Goal: Task Accomplishment & Management: Complete application form

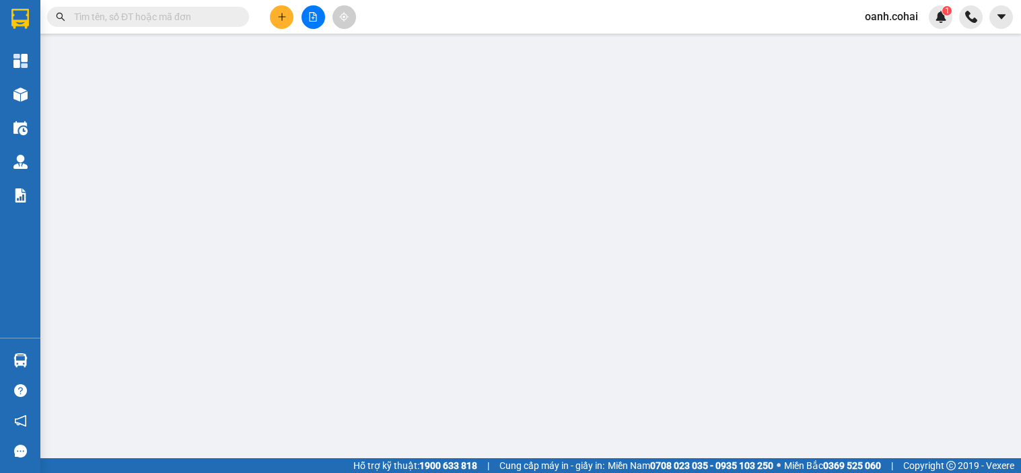
type input "0968408459"
type input "khanh"
type input "0914201755"
type input "TRỨ MAI"
type input "11.500.000"
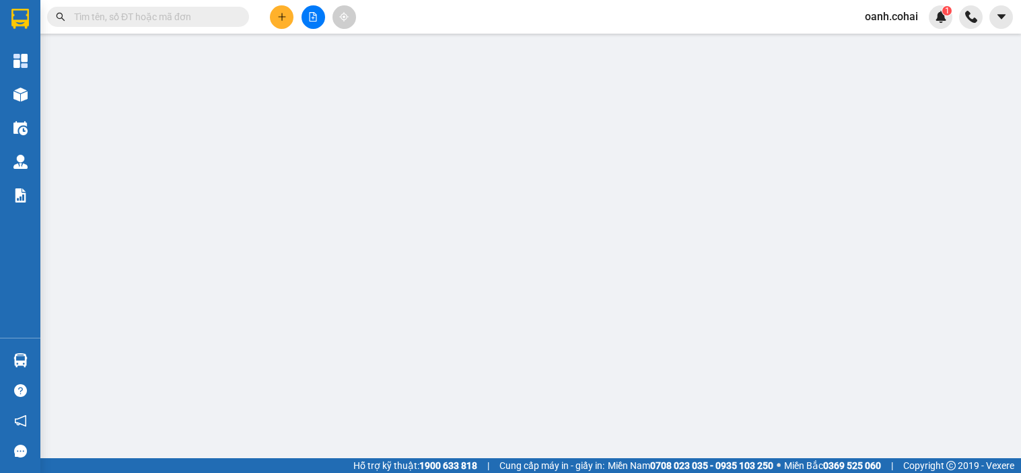
type input "150.000"
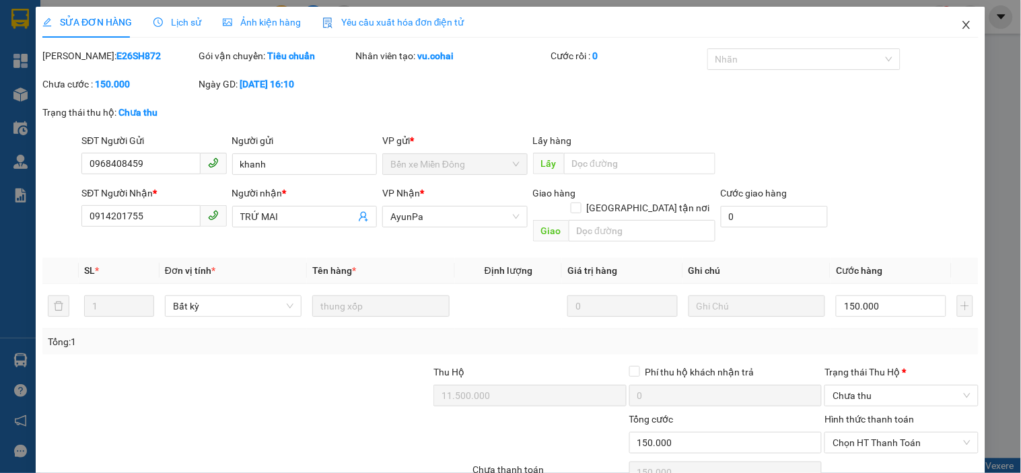
click at [961, 24] on icon "close" at bounding box center [966, 25] width 11 height 11
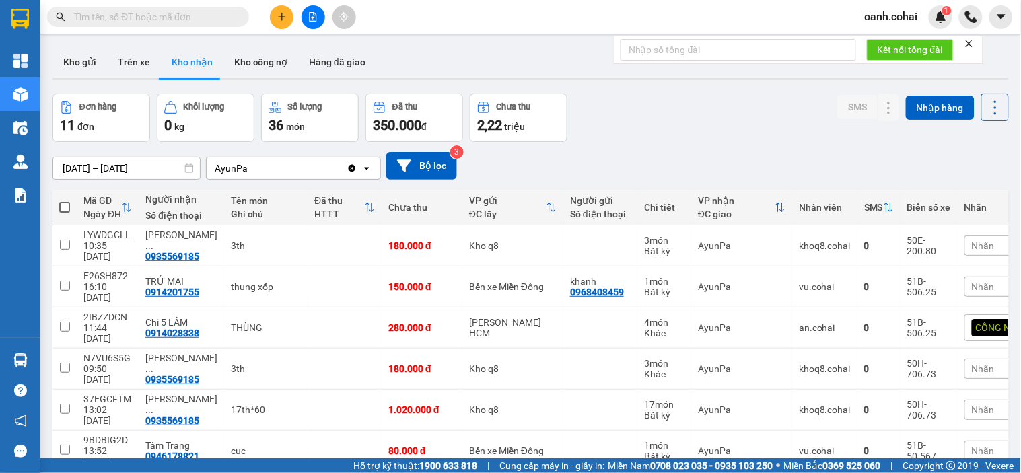
click at [281, 22] on button at bounding box center [282, 17] width 24 height 24
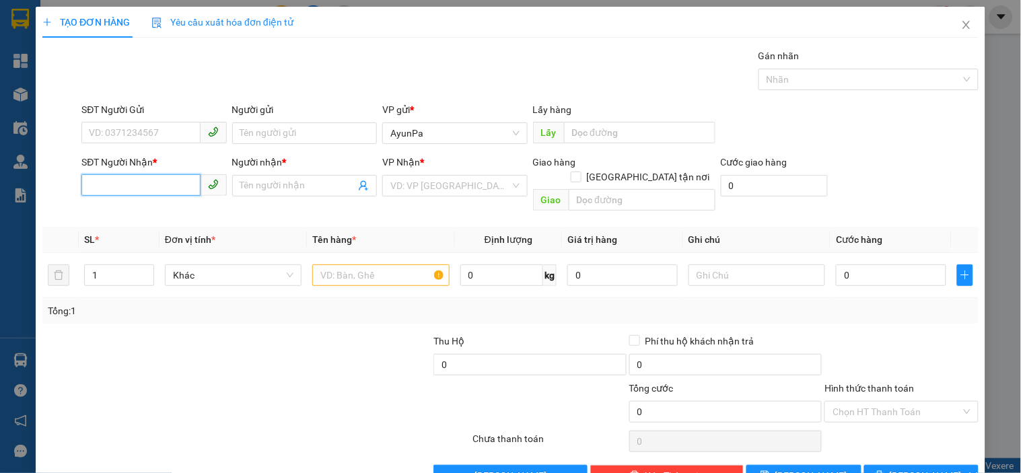
click at [173, 189] on input "SĐT Người Nhận *" at bounding box center [140, 185] width 118 height 22
type input "0989012748"
click at [159, 214] on div "0989012748 - NGUYÊN" at bounding box center [152, 212] width 127 height 15
type input "NGUYÊN"
type input "0989012748"
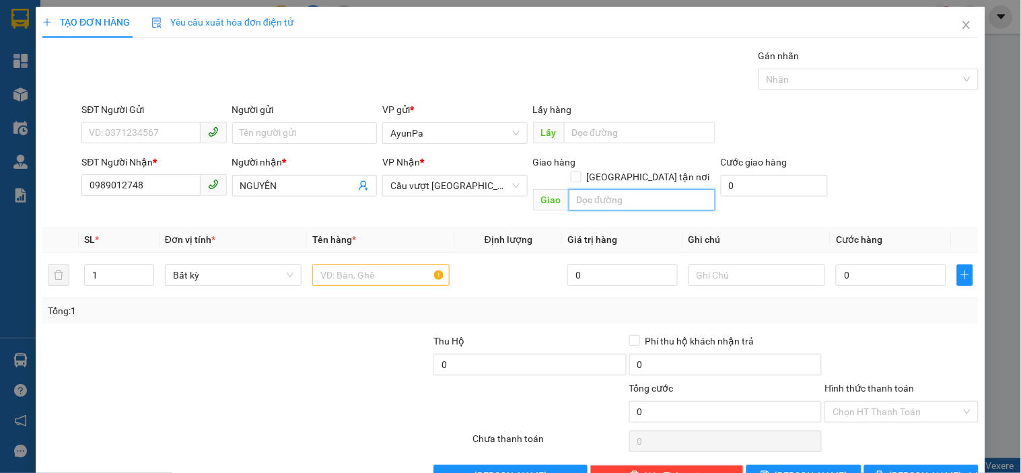
click at [583, 195] on input "text" at bounding box center [642, 200] width 147 height 22
type input "BẾN CAM"
click at [409, 265] on input "text" at bounding box center [380, 276] width 137 height 22
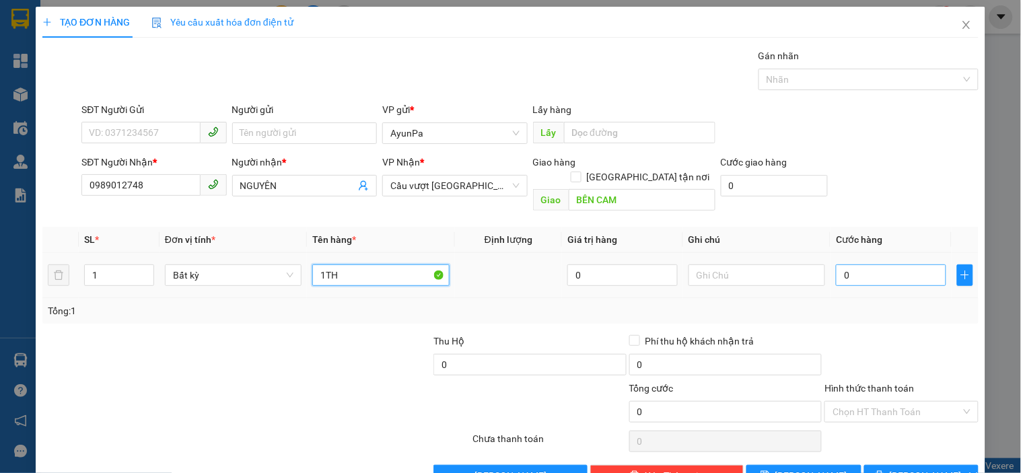
type input "1TH"
click at [836, 265] on input "0" at bounding box center [891, 276] width 110 height 22
type input "6"
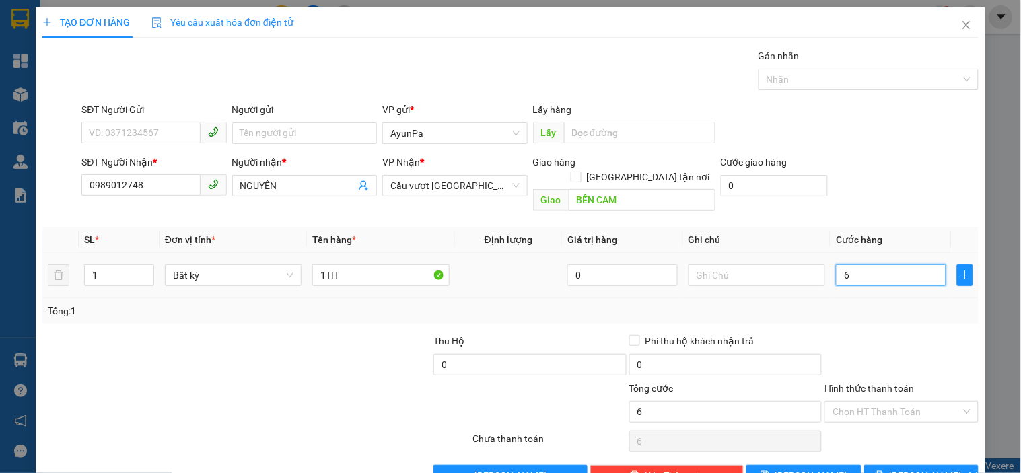
type input "60"
type input "60.000"
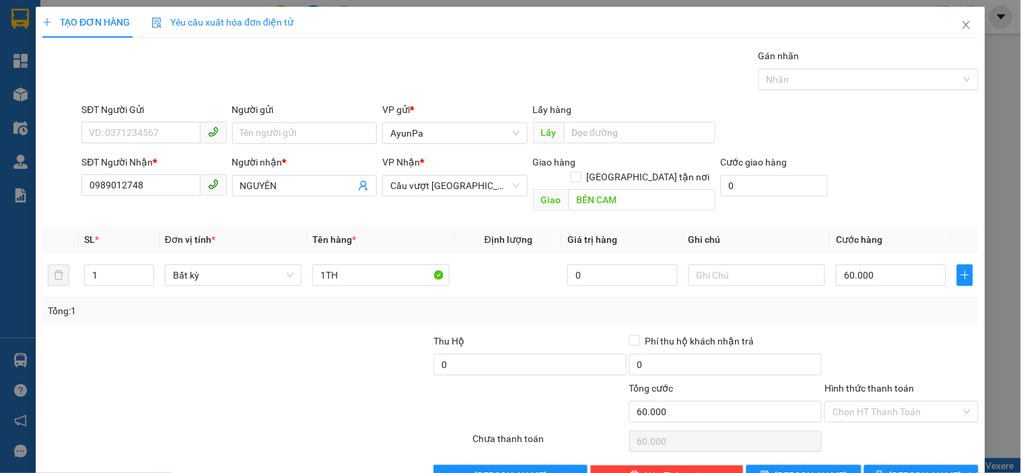
click at [836, 334] on div at bounding box center [901, 357] width 156 height 47
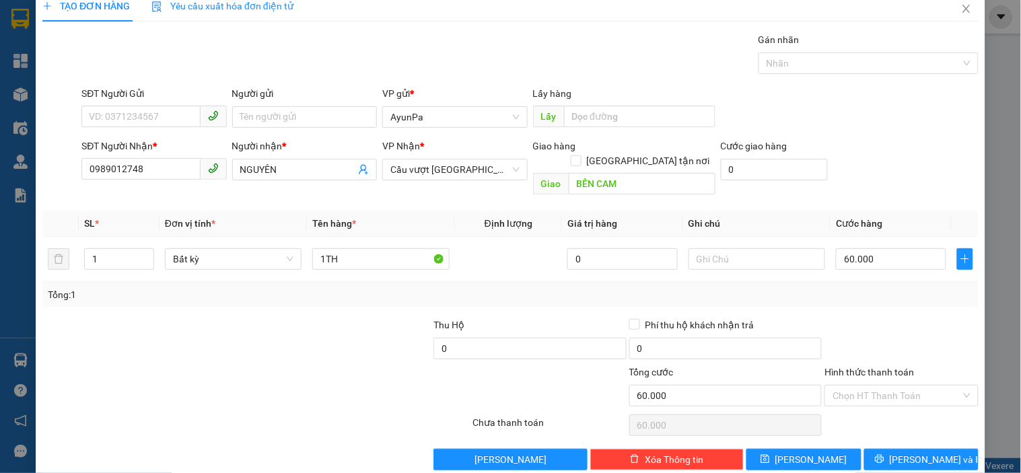
scroll to position [24, 0]
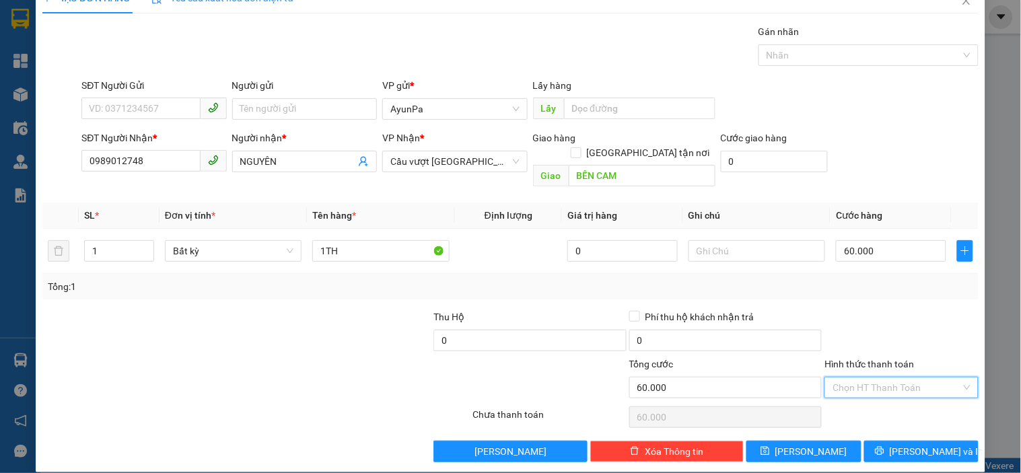
click at [850, 378] on input "Hình thức thanh toán" at bounding box center [897, 388] width 128 height 20
click at [852, 396] on div "Tại văn phòng" at bounding box center [893, 400] width 136 height 15
type input "0"
click at [869, 441] on button "[PERSON_NAME] và In" at bounding box center [921, 452] width 114 height 22
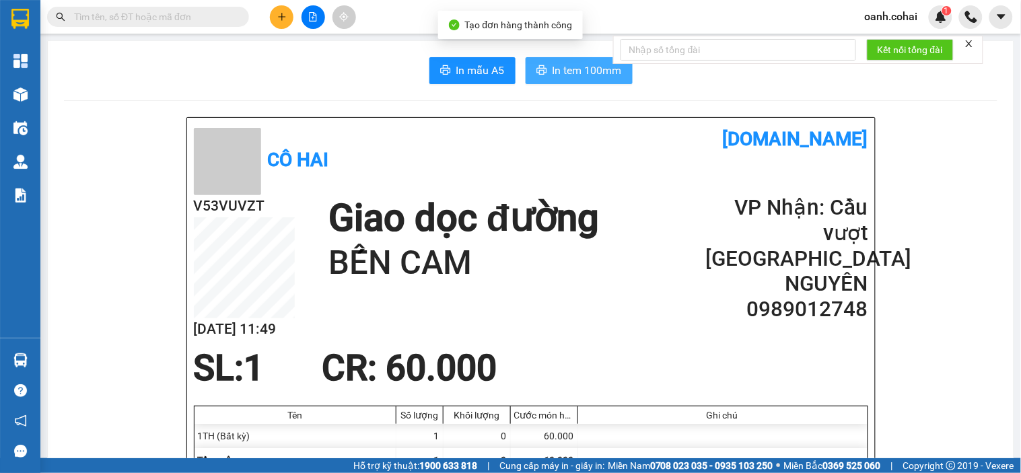
click at [526, 70] on button "In tem 100mm" at bounding box center [579, 70] width 107 height 27
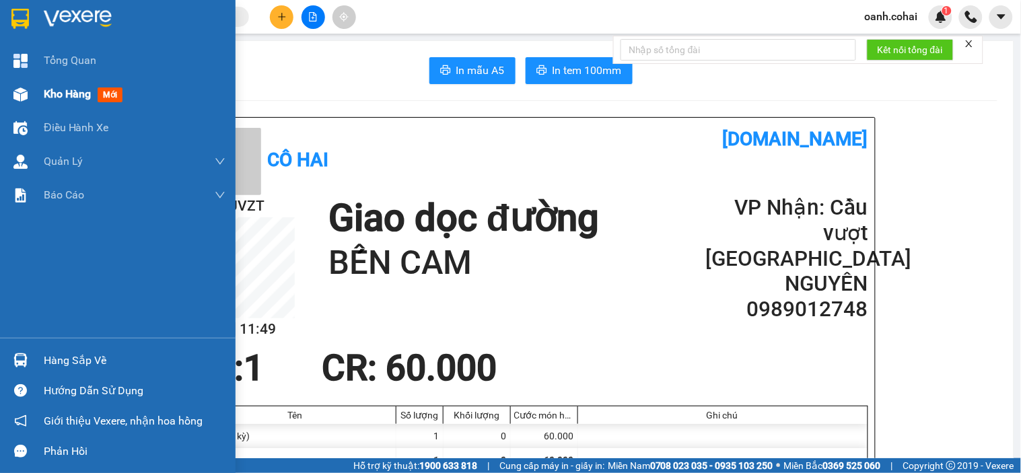
click at [44, 89] on span "Kho hàng" at bounding box center [67, 94] width 47 height 13
click at [44, 91] on span "Kho hàng" at bounding box center [67, 94] width 47 height 13
click at [45, 92] on span "Kho hàng" at bounding box center [67, 94] width 47 height 13
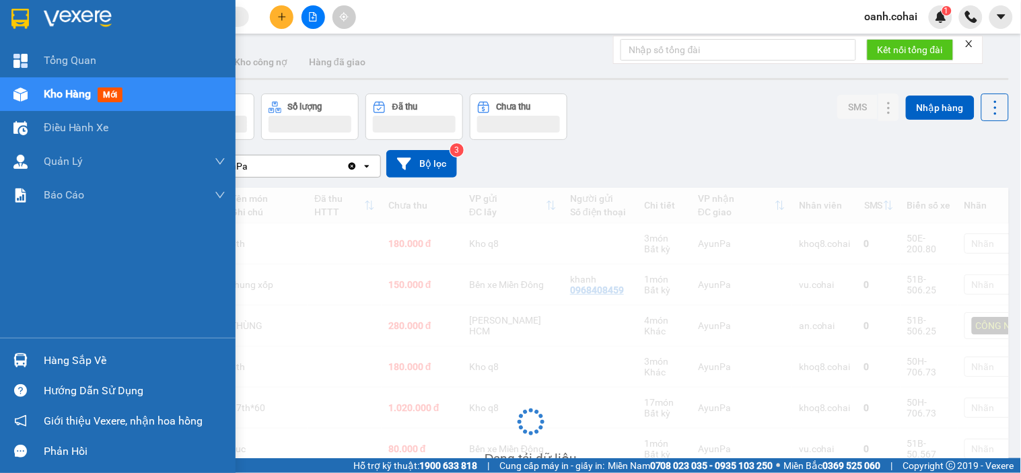
click at [48, 94] on span "Kho hàng" at bounding box center [67, 94] width 47 height 13
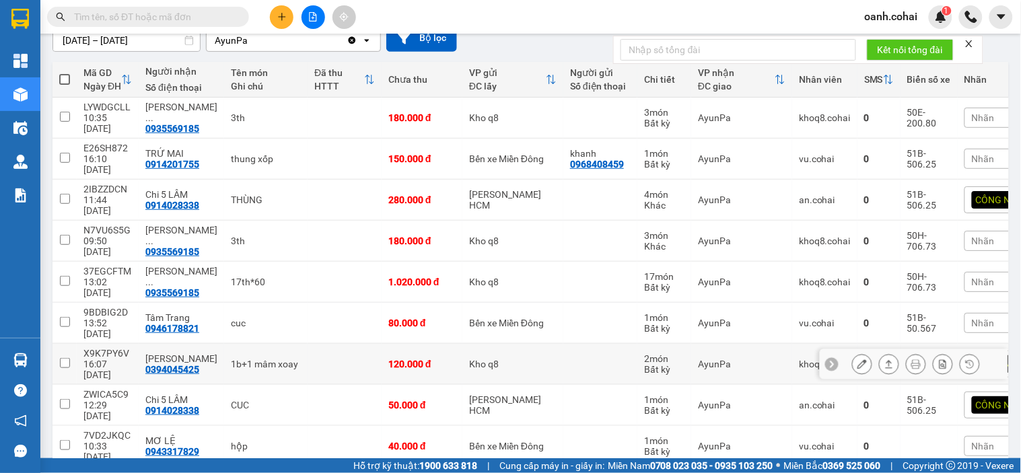
scroll to position [149, 0]
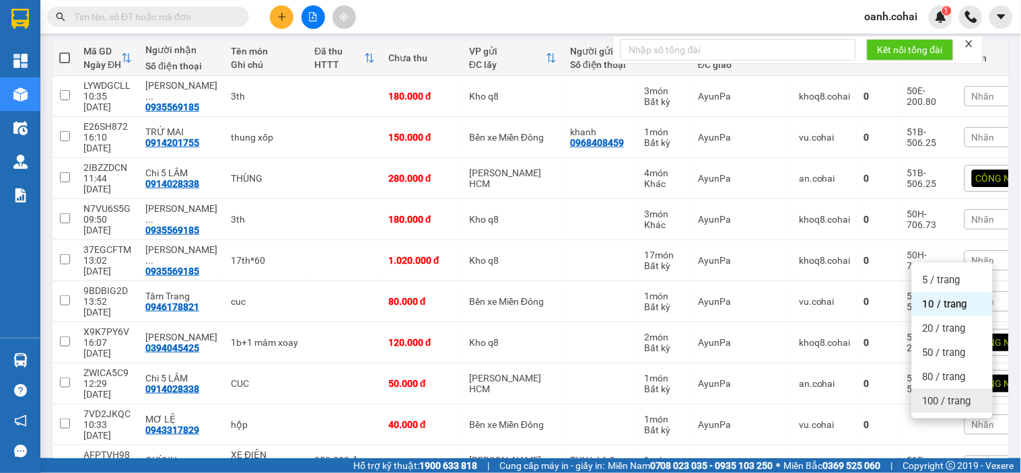
click at [936, 398] on span "100 / trang" at bounding box center [947, 401] width 48 height 13
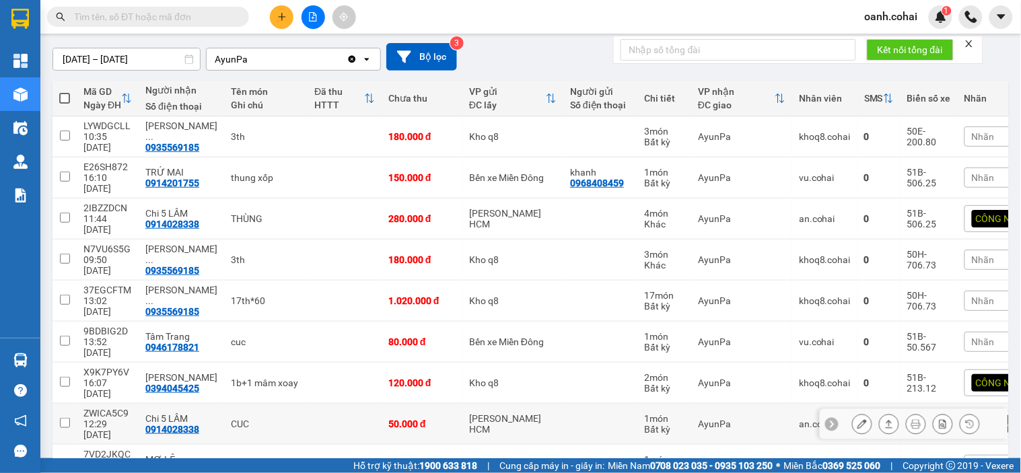
scroll to position [0, 0]
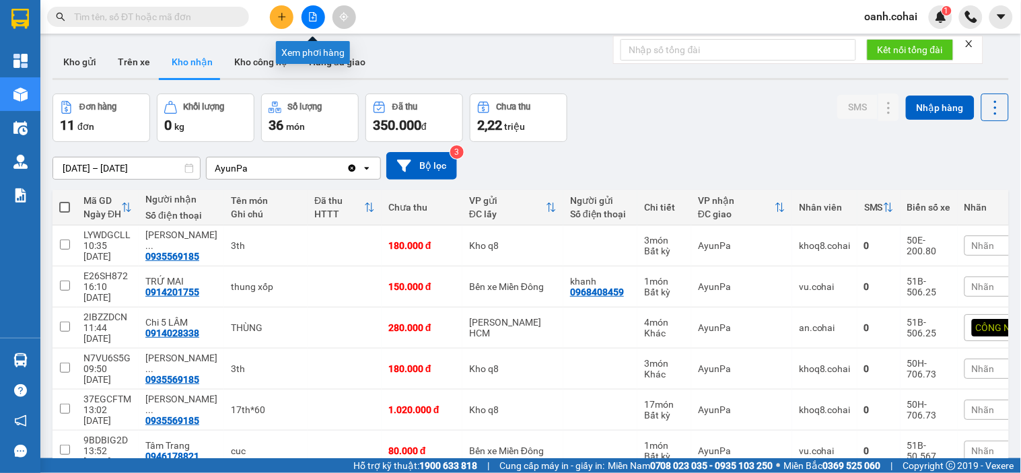
click at [310, 16] on icon "file-add" at bounding box center [312, 16] width 9 height 9
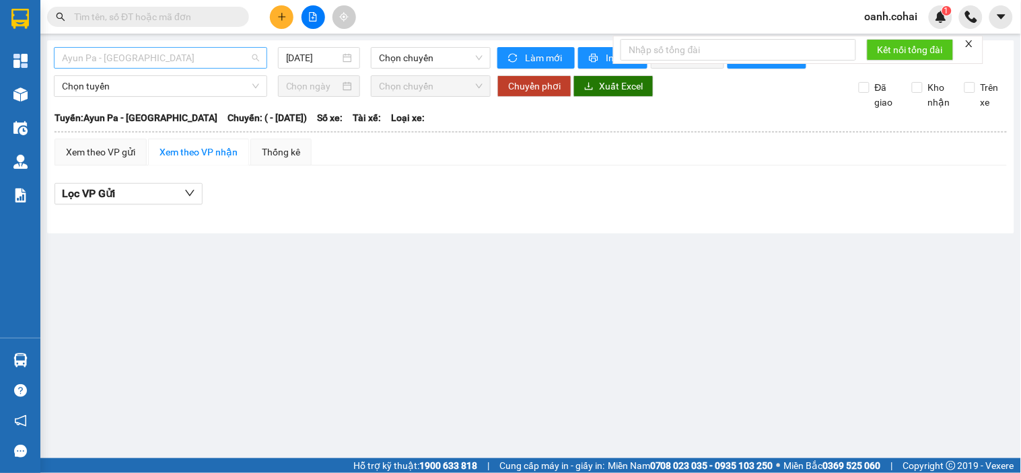
click at [204, 61] on span "Ayun Pa - Sài Gòn" at bounding box center [160, 58] width 197 height 20
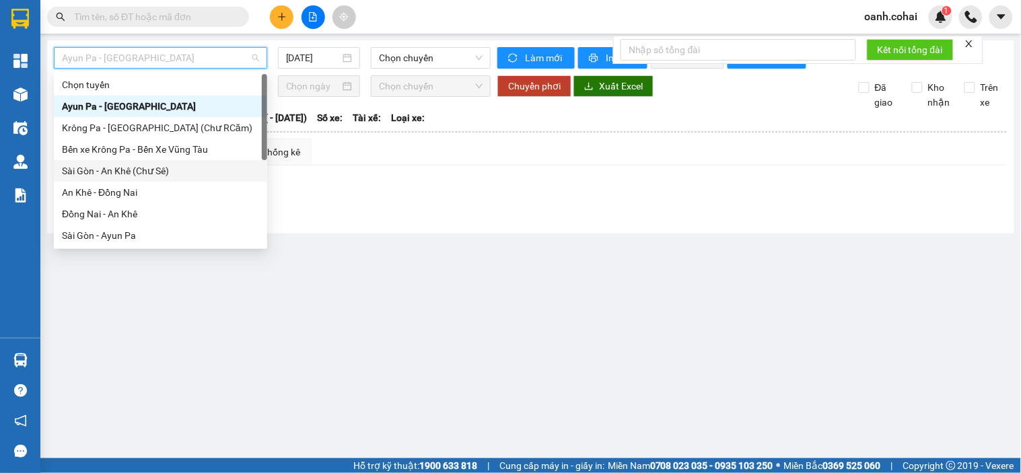
click at [136, 170] on div "Sài Gòn - An Khê (Chư Sê)" at bounding box center [160, 171] width 197 height 15
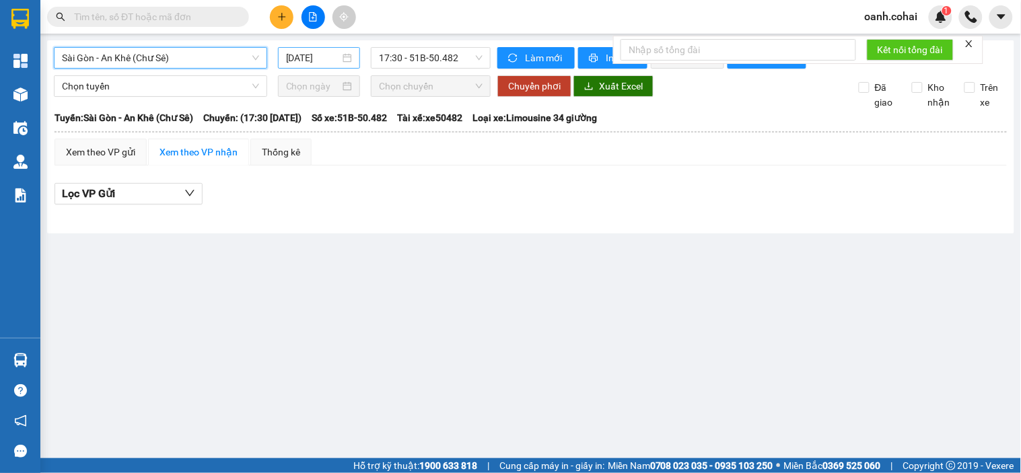
click at [320, 62] on input "12/09/2025" at bounding box center [313, 57] width 55 height 15
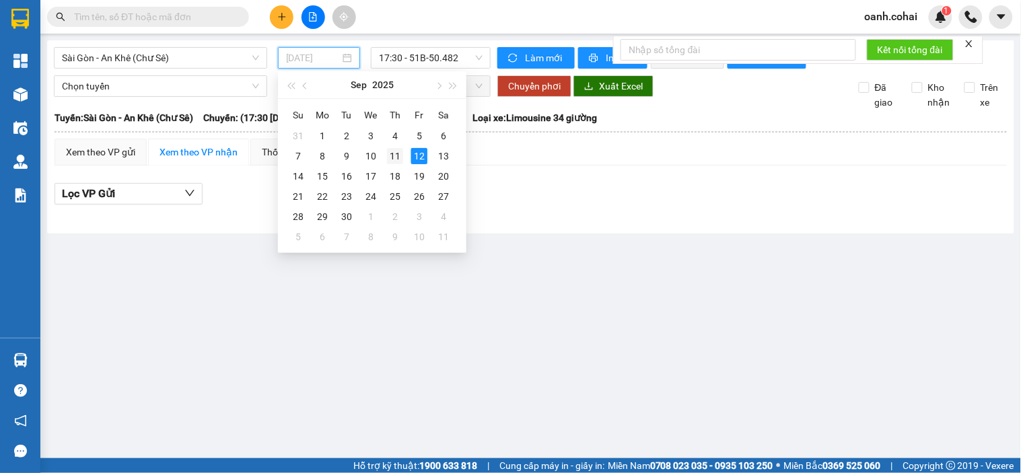
click at [396, 160] on div "11" at bounding box center [395, 156] width 16 height 16
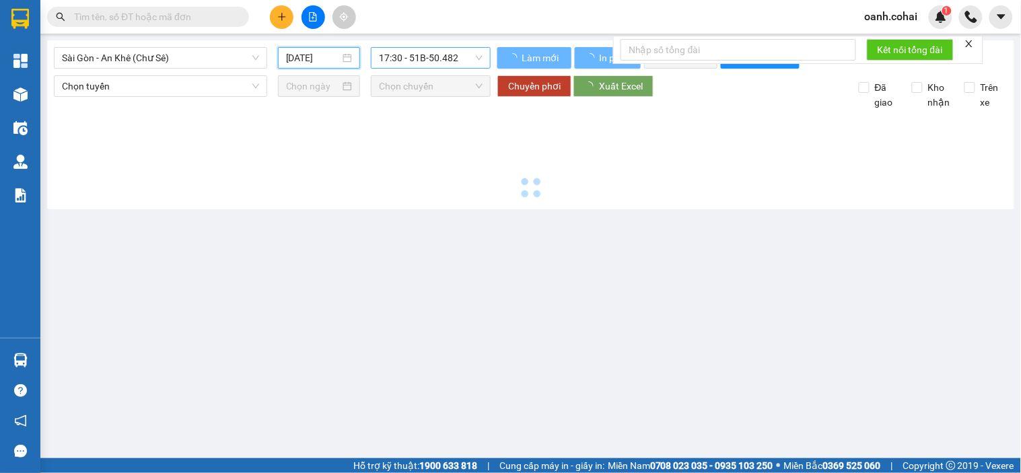
type input "11/09/2025"
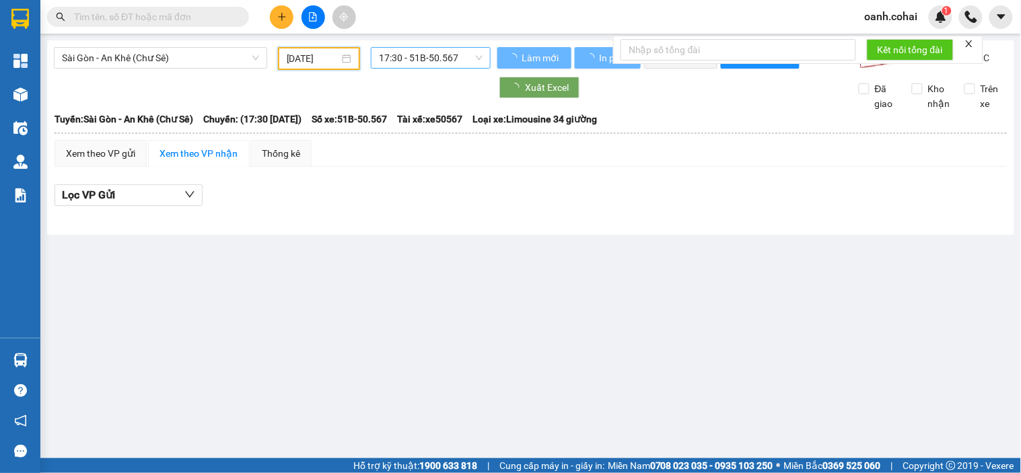
click at [448, 58] on span "17:30 - 51B-50.567" at bounding box center [431, 58] width 104 height 20
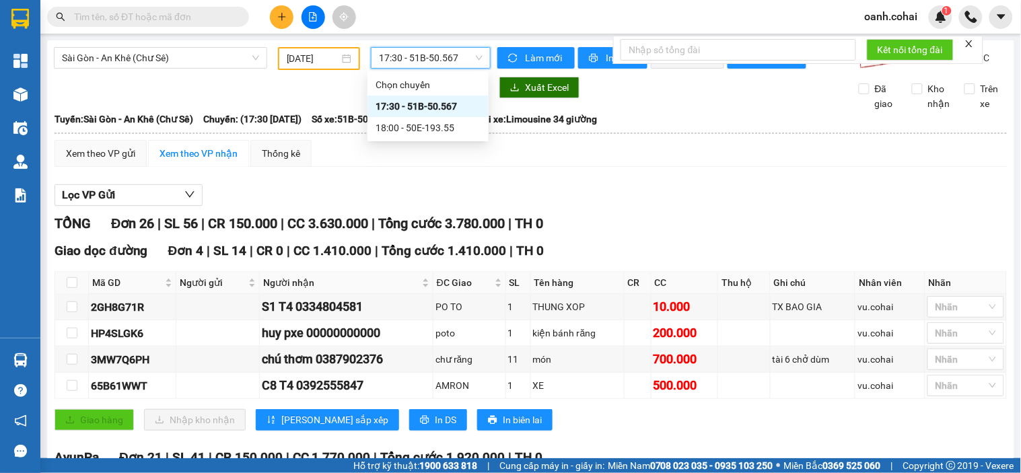
click at [604, 230] on div "TỔNG Đơn 26 | SL 56 | CR 150.000 | CC 3.630.000 | Tổng cước 3.780.000 | TH 0" at bounding box center [531, 223] width 953 height 21
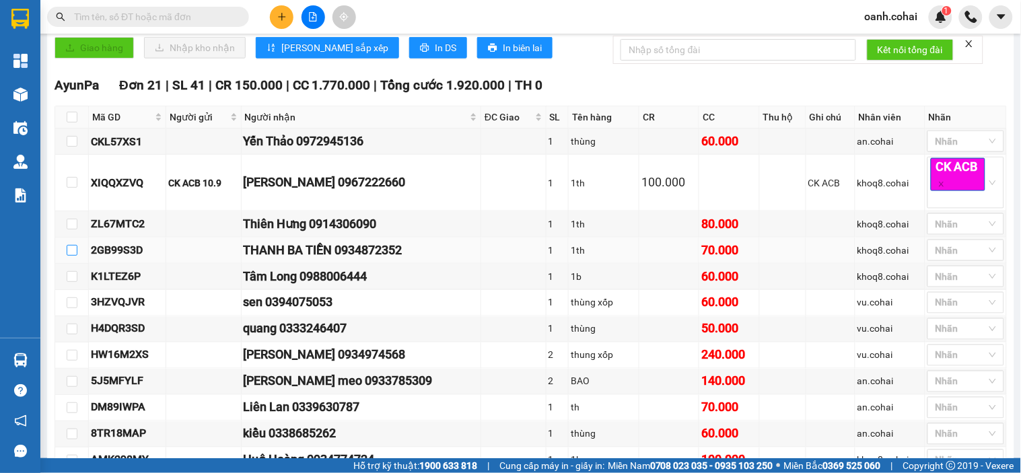
scroll to position [374, 0]
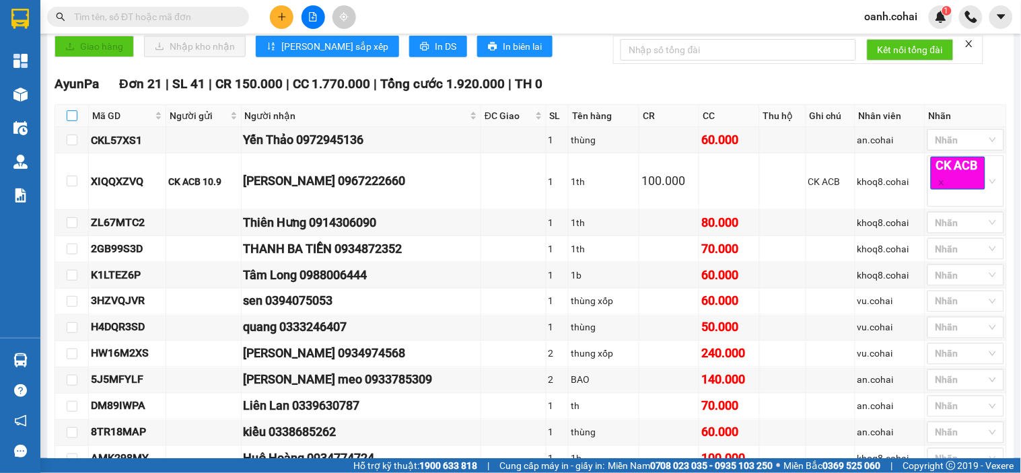
click at [67, 121] on input "checkbox" at bounding box center [72, 115] width 11 height 11
checkbox input "true"
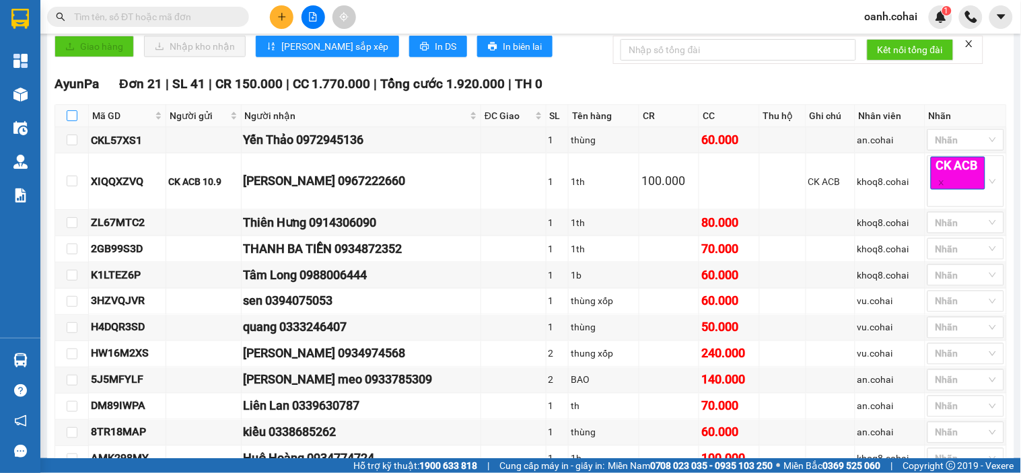
checkbox input "true"
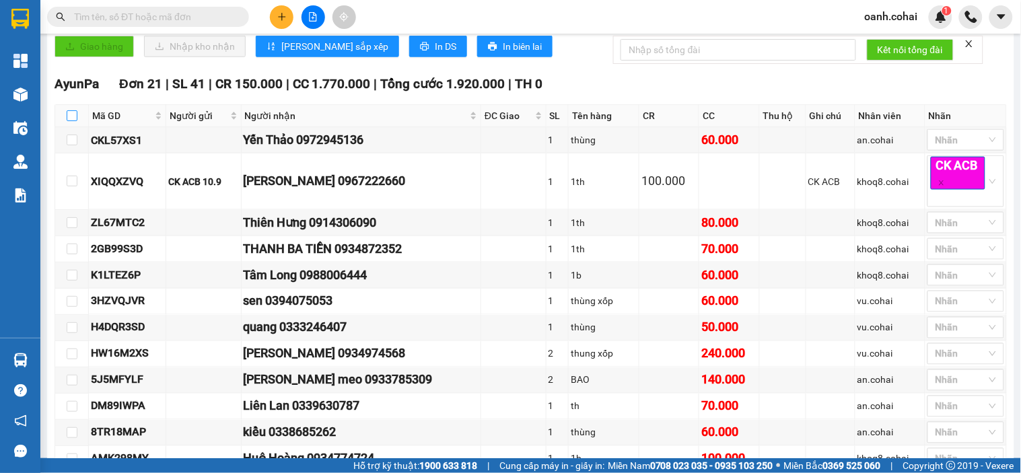
checkbox input "true"
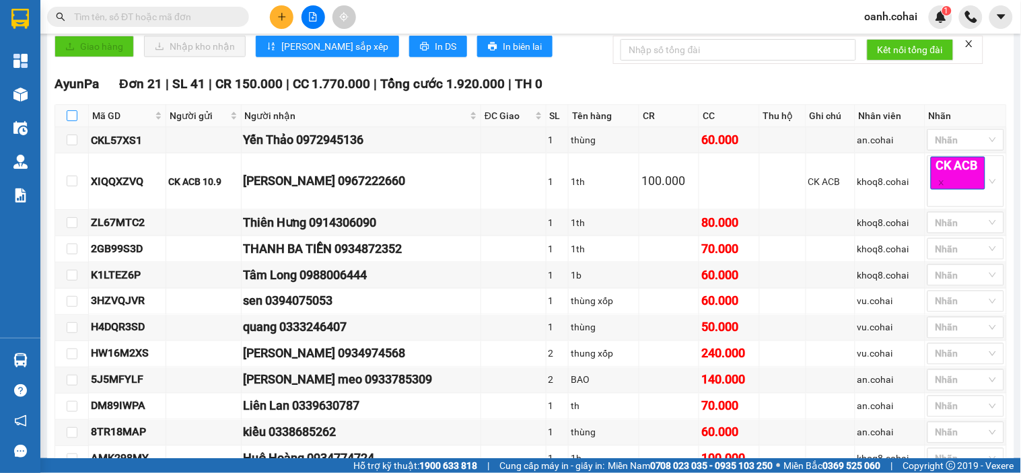
checkbox input "true"
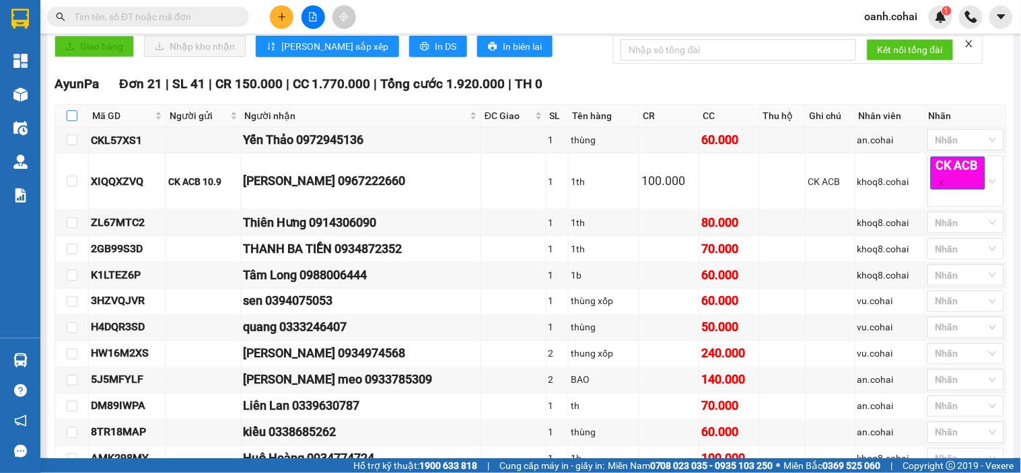
checkbox input "true"
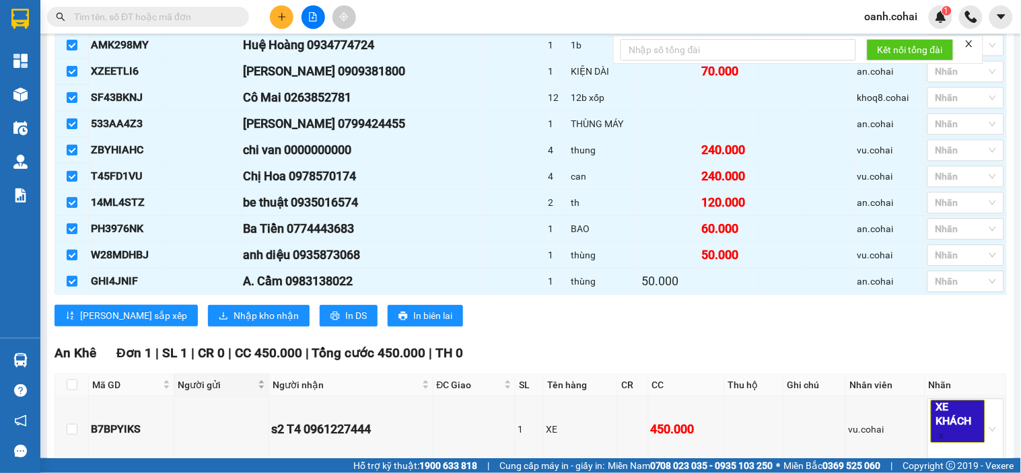
scroll to position [823, 0]
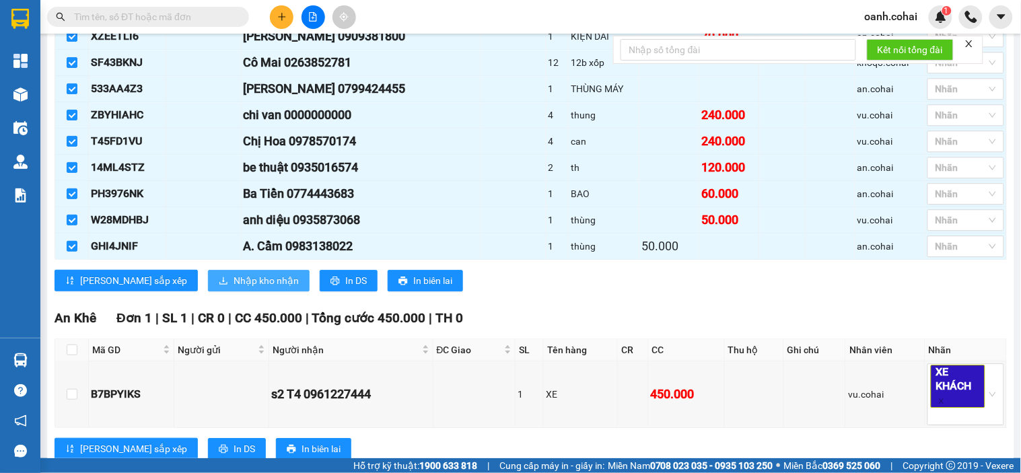
click at [234, 288] on span "Nhập kho nhận" at bounding box center [266, 280] width 65 height 15
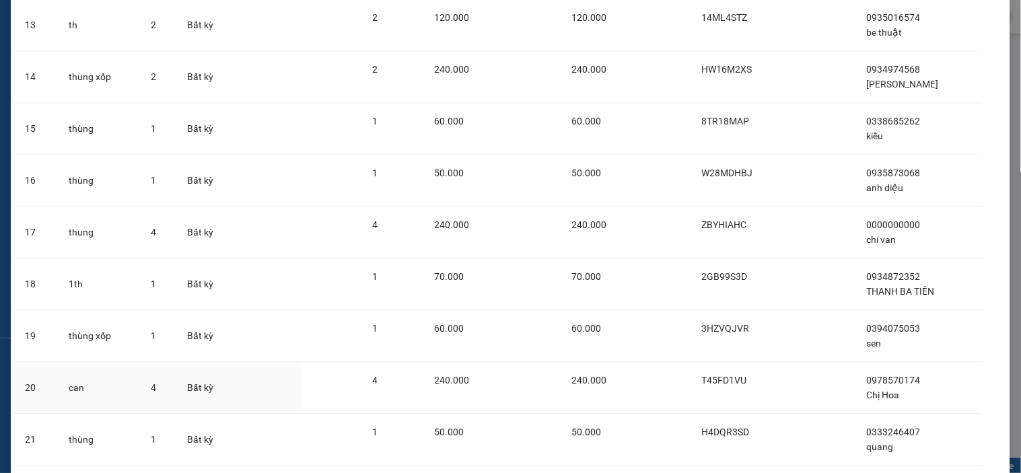
scroll to position [827, 0]
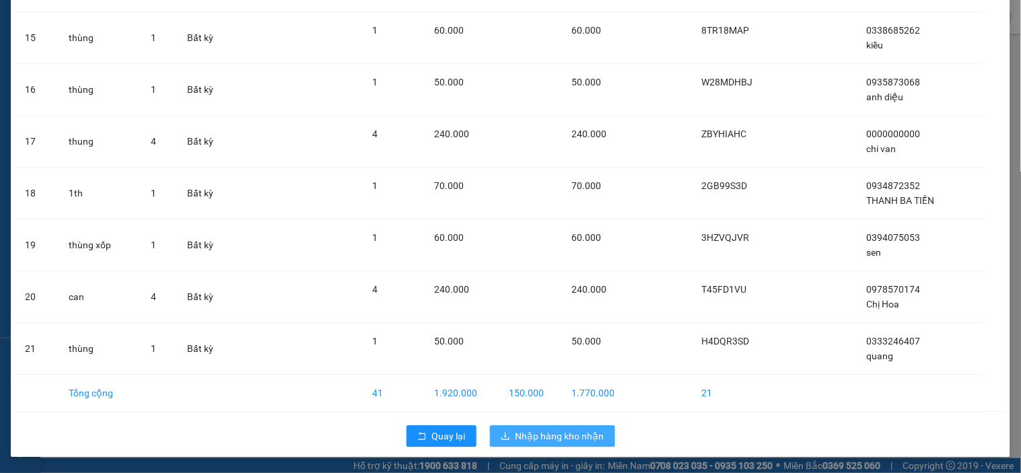
click at [524, 435] on span "Nhập hàng kho nhận" at bounding box center [560, 436] width 89 height 15
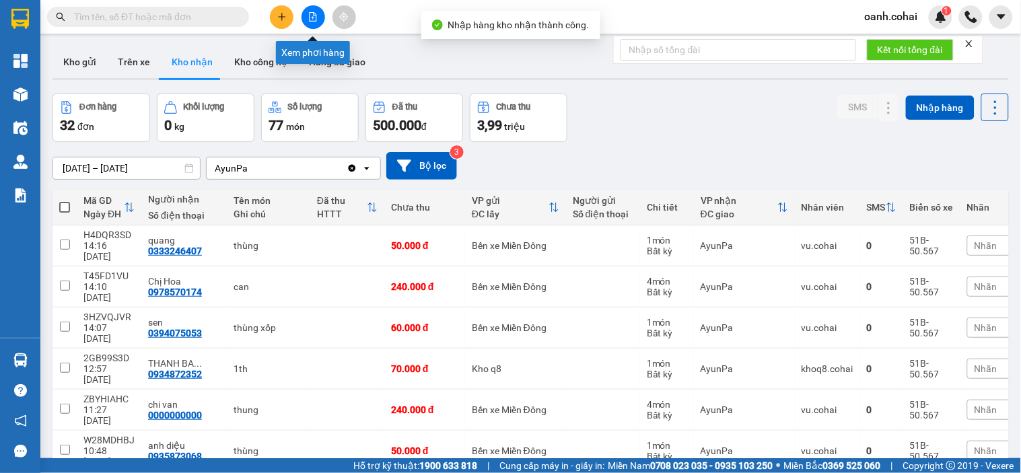
click at [310, 11] on button at bounding box center [314, 17] width 24 height 24
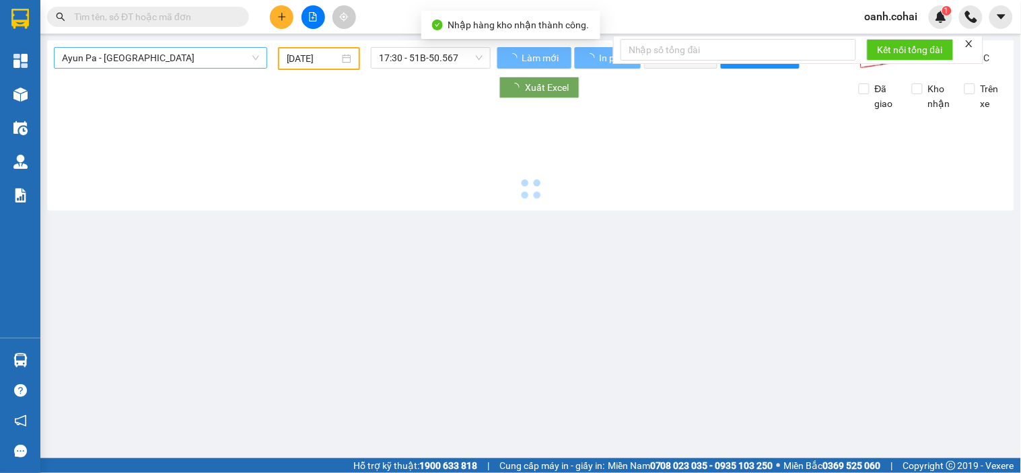
type input "12/09/2025"
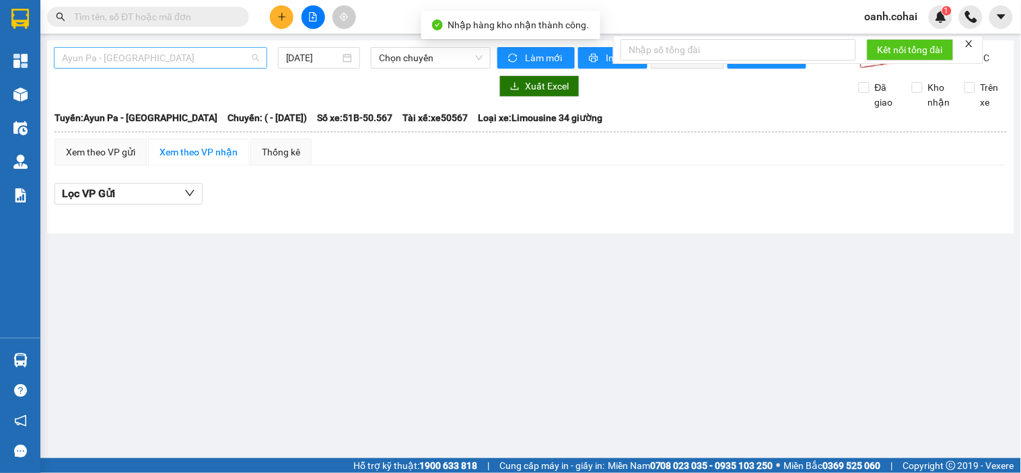
click at [218, 58] on span "Ayun Pa - Sài Gòn" at bounding box center [160, 58] width 197 height 20
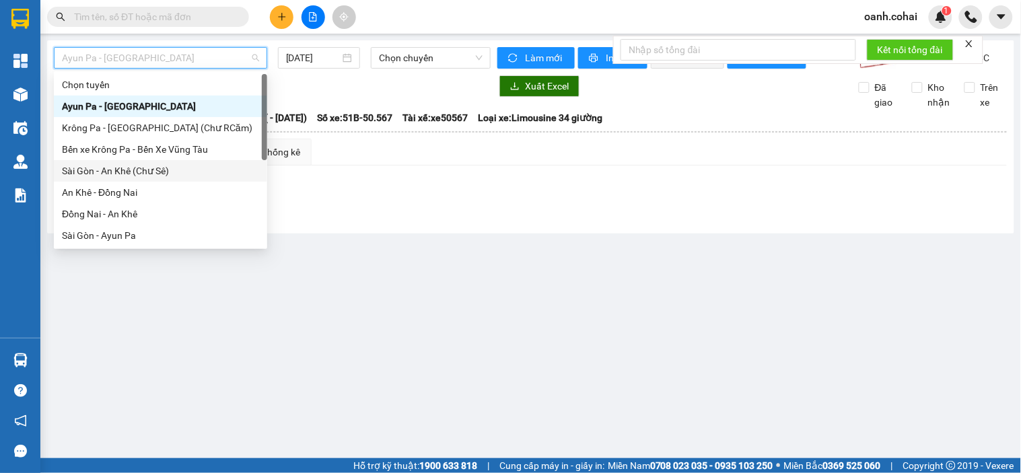
drag, startPoint x: 140, startPoint y: 172, endPoint x: 240, endPoint y: 104, distance: 120.8
click at [144, 167] on div "Sài Gòn - An Khê (Chư Sê)" at bounding box center [160, 171] width 197 height 15
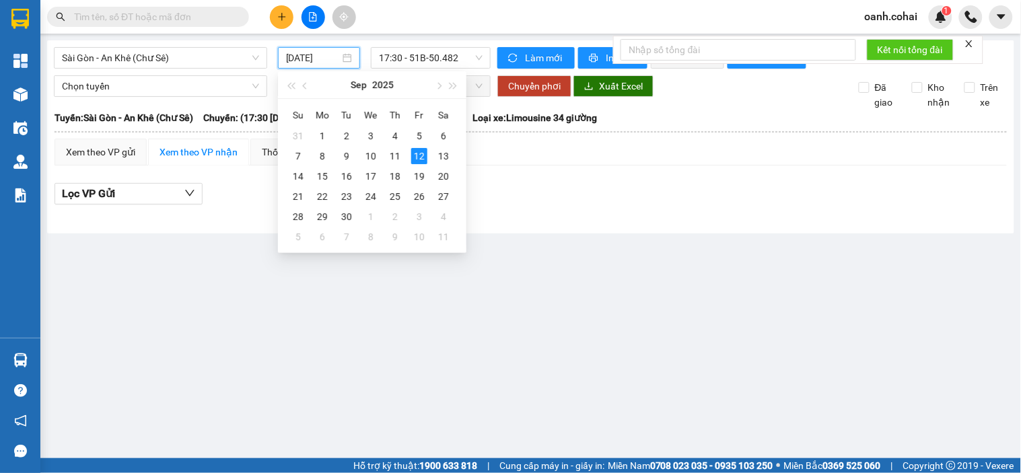
click at [288, 56] on input "12/09/2025" at bounding box center [313, 57] width 55 height 15
click at [400, 162] on div "11" at bounding box center [395, 156] width 16 height 16
type input "11/09/2025"
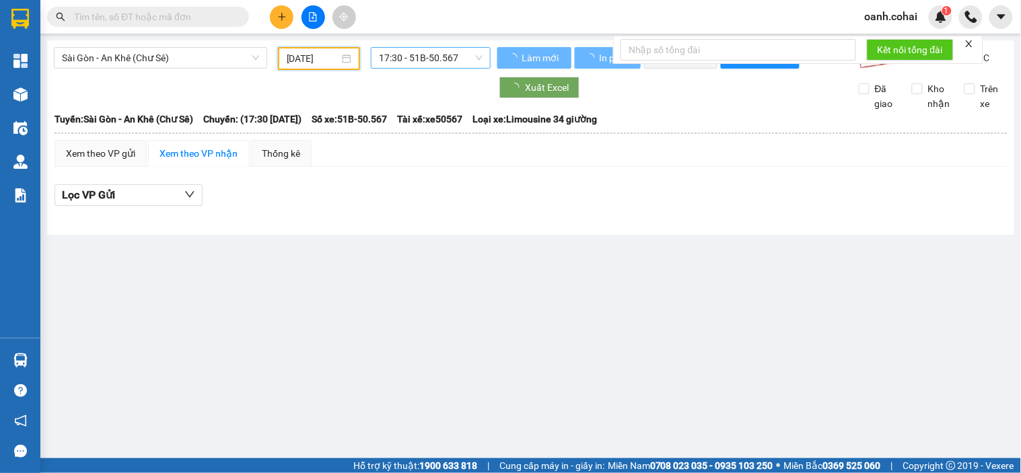
drag, startPoint x: 438, startPoint y: 54, endPoint x: 432, endPoint y: 67, distance: 14.5
click at [438, 53] on span "17:30 - 51B-50.567" at bounding box center [431, 58] width 104 height 20
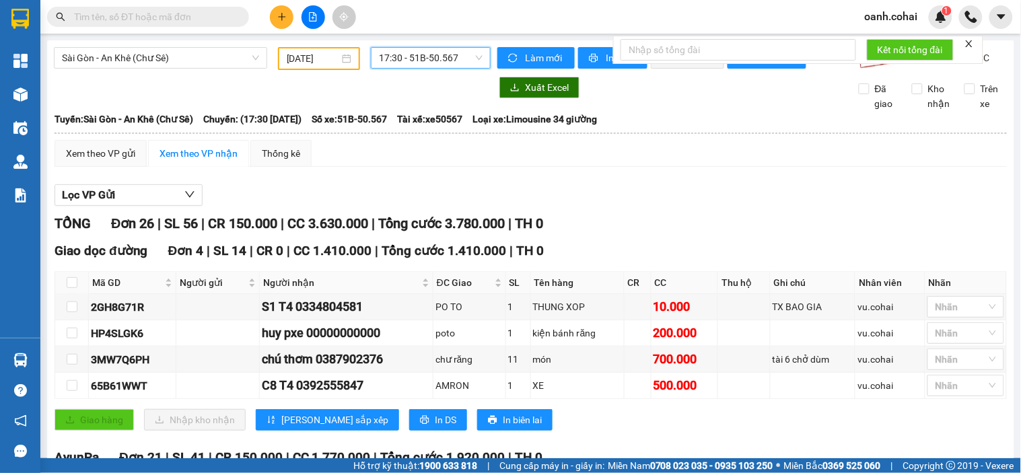
click at [411, 125] on body "Kết quả tìm kiếm ( 0 ) Bộ lọc No Data oanh.cohai 1 Tổng Quan Kho hàng mới Điều …" at bounding box center [510, 236] width 1021 height 473
drag, startPoint x: 447, startPoint y: 62, endPoint x: 431, endPoint y: 96, distance: 37.3
click at [447, 61] on span "17:30 - 51B-50.567" at bounding box center [431, 58] width 104 height 20
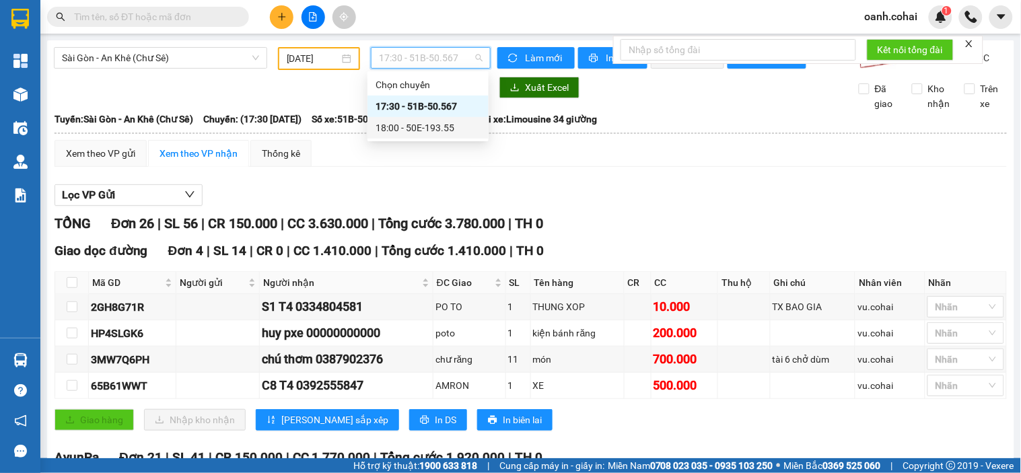
click at [426, 127] on div "18:00 - 50E-193.55" at bounding box center [428, 128] width 105 height 15
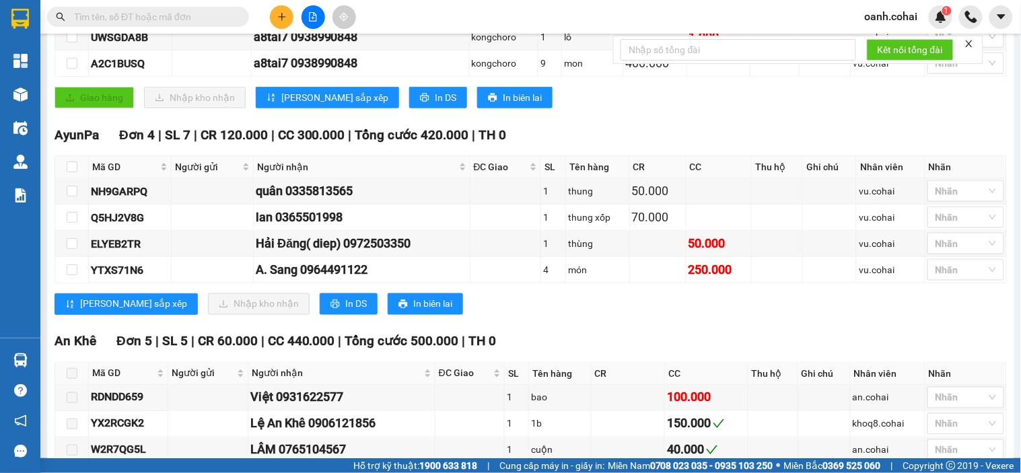
scroll to position [374, 0]
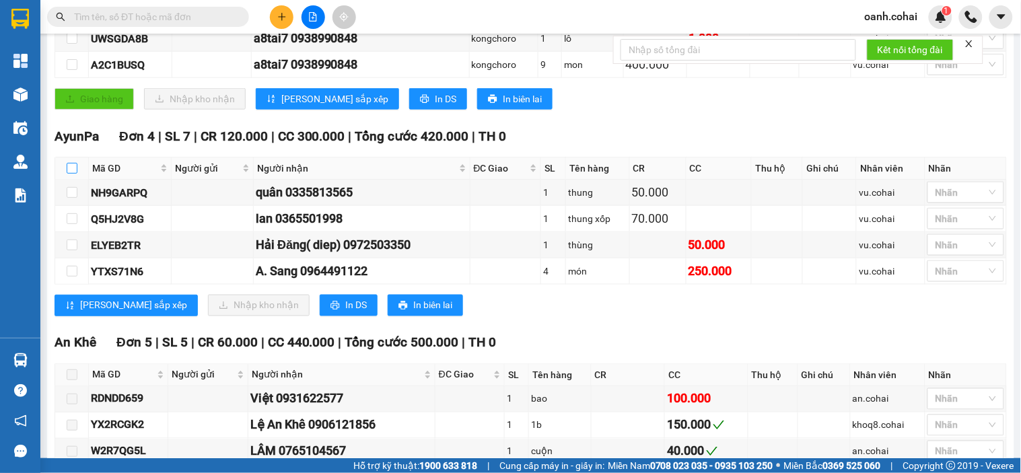
click at [71, 174] on input "checkbox" at bounding box center [72, 168] width 11 height 11
checkbox input "true"
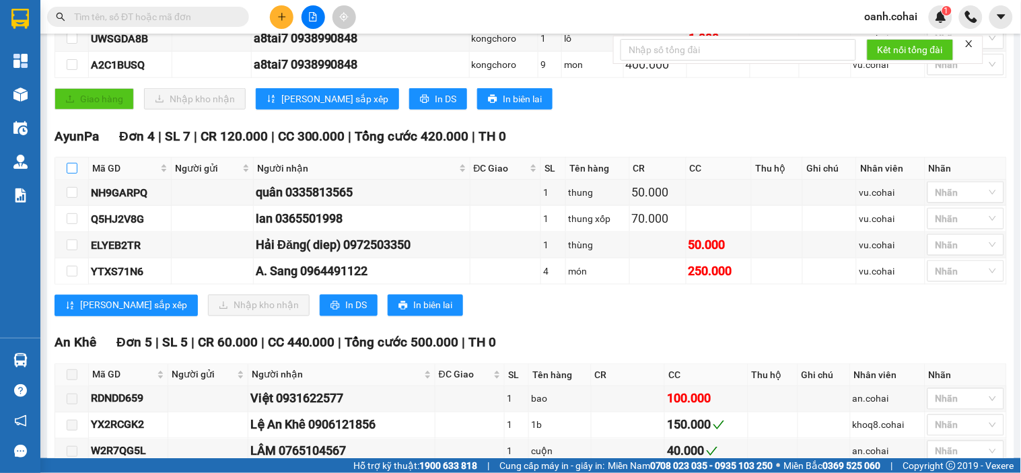
checkbox input "true"
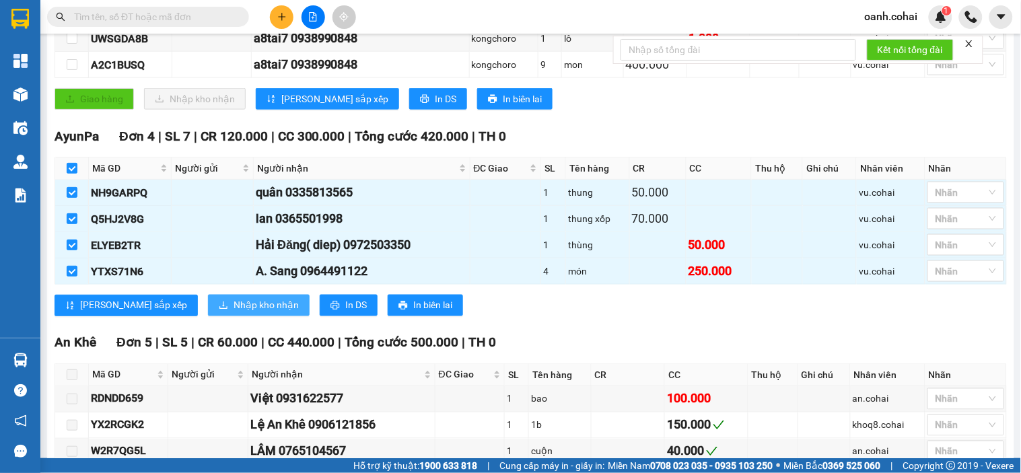
click at [208, 312] on button "Nhập kho nhận" at bounding box center [259, 306] width 102 height 22
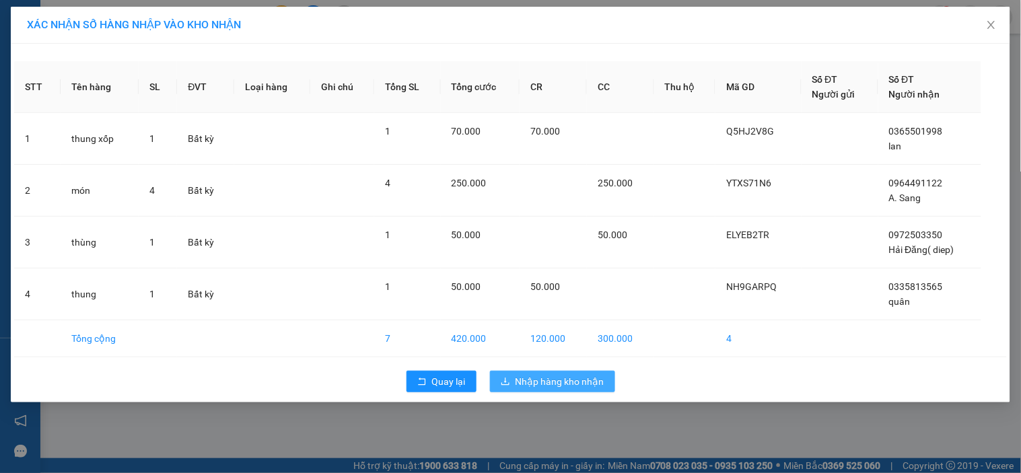
click at [577, 379] on span "Nhập hàng kho nhận" at bounding box center [560, 381] width 89 height 15
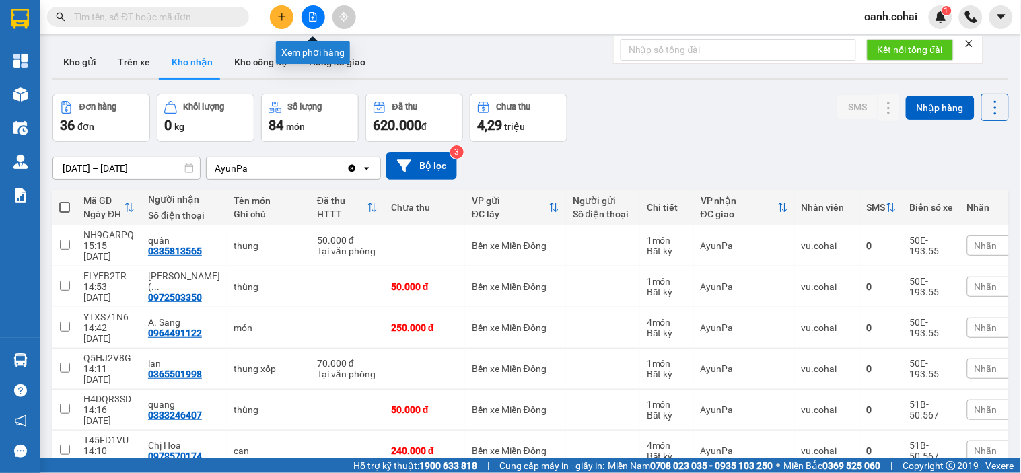
click at [310, 10] on button at bounding box center [314, 17] width 24 height 24
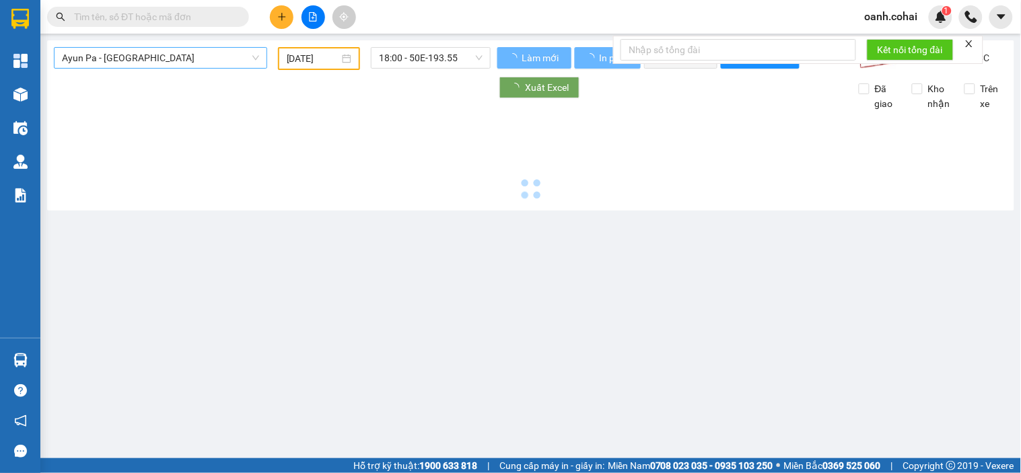
type input "12/09/2025"
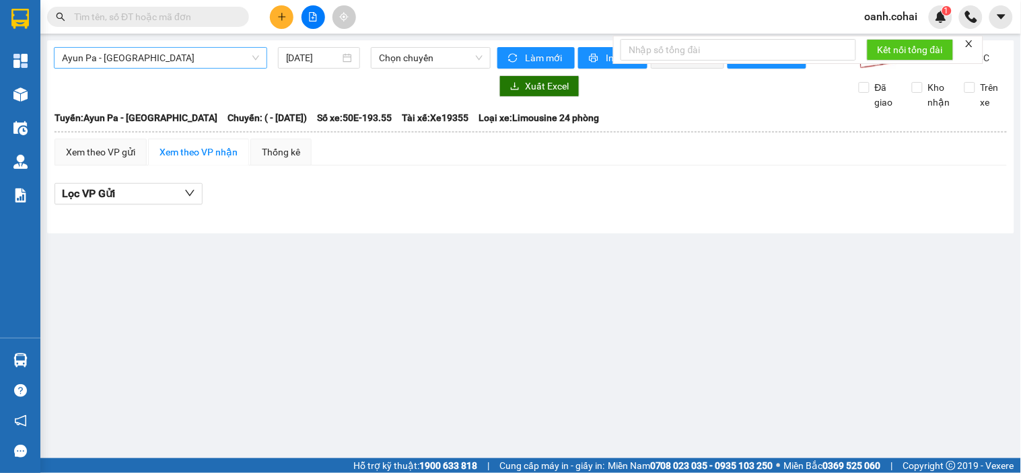
click at [236, 61] on span "Ayun Pa - Sài Gòn" at bounding box center [160, 58] width 197 height 20
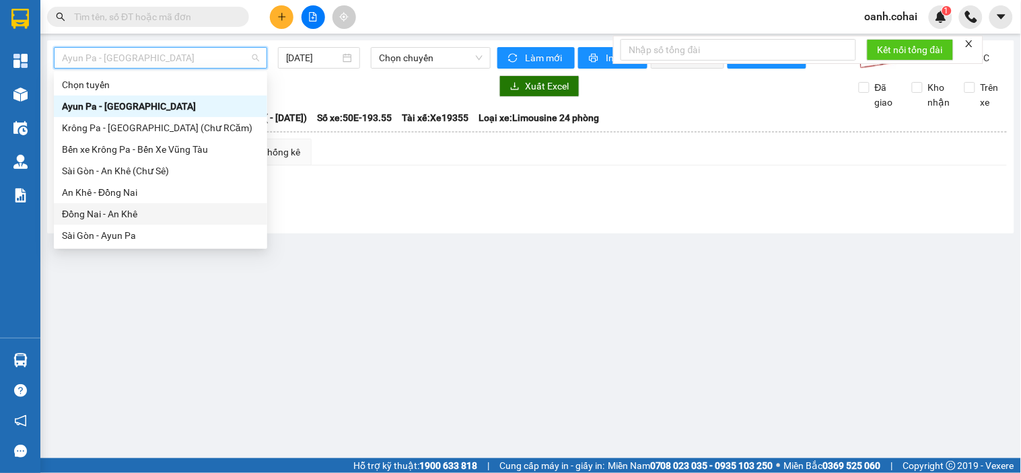
click at [112, 211] on div "Đồng Nai - An Khê" at bounding box center [160, 214] width 197 height 15
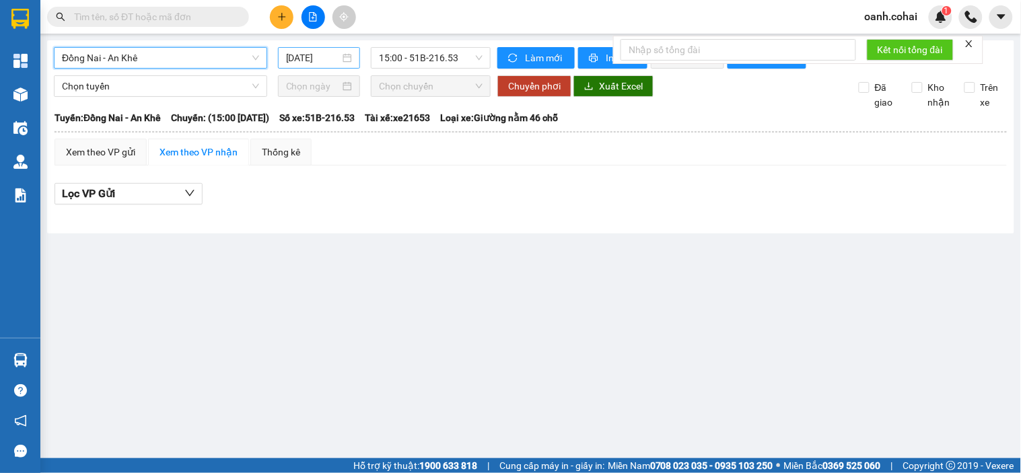
click at [306, 57] on input "12/09/2025" at bounding box center [313, 57] width 55 height 15
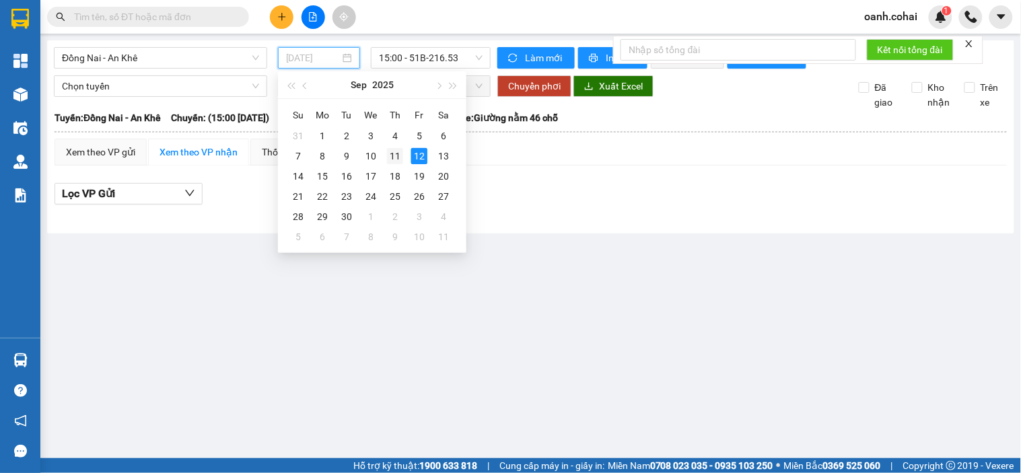
click at [387, 158] on div "11" at bounding box center [395, 156] width 16 height 16
type input "11/09/2025"
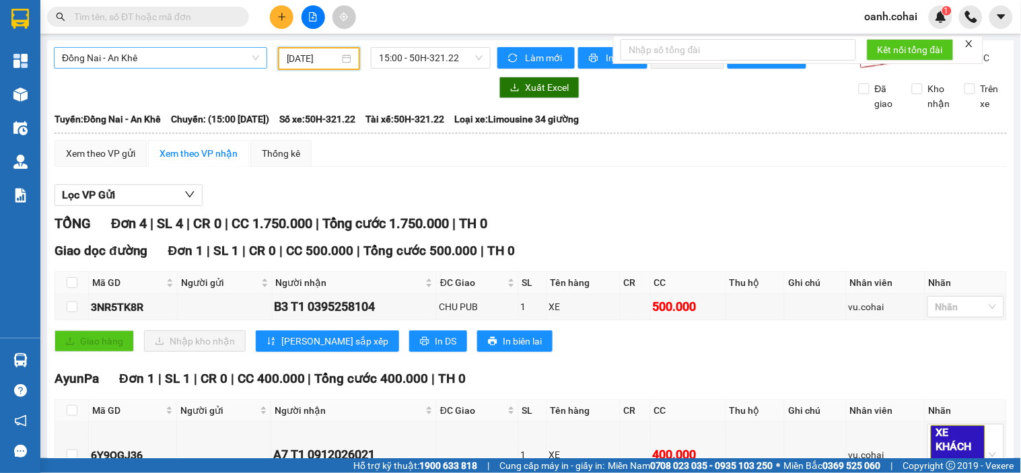
click at [206, 63] on span "Đồng Nai - An Khê" at bounding box center [160, 58] width 197 height 20
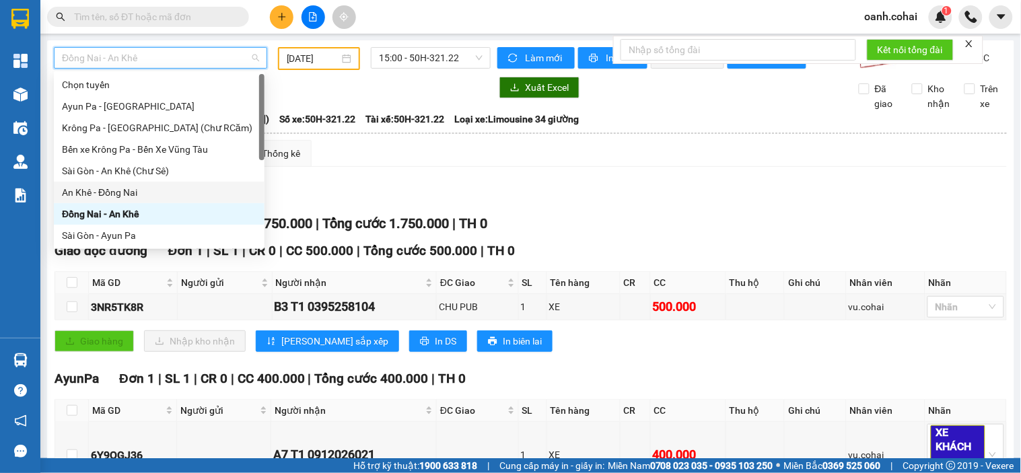
scroll to position [75, 0]
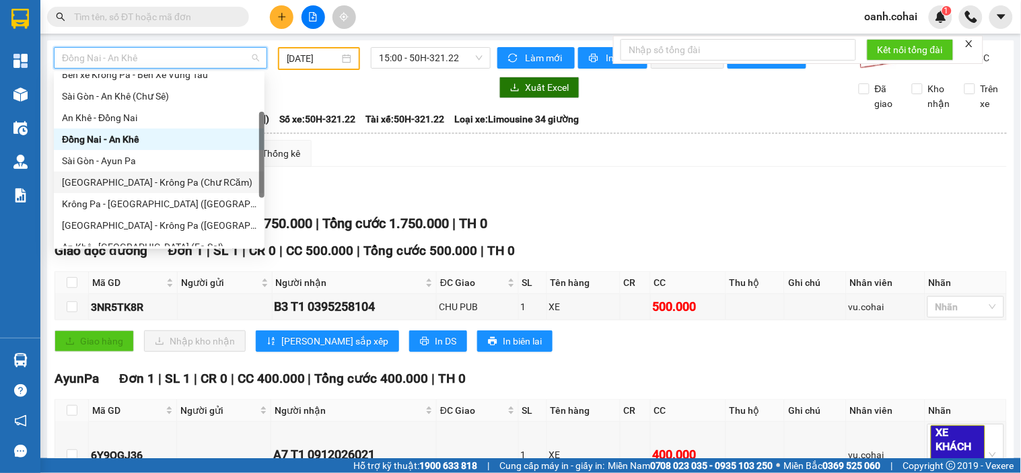
click at [136, 183] on div "Sài Gòn - Krông Pa (Chư RCăm)" at bounding box center [159, 182] width 195 height 15
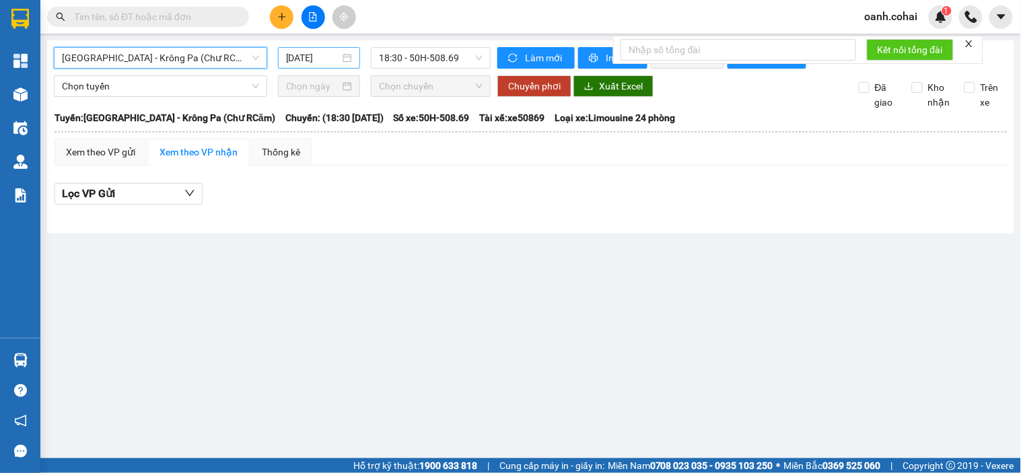
click at [299, 55] on input "12/09/2025" at bounding box center [313, 57] width 55 height 15
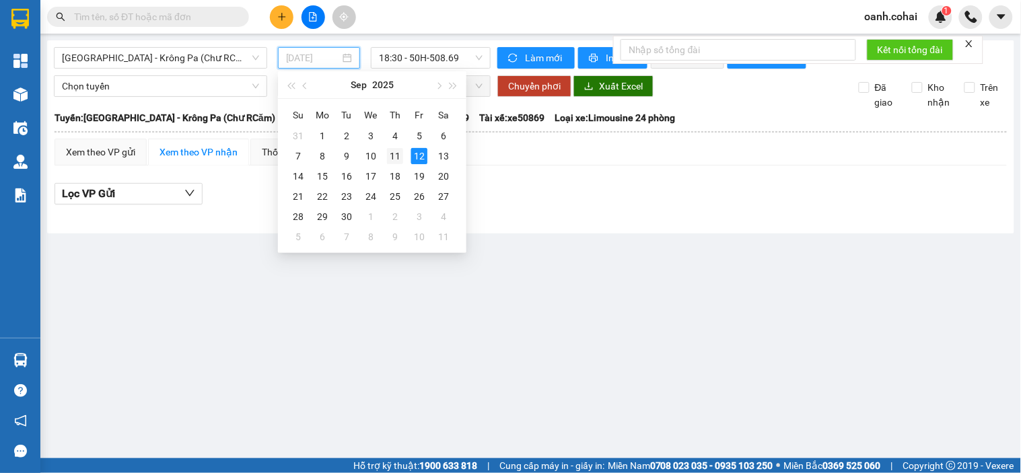
click at [396, 156] on div "11" at bounding box center [395, 156] width 16 height 16
type input "11/09/2025"
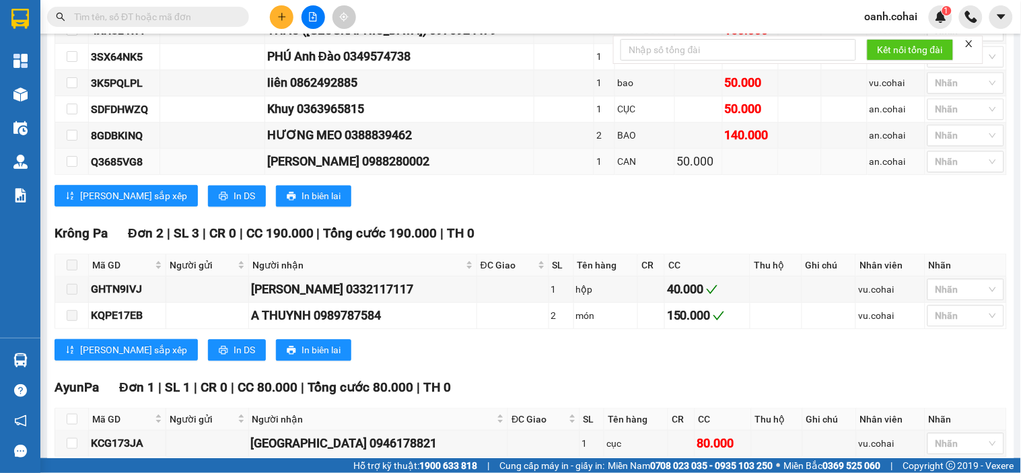
scroll to position [829, 0]
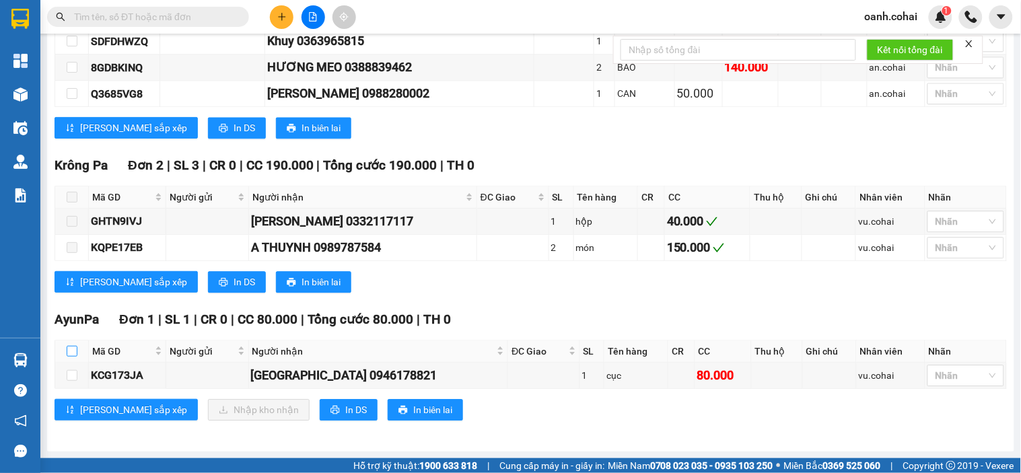
click at [71, 354] on input "checkbox" at bounding box center [72, 351] width 11 height 11
checkbox input "true"
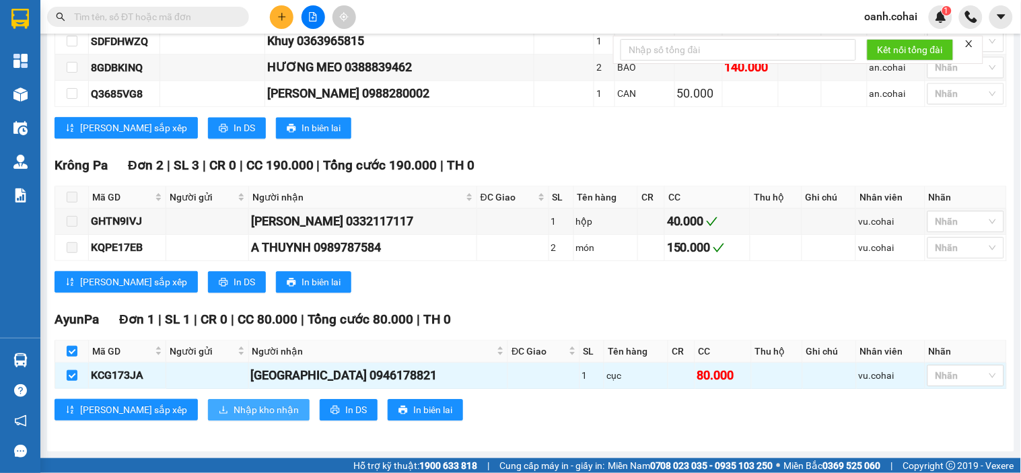
click at [208, 419] on button "Nhập kho nhận" at bounding box center [259, 410] width 102 height 22
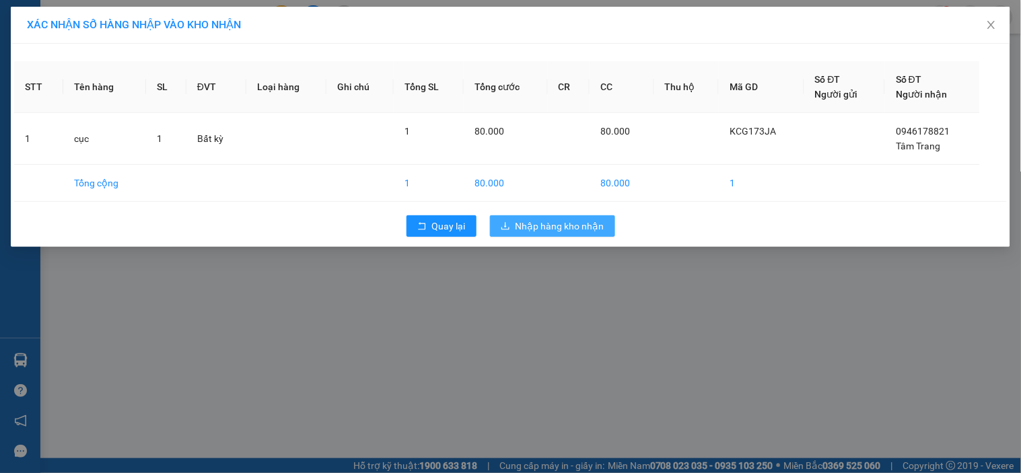
click at [549, 226] on span "Nhập hàng kho nhận" at bounding box center [560, 226] width 89 height 15
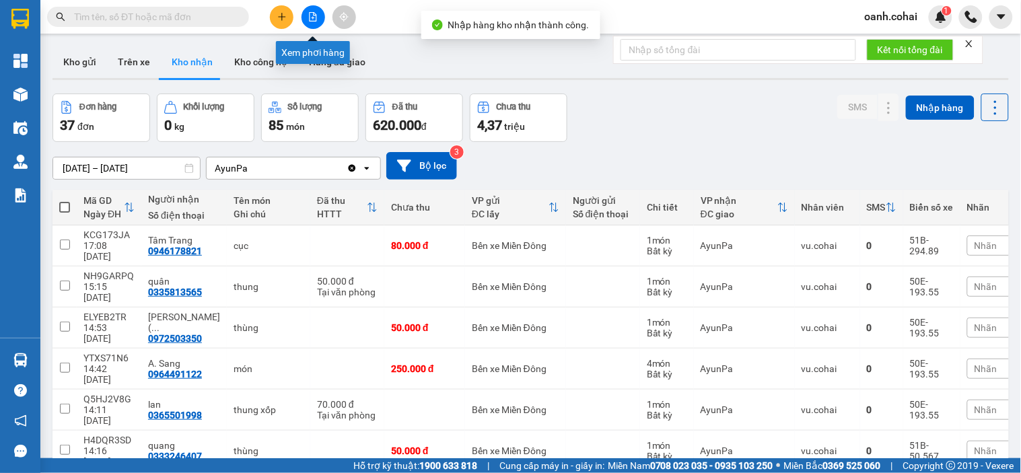
click at [313, 16] on icon "file-add" at bounding box center [312, 16] width 9 height 9
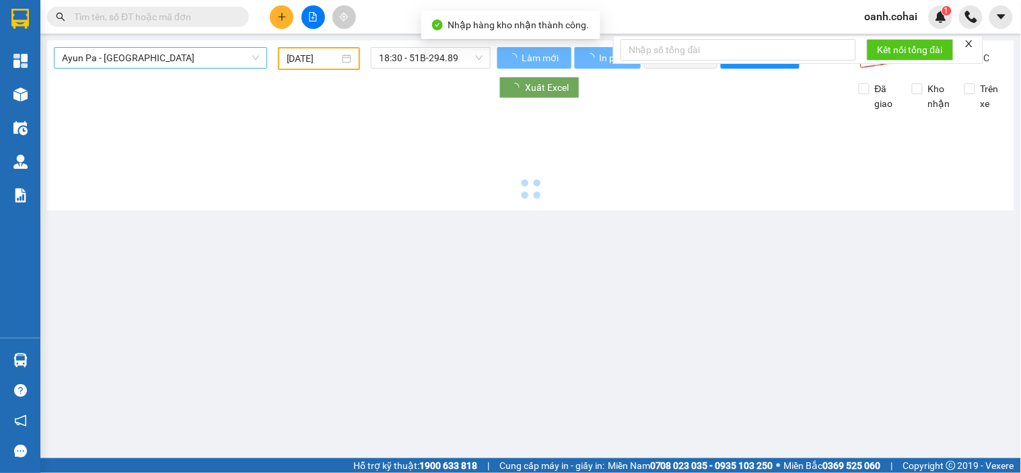
type input "12/09/2025"
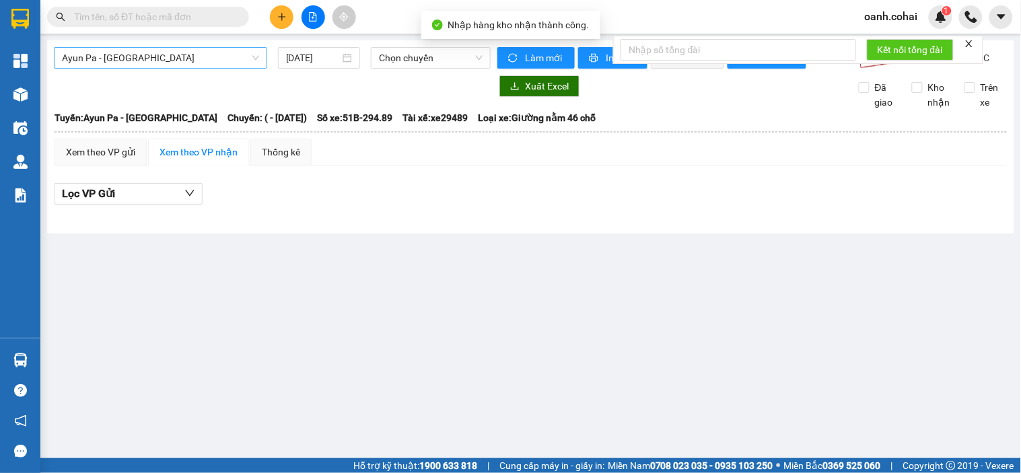
click at [224, 59] on span "Ayun Pa - Sài Gòn" at bounding box center [160, 58] width 197 height 20
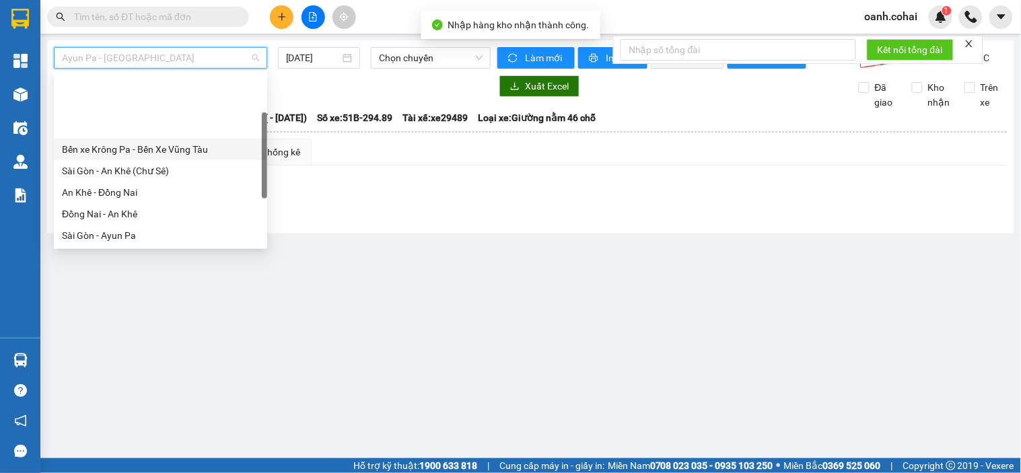
scroll to position [75, 0]
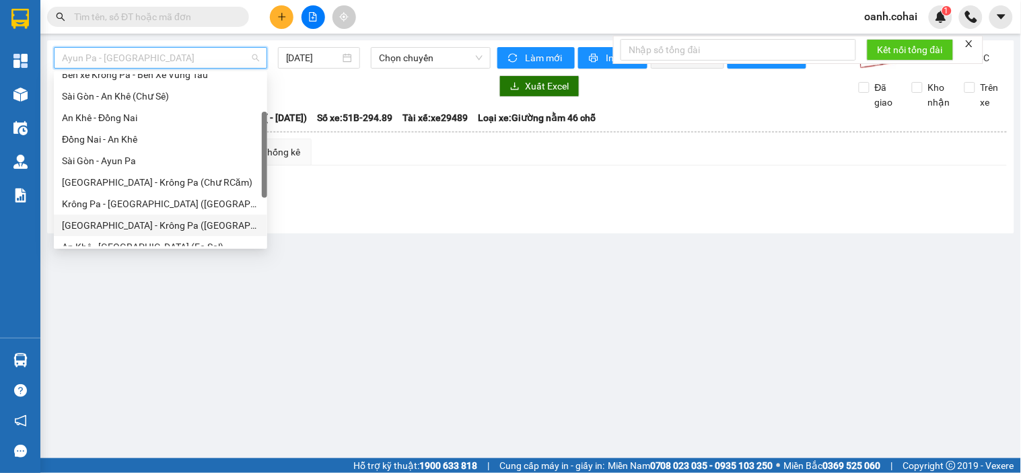
click at [113, 222] on div "Sài Gòn - Krông Pa (Uar)" at bounding box center [160, 225] width 197 height 15
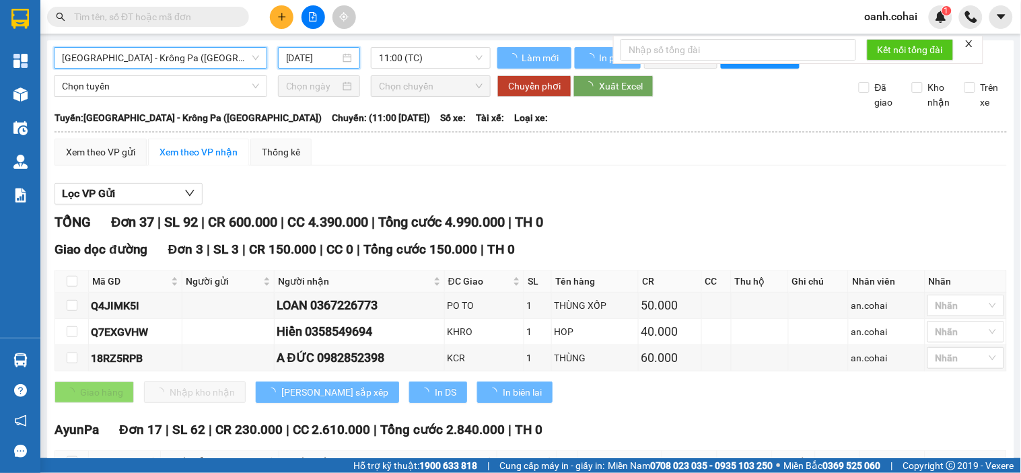
click at [310, 56] on input "12/09/2025" at bounding box center [313, 57] width 55 height 15
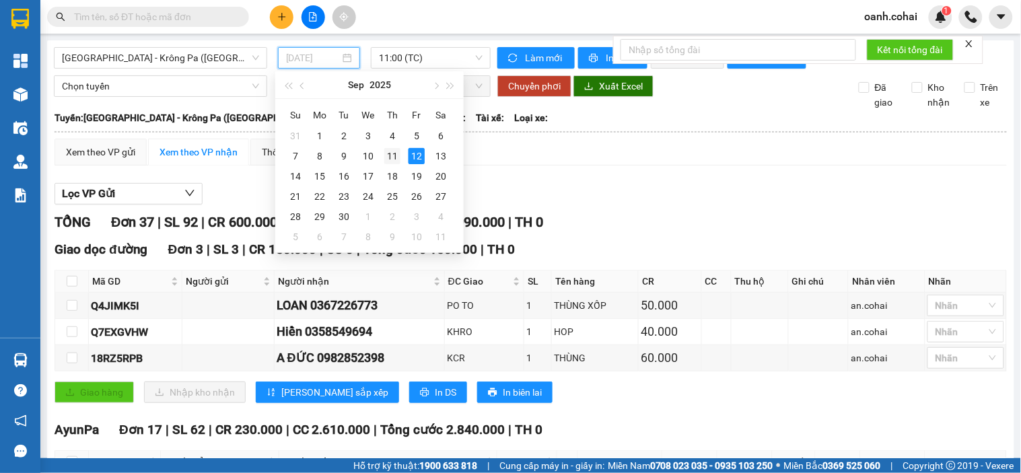
click at [394, 159] on div "11" at bounding box center [392, 156] width 16 height 16
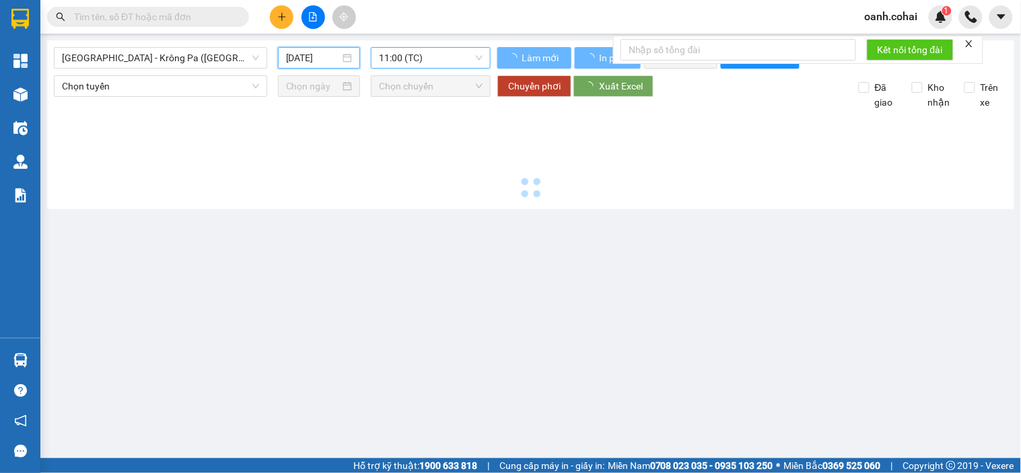
type input "11/09/2025"
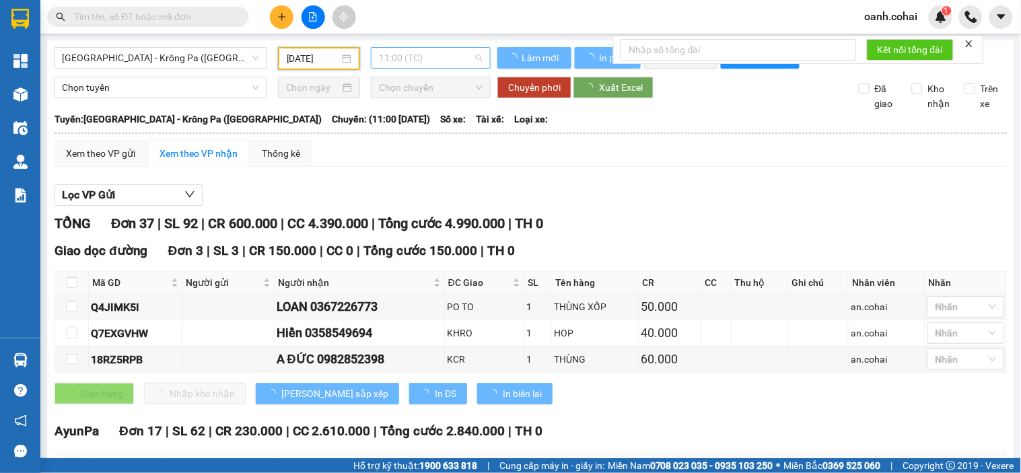
click at [429, 66] on span "11:00 (TC)" at bounding box center [431, 58] width 104 height 20
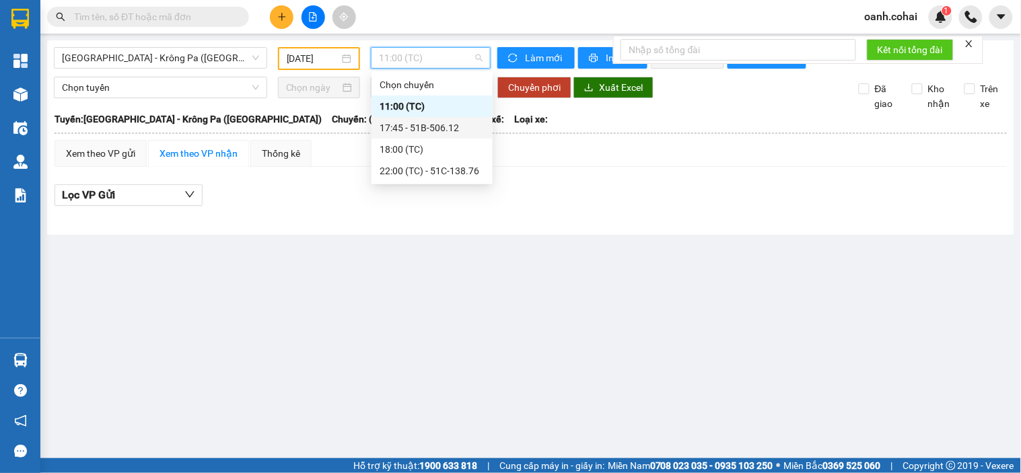
click at [418, 125] on div "17:45 - 51B-506.12" at bounding box center [432, 128] width 105 height 15
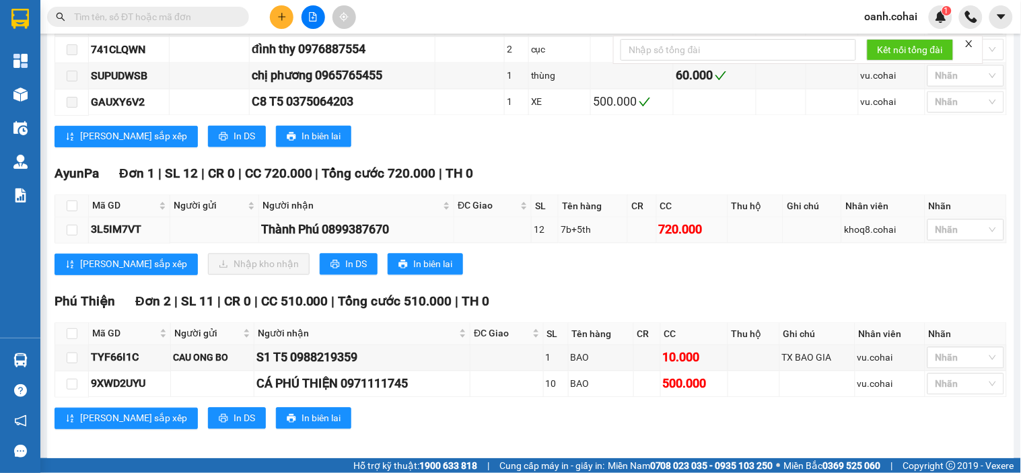
scroll to position [643, 0]
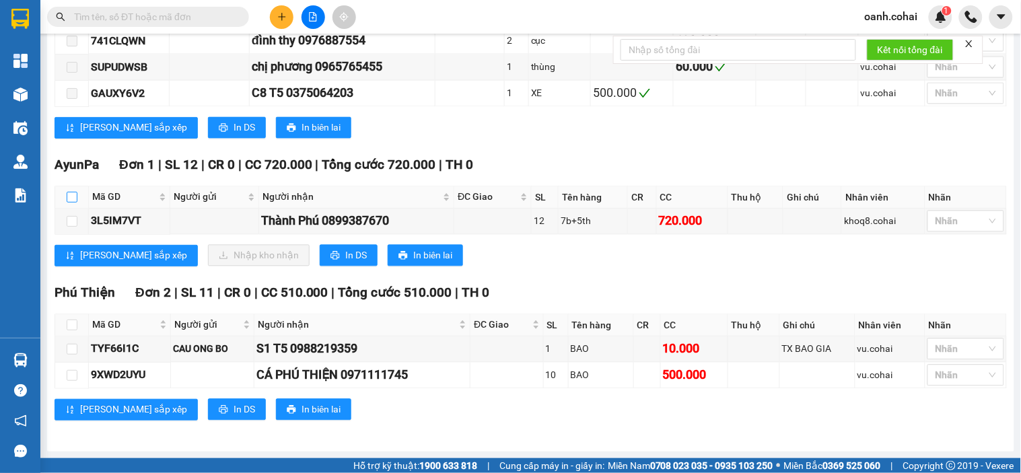
click at [69, 194] on input "checkbox" at bounding box center [72, 197] width 11 height 11
checkbox input "true"
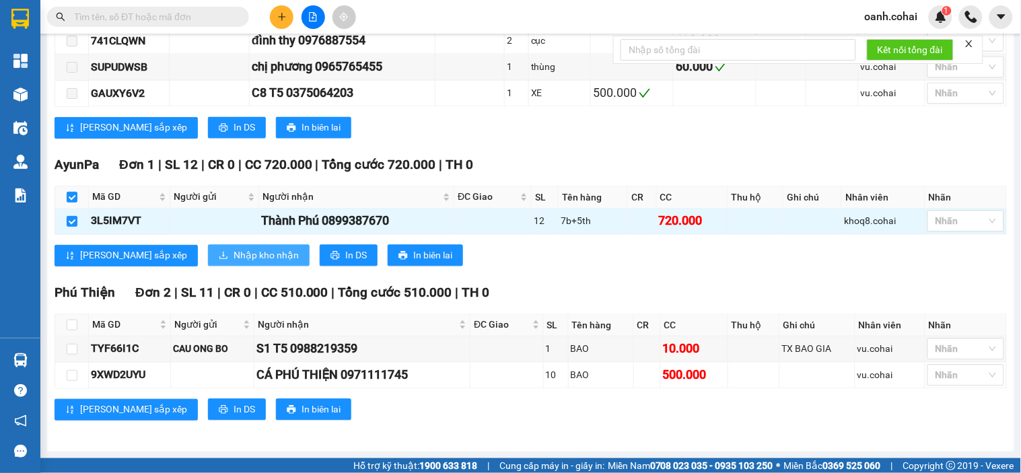
click at [234, 261] on span "Nhập kho nhận" at bounding box center [266, 255] width 65 height 15
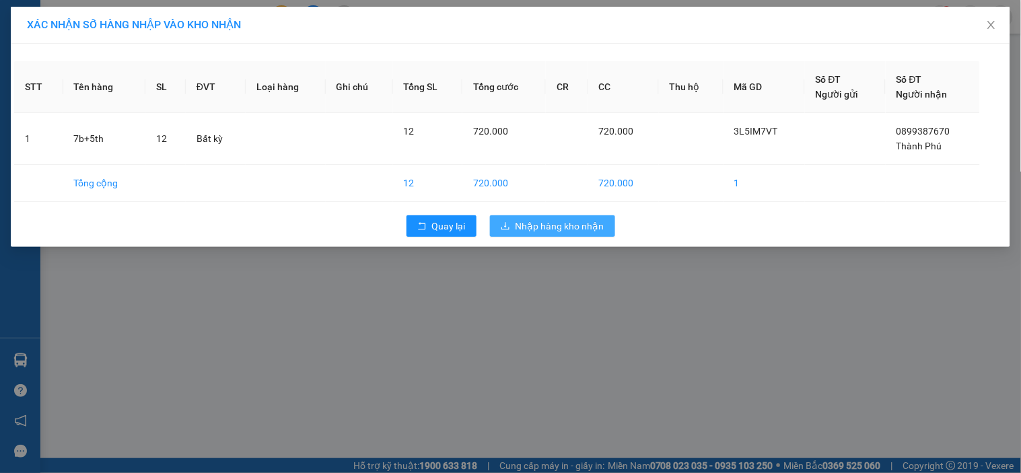
click at [510, 223] on button "Nhập hàng kho nhận" at bounding box center [552, 226] width 125 height 22
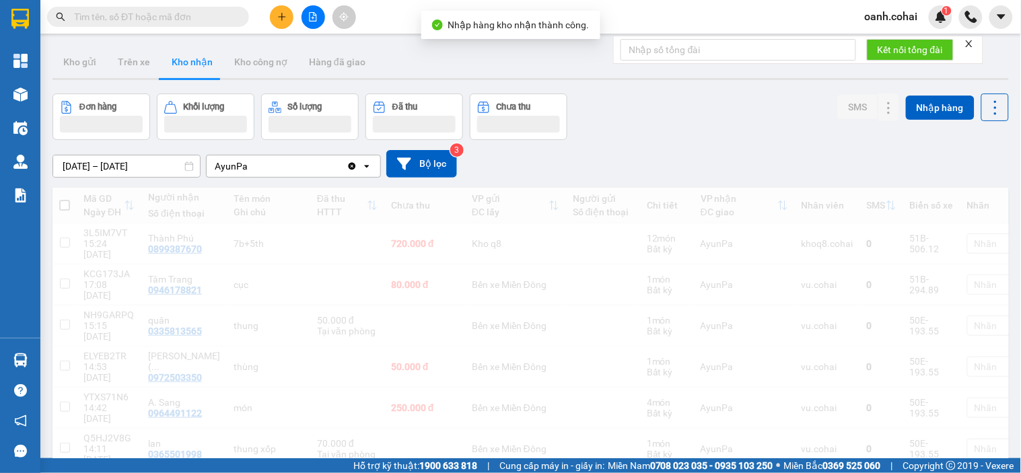
click at [310, 24] on button at bounding box center [314, 17] width 24 height 24
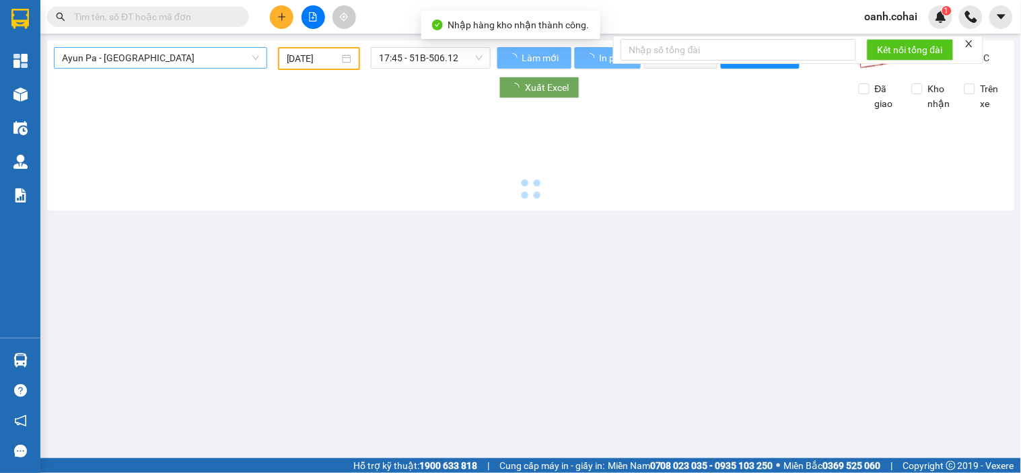
type input "12/09/2025"
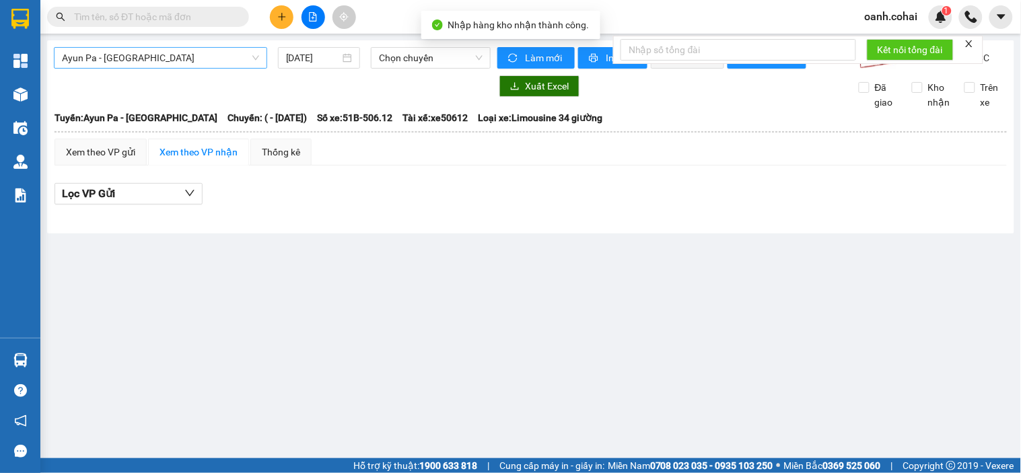
click at [194, 63] on span "Ayun Pa - Sài Gòn" at bounding box center [160, 58] width 197 height 20
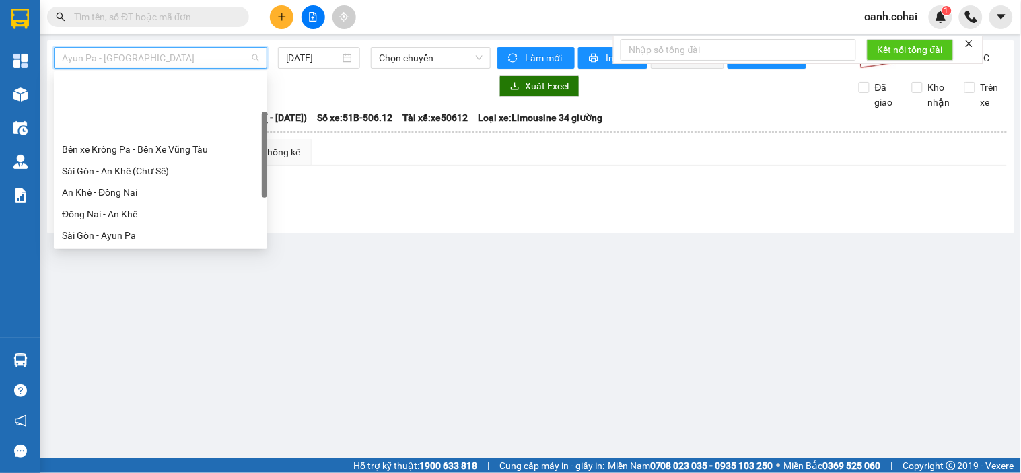
scroll to position [75, 0]
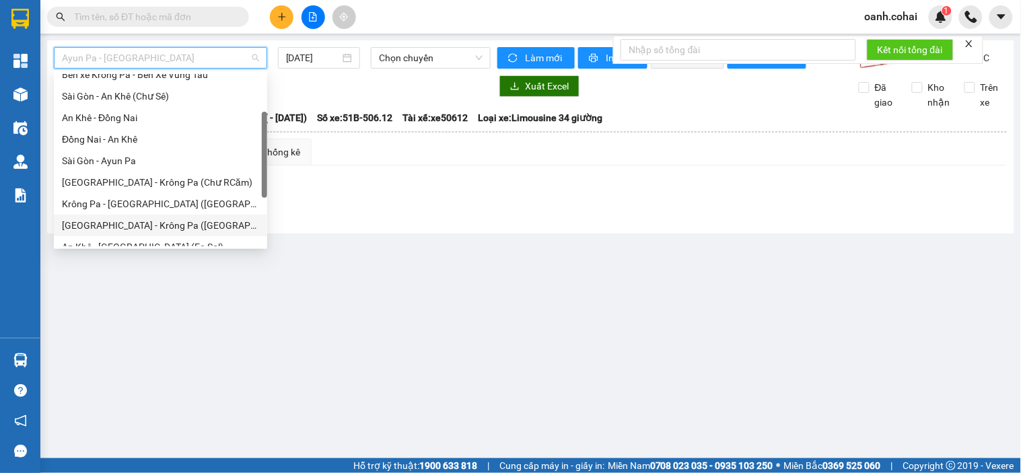
click at [145, 223] on div "Sài Gòn - Krông Pa (Uar)" at bounding box center [160, 225] width 197 height 15
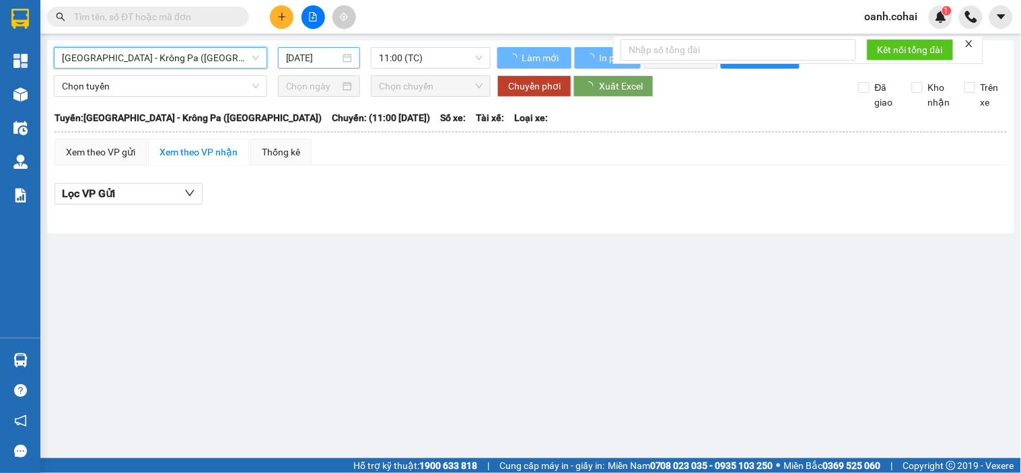
click at [326, 61] on input "12/09/2025" at bounding box center [313, 57] width 55 height 15
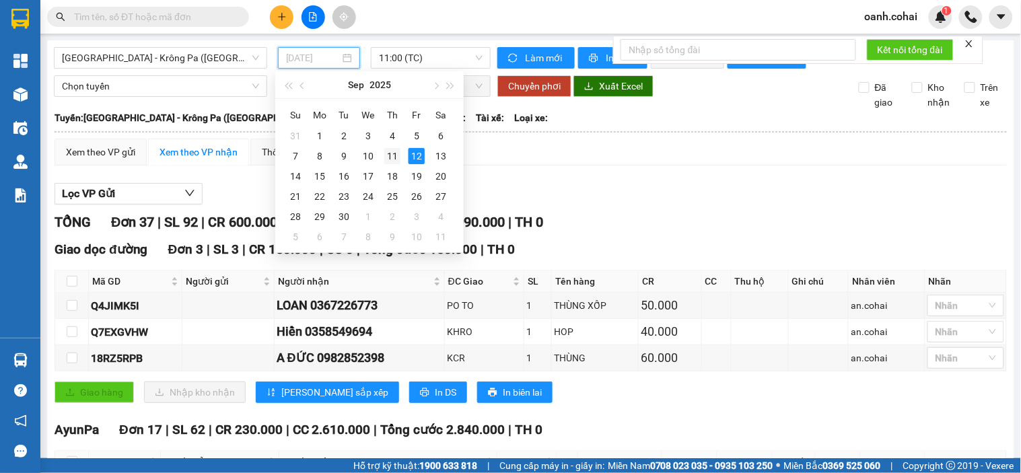
click at [399, 158] on div "11" at bounding box center [392, 156] width 16 height 16
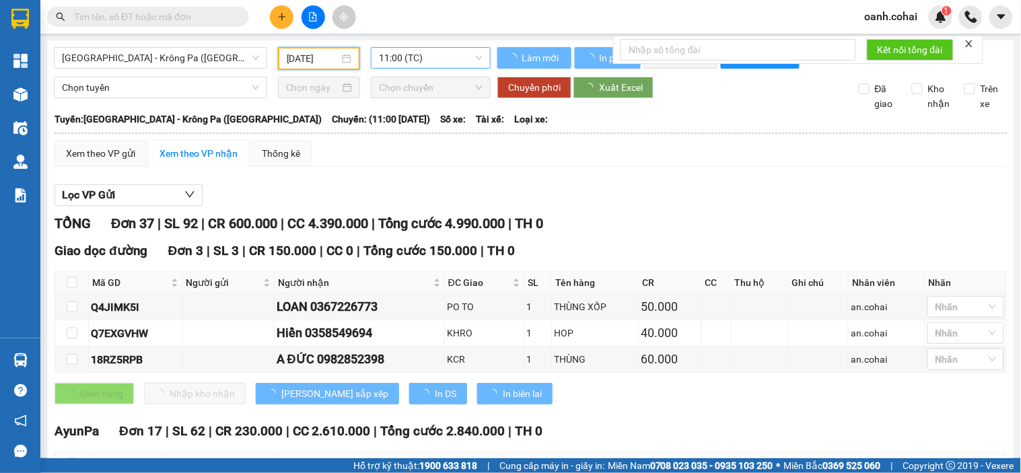
type input "11/09/2025"
click at [449, 61] on span "11:00 (TC)" at bounding box center [431, 58] width 104 height 20
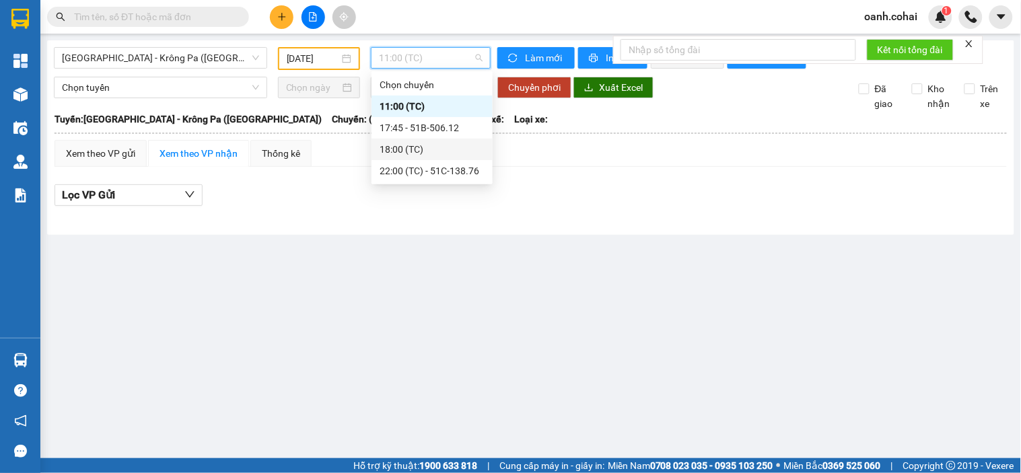
click at [428, 147] on div "18:00 (TC)" at bounding box center [432, 149] width 105 height 15
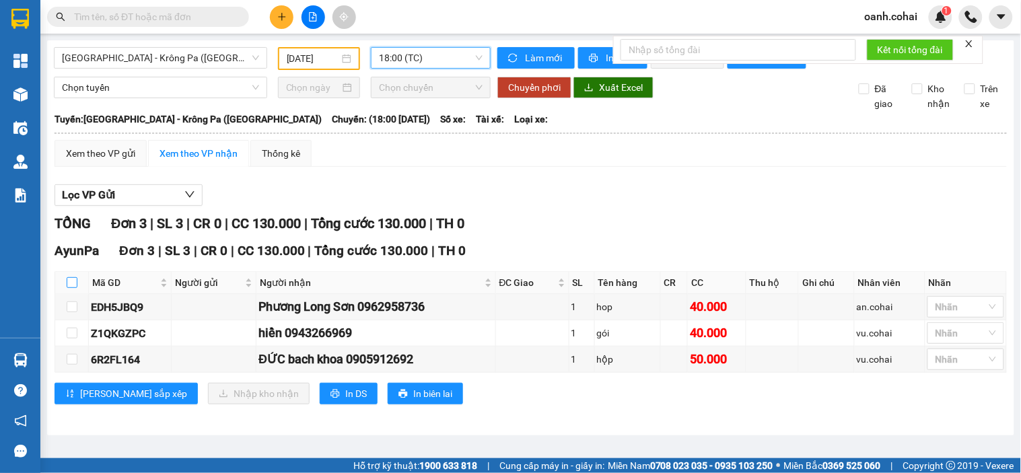
click at [67, 288] on input "checkbox" at bounding box center [72, 282] width 11 height 11
checkbox input "true"
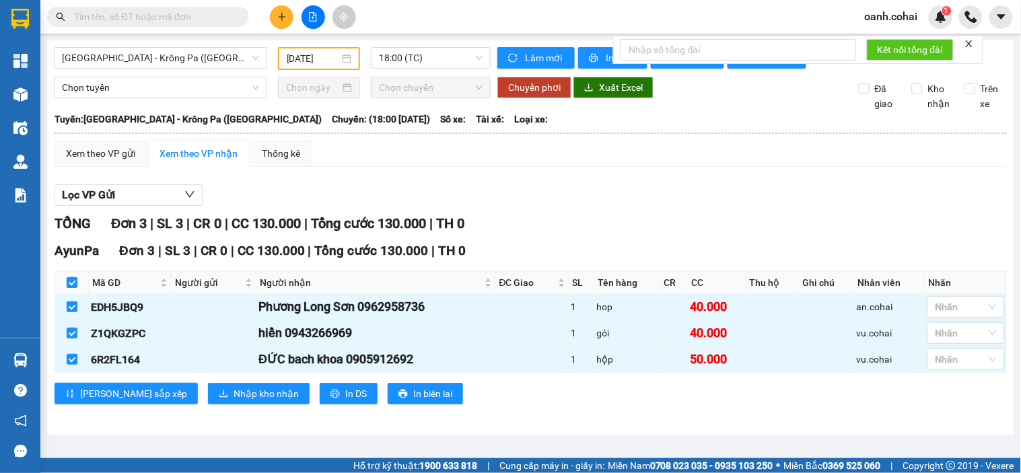
checkbox input "true"
click at [234, 401] on span "Nhập kho nhận" at bounding box center [266, 393] width 65 height 15
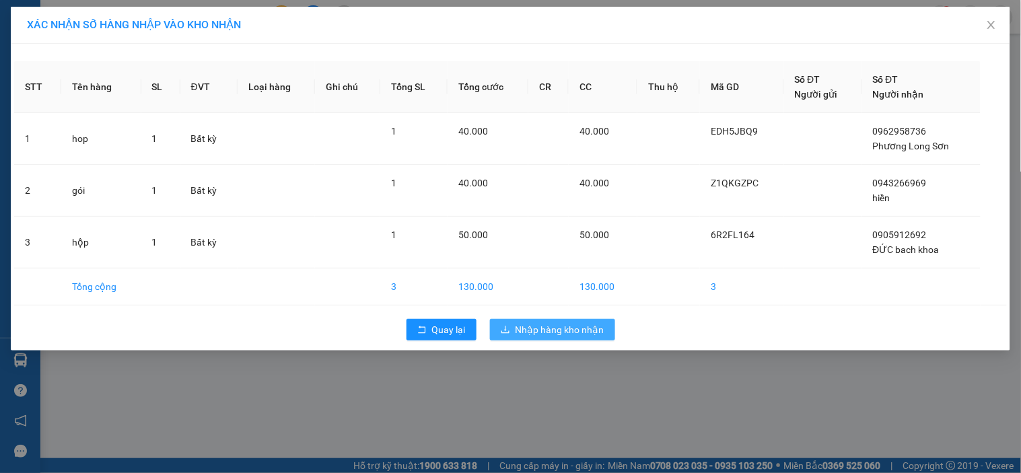
click at [529, 330] on span "Nhập hàng kho nhận" at bounding box center [560, 329] width 89 height 15
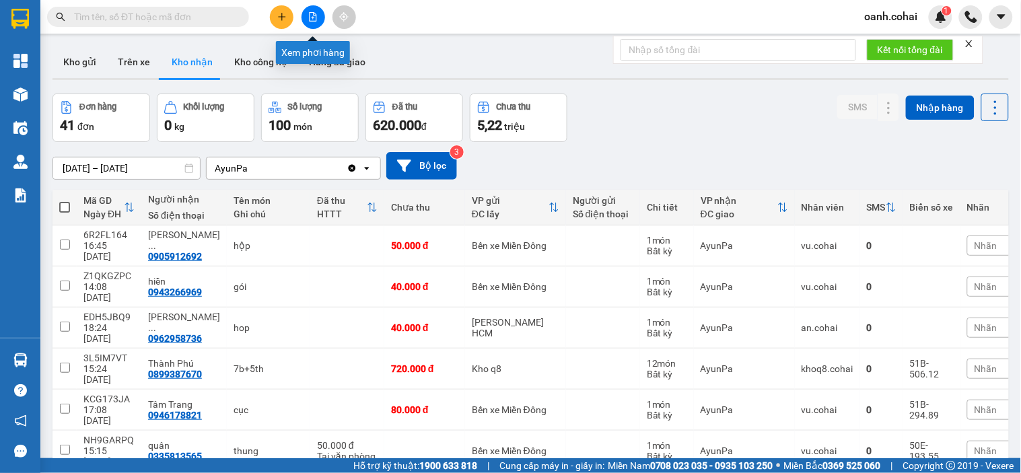
click at [312, 10] on button at bounding box center [314, 17] width 24 height 24
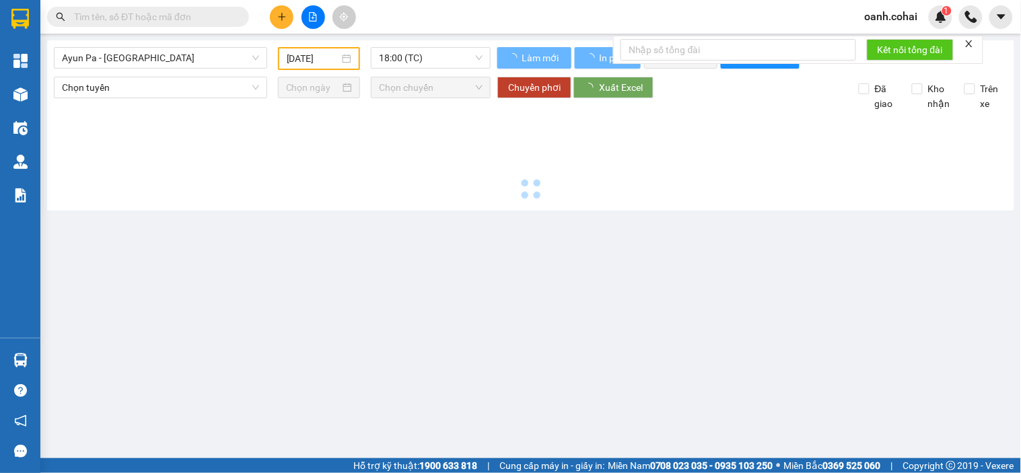
type input "12/09/2025"
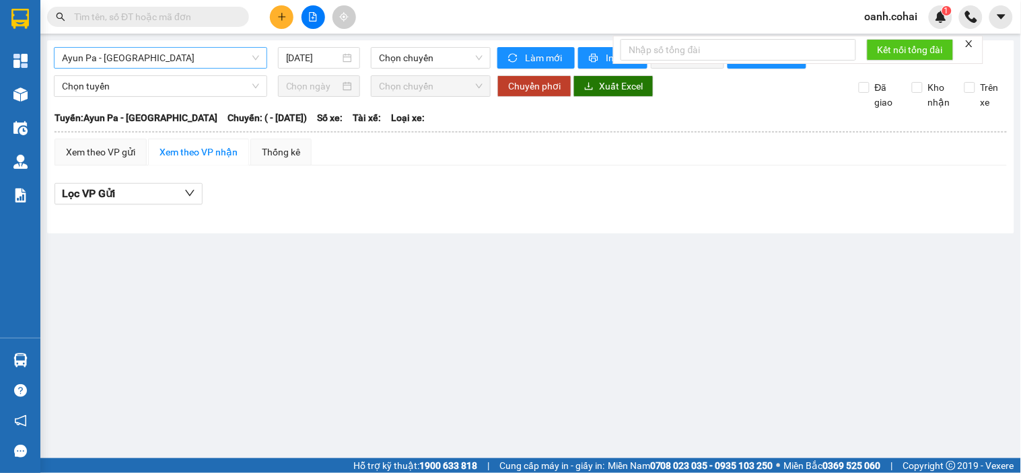
click at [222, 59] on span "Ayun Pa - Sài Gòn" at bounding box center [160, 58] width 197 height 20
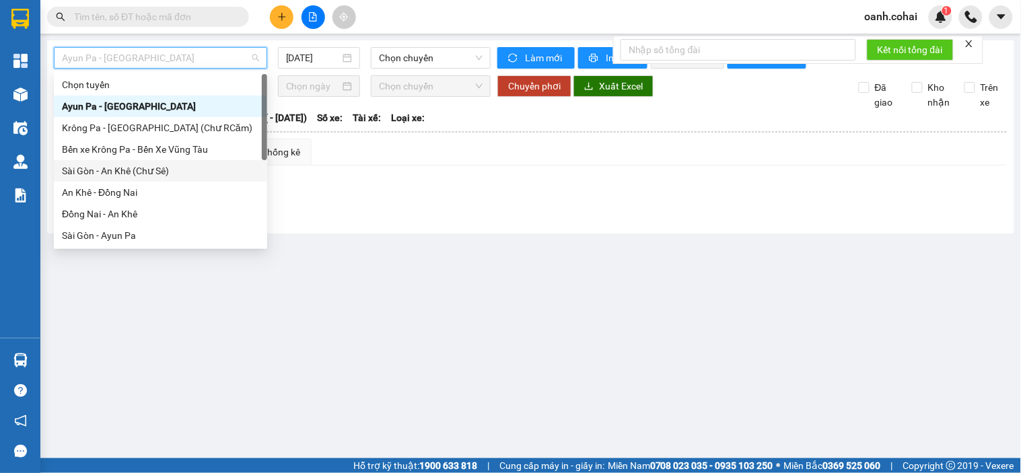
scroll to position [75, 0]
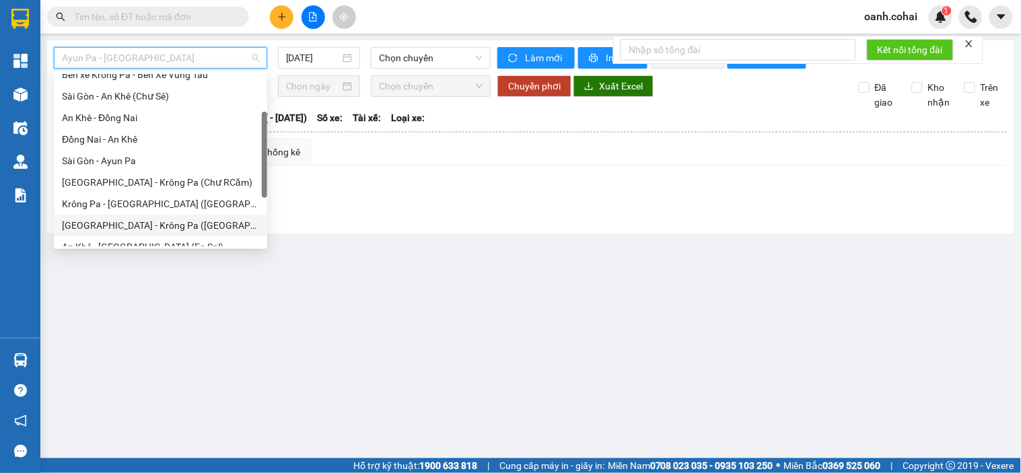
click at [106, 221] on div "Sài Gòn - Krông Pa (Uar)" at bounding box center [160, 225] width 197 height 15
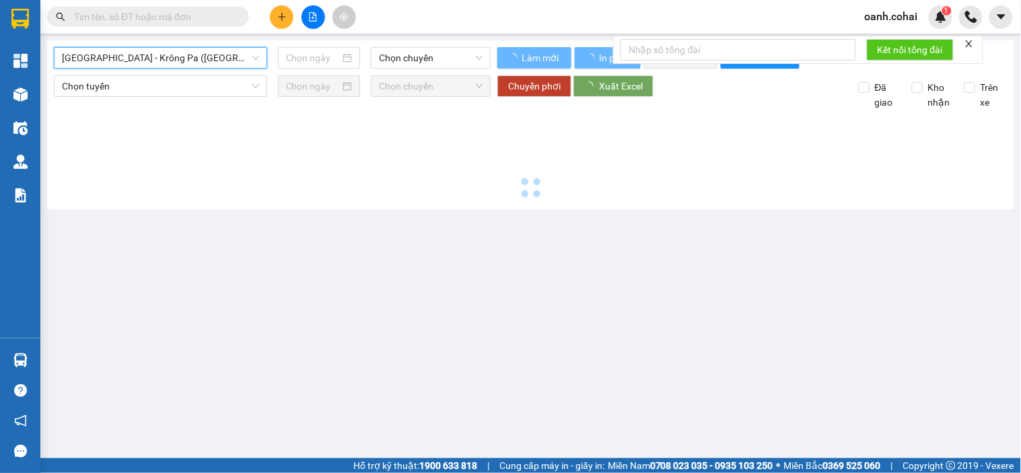
type input "12/09/2025"
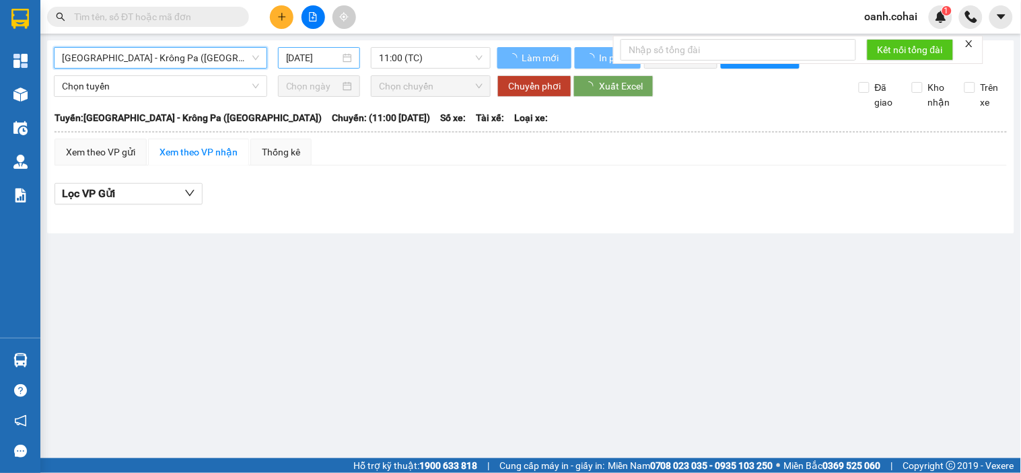
click at [306, 55] on input "12/09/2025" at bounding box center [313, 57] width 55 height 15
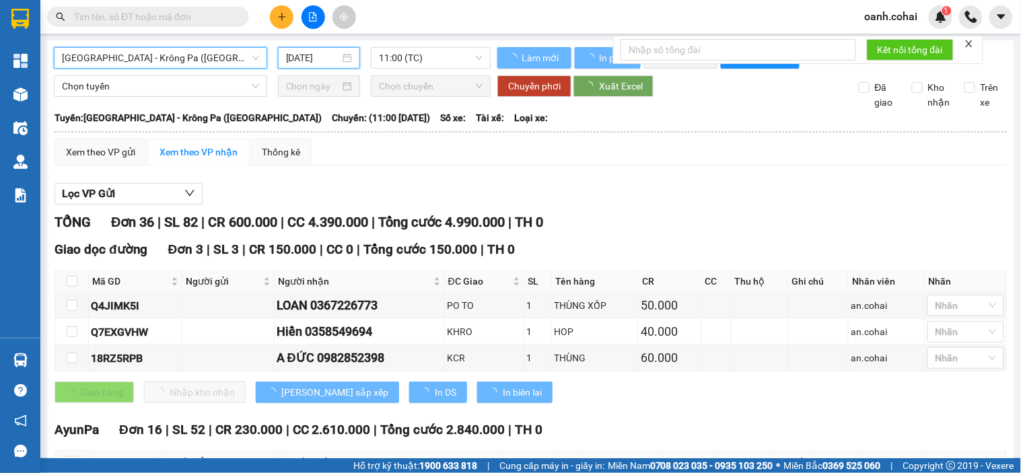
click at [203, 61] on span "Sài Gòn - Krông Pa (Uar)" at bounding box center [160, 58] width 197 height 20
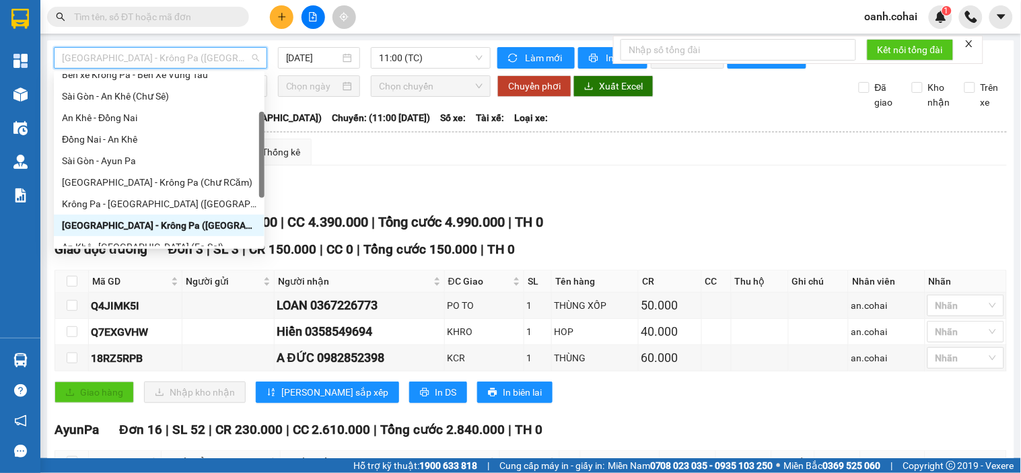
scroll to position [149, 0]
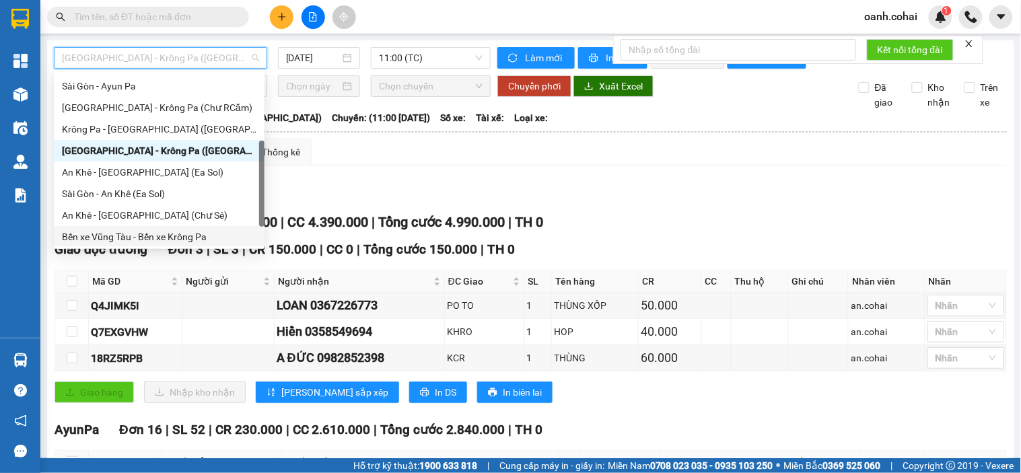
click at [125, 236] on div "Bến xe Vũng Tàu - Bến xe Krông Pa" at bounding box center [159, 237] width 195 height 15
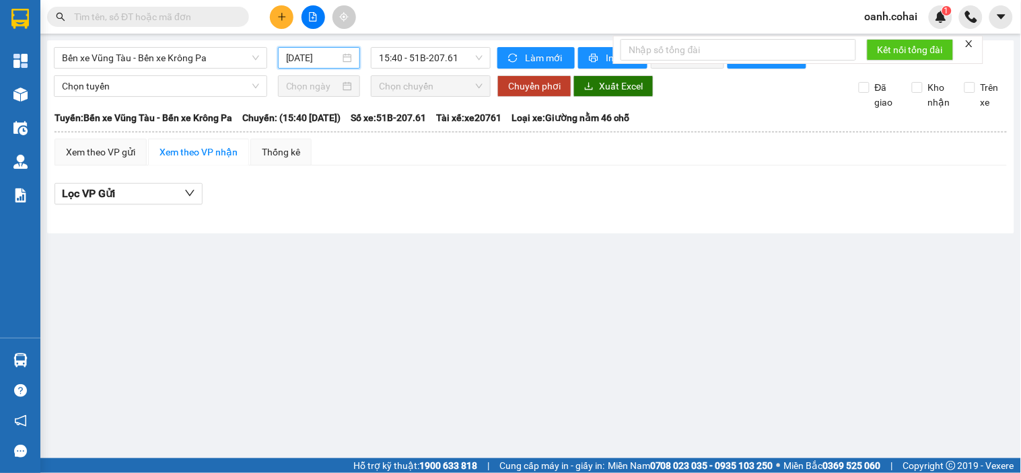
click at [290, 59] on input "12/09/2025" at bounding box center [313, 57] width 55 height 15
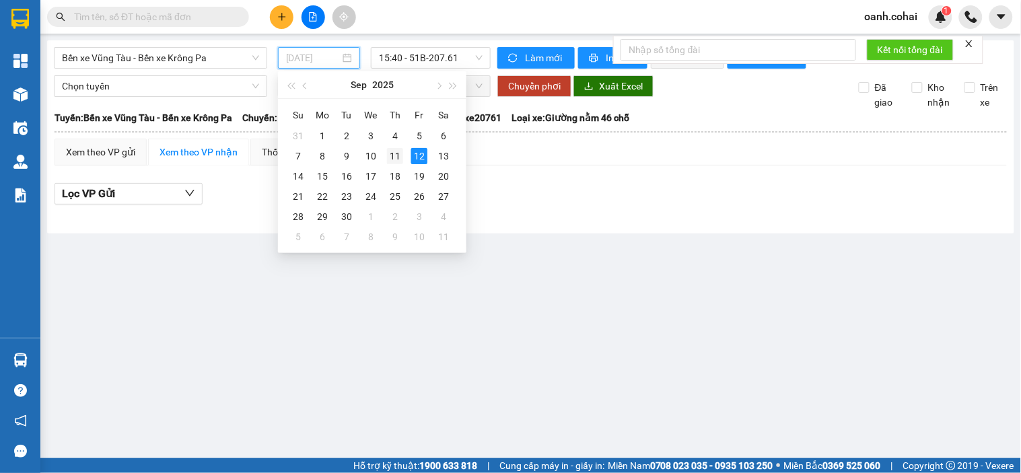
click at [390, 158] on div "11" at bounding box center [395, 156] width 16 height 16
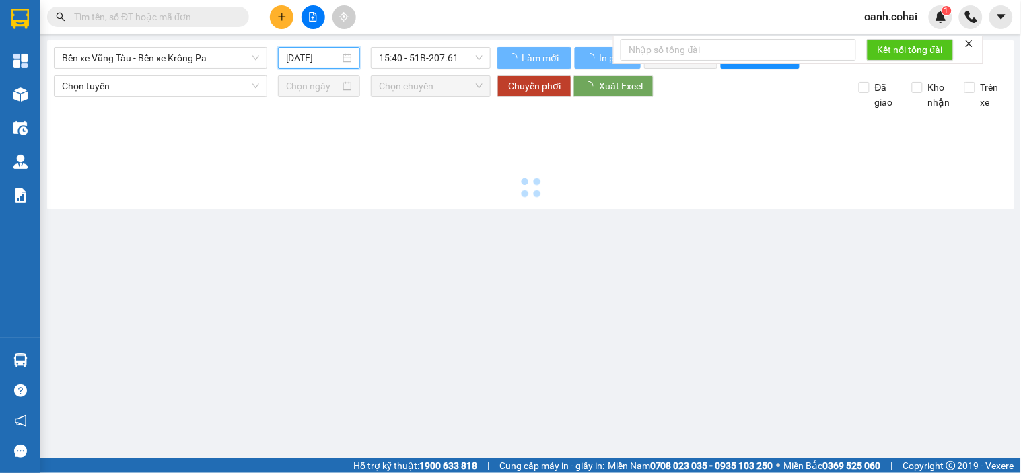
type input "11/09/2025"
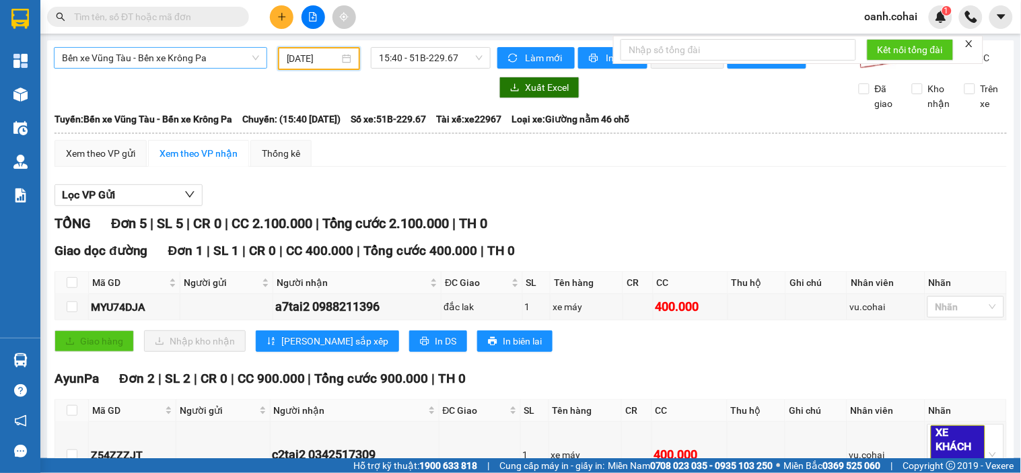
click at [169, 57] on span "Bến xe Vũng Tàu - Bến xe Krông Pa" at bounding box center [160, 58] width 197 height 20
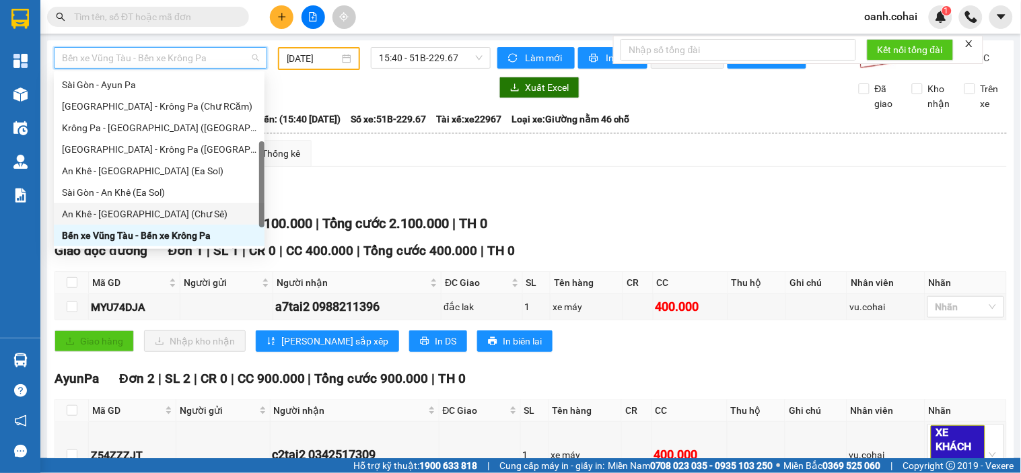
scroll to position [193, 0]
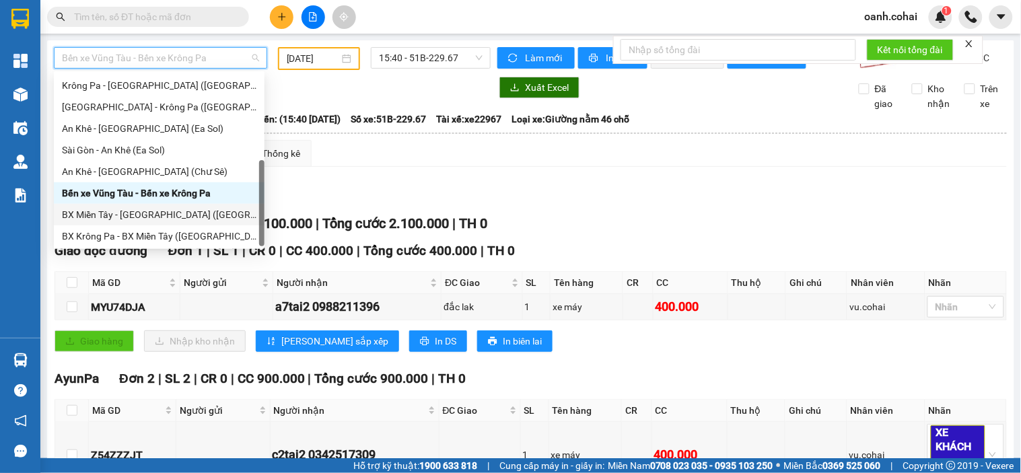
click at [137, 211] on div "BX Miền Tây - BX Krông Pa (Chơn Thành - Chư Rcăm)" at bounding box center [159, 214] width 195 height 15
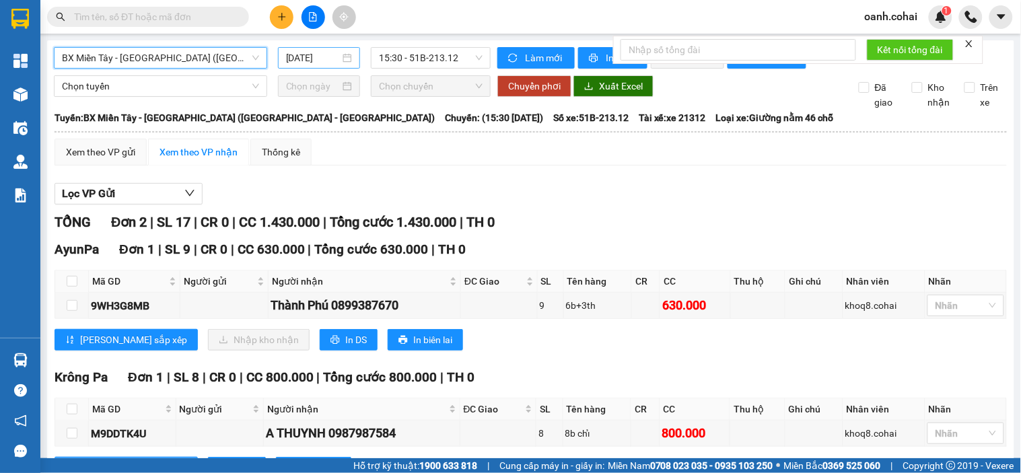
click at [331, 50] on input "12/09/2025" at bounding box center [313, 57] width 55 height 15
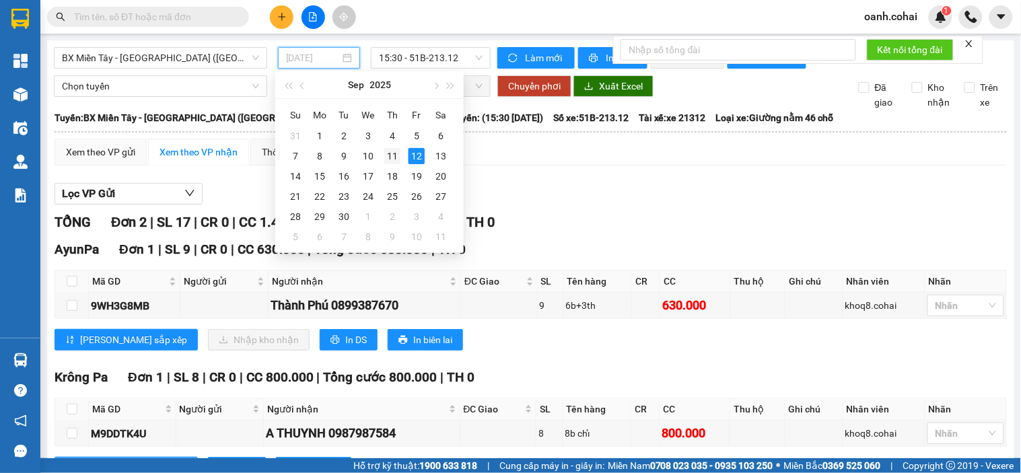
click at [392, 157] on div "11" at bounding box center [392, 156] width 16 height 16
type input "11/09/2025"
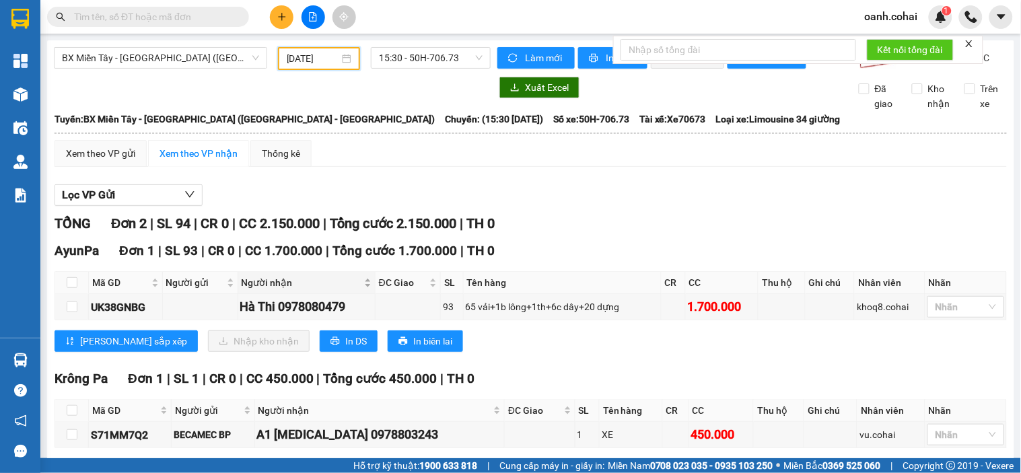
scroll to position [70, 0]
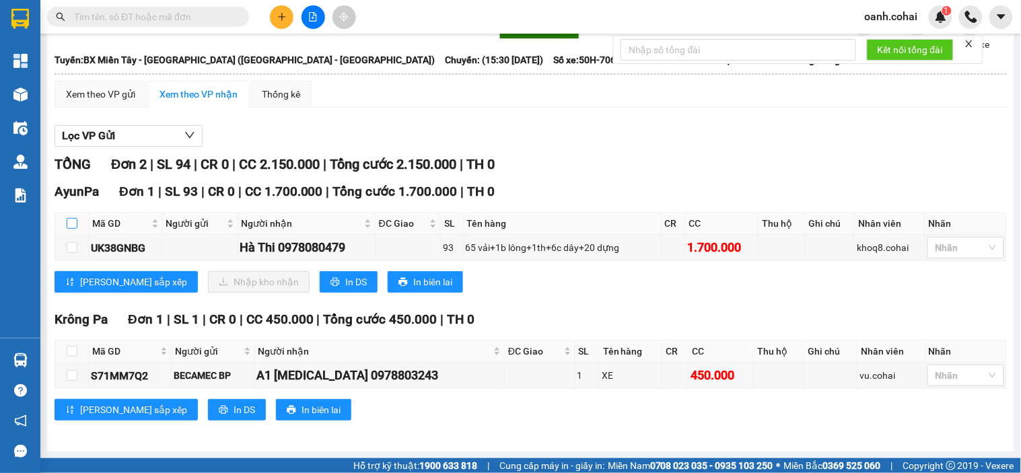
click at [71, 224] on input "checkbox" at bounding box center [72, 223] width 11 height 11
checkbox input "true"
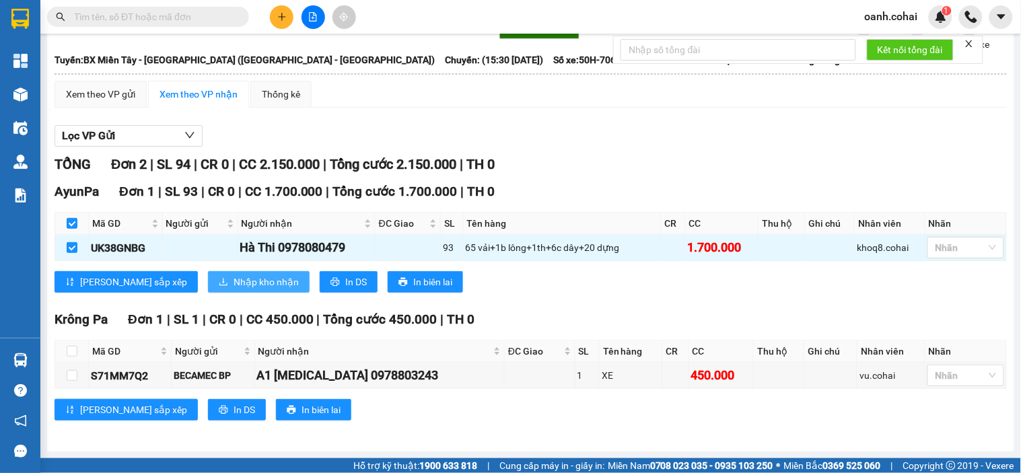
click at [234, 283] on span "Nhập kho nhận" at bounding box center [266, 282] width 65 height 15
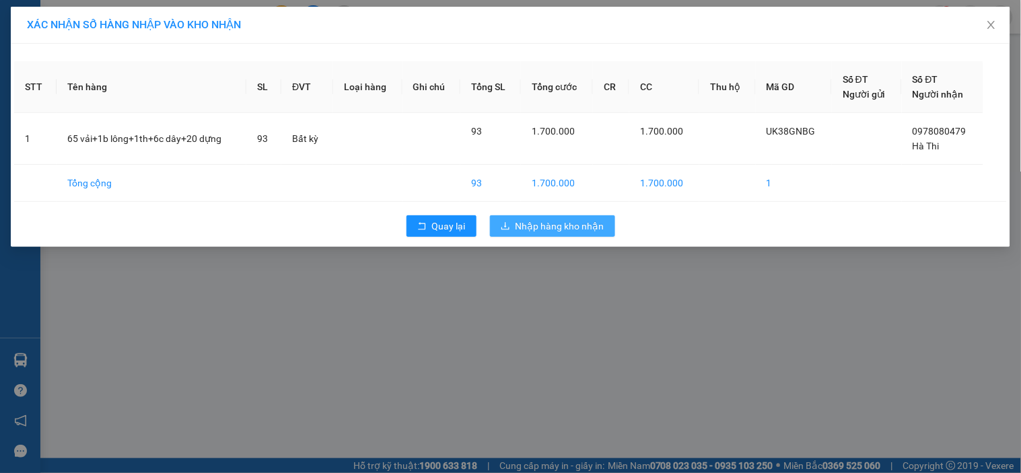
click at [526, 229] on span "Nhập hàng kho nhận" at bounding box center [560, 226] width 89 height 15
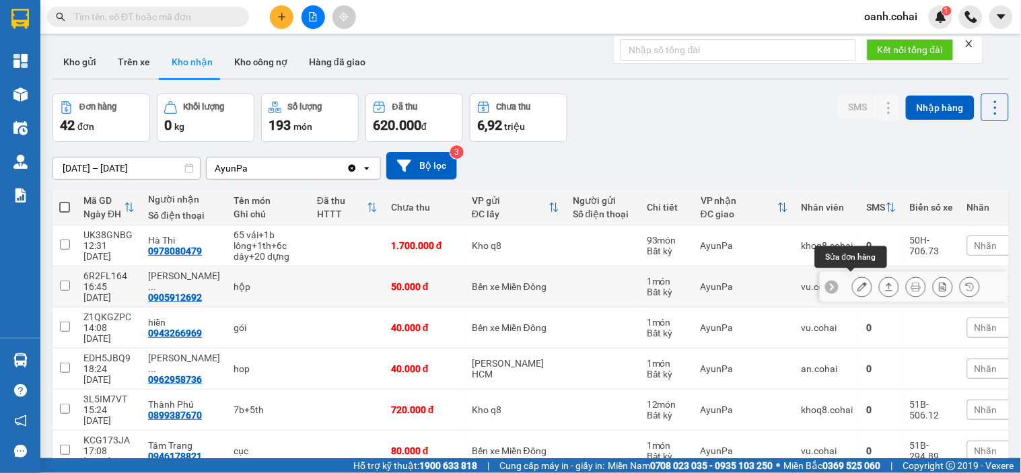
click at [853, 285] on button at bounding box center [862, 287] width 19 height 24
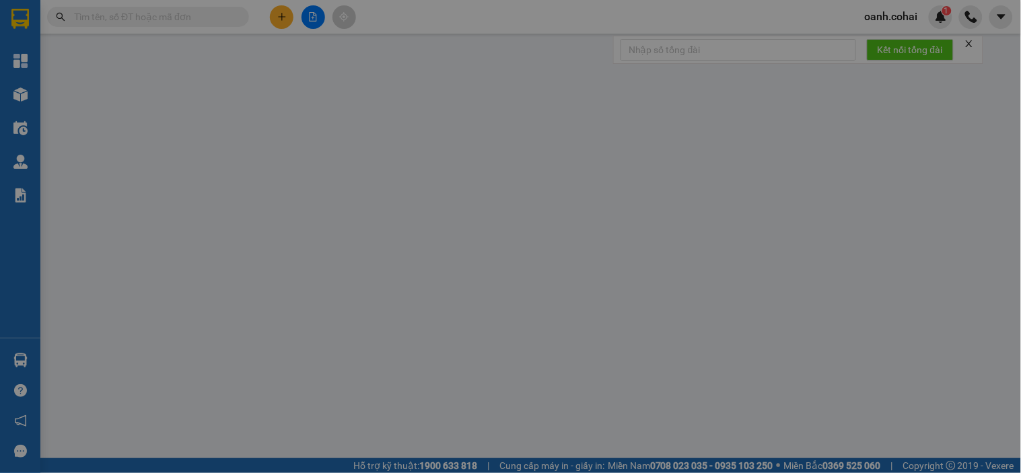
type input "0905912692"
type input "ĐỨC bach khoa"
type input "50.000"
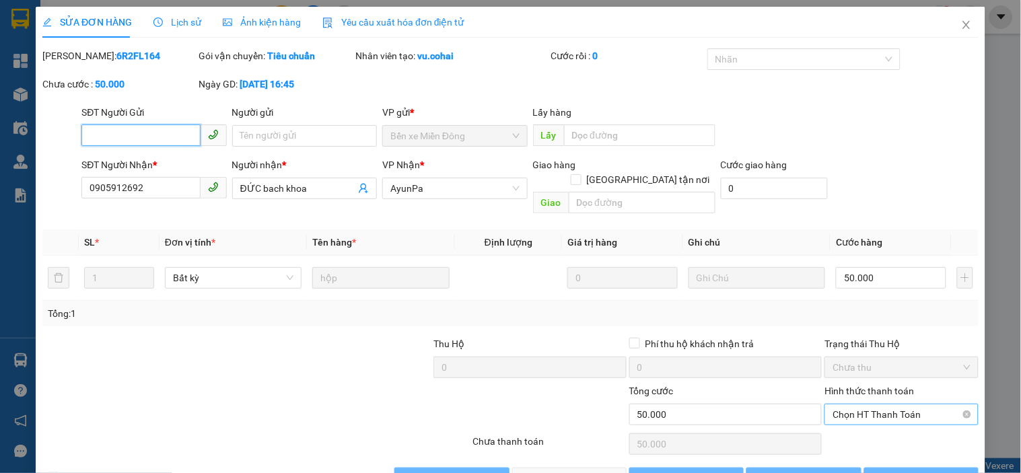
scroll to position [21, 0]
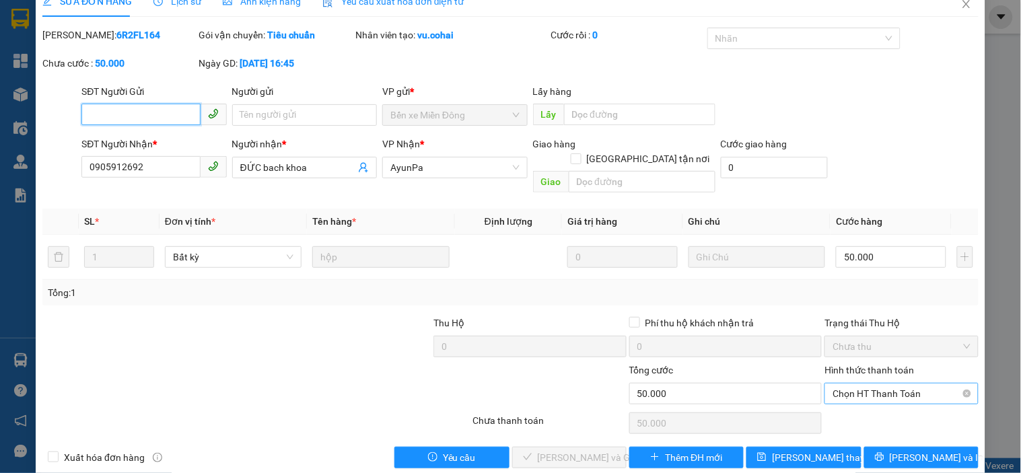
click at [880, 384] on span "Chọn HT Thanh Toán" at bounding box center [901, 394] width 137 height 20
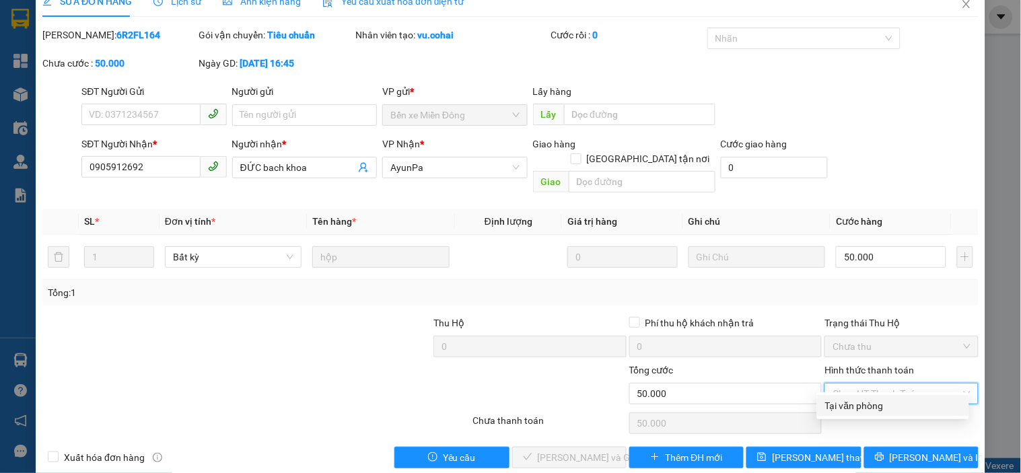
drag, startPoint x: 867, startPoint y: 390, endPoint x: 829, endPoint y: 409, distance: 41.9
click at [855, 401] on div "Tại văn phòng" at bounding box center [893, 406] width 136 height 15
type input "0"
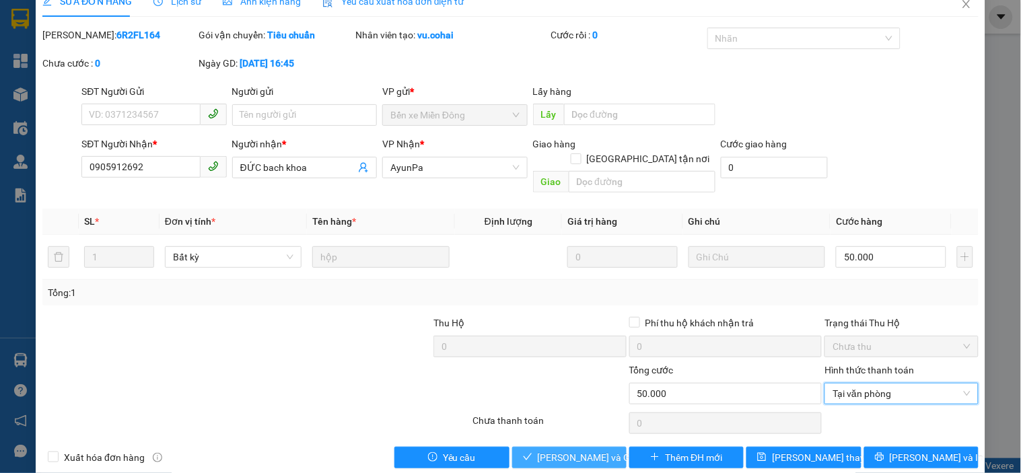
click at [549, 450] on span "[PERSON_NAME] và Giao hàng" at bounding box center [602, 457] width 129 height 15
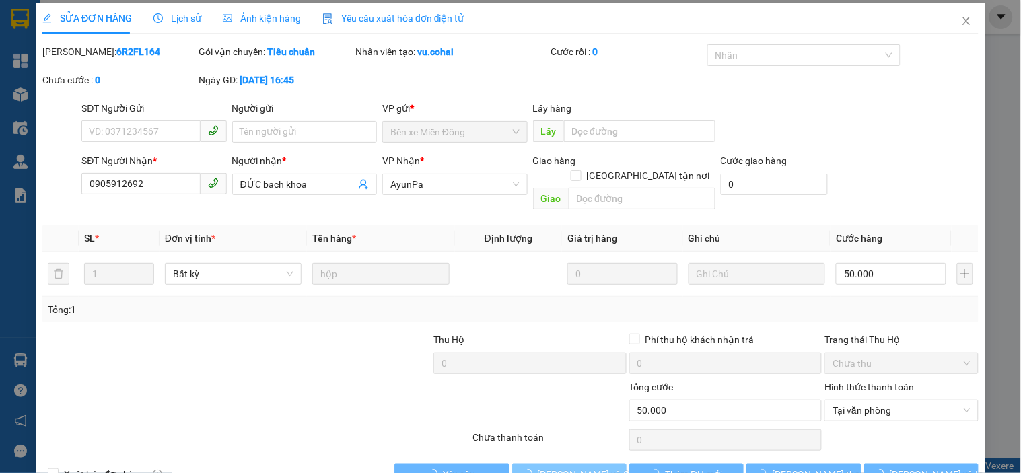
scroll to position [0, 0]
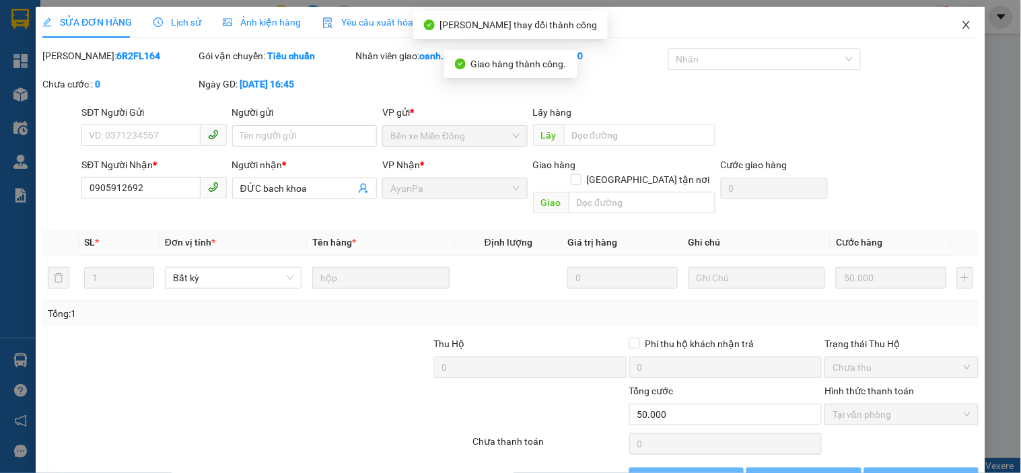
click at [961, 22] on icon "close" at bounding box center [966, 25] width 11 height 11
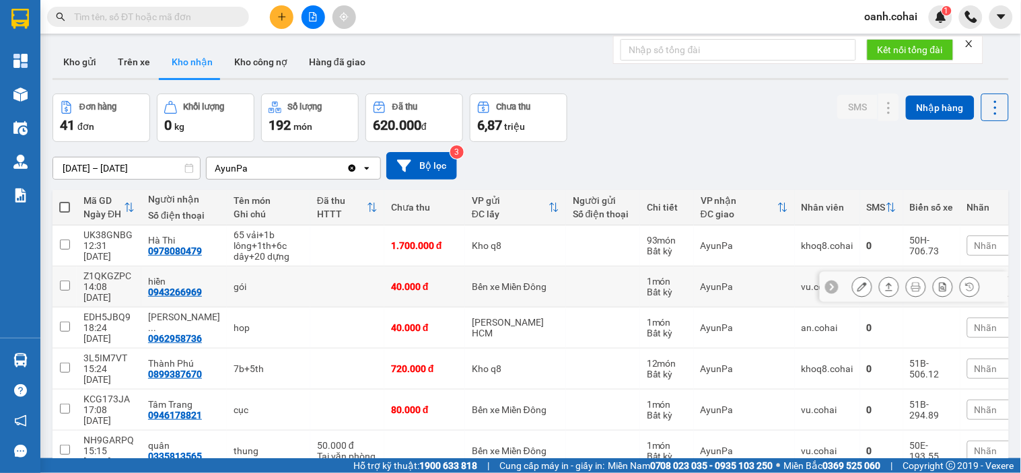
click at [853, 281] on button at bounding box center [862, 287] width 19 height 24
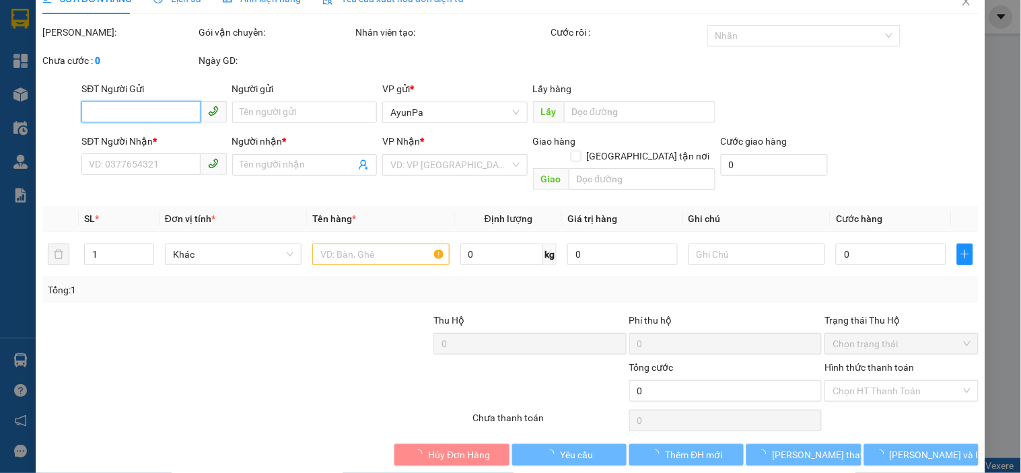
type input "0943266969"
type input "hiền"
type input "40.000"
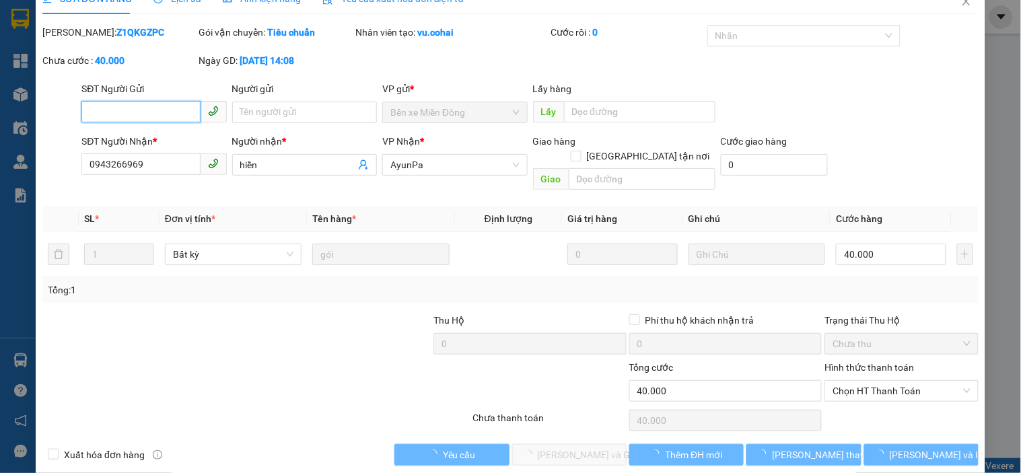
scroll to position [28, 0]
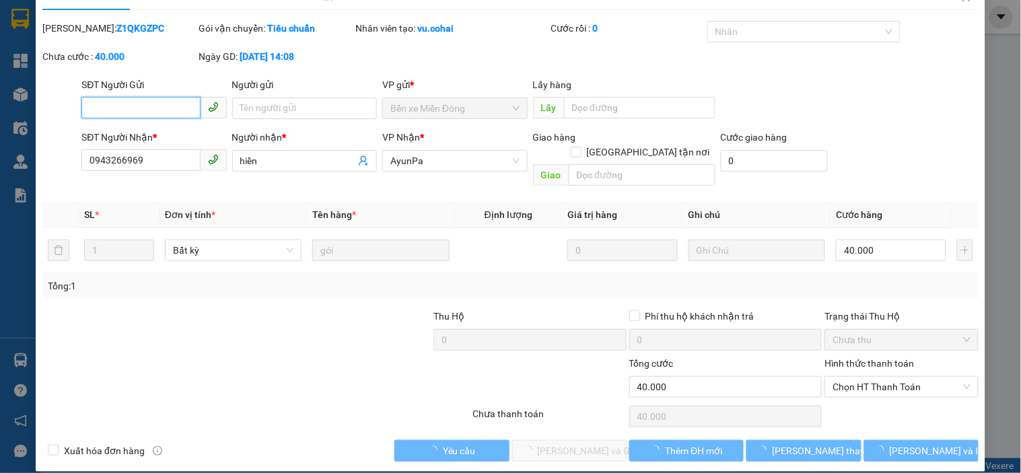
click at [855, 378] on span "Chọn HT Thanh Toán" at bounding box center [901, 387] width 137 height 20
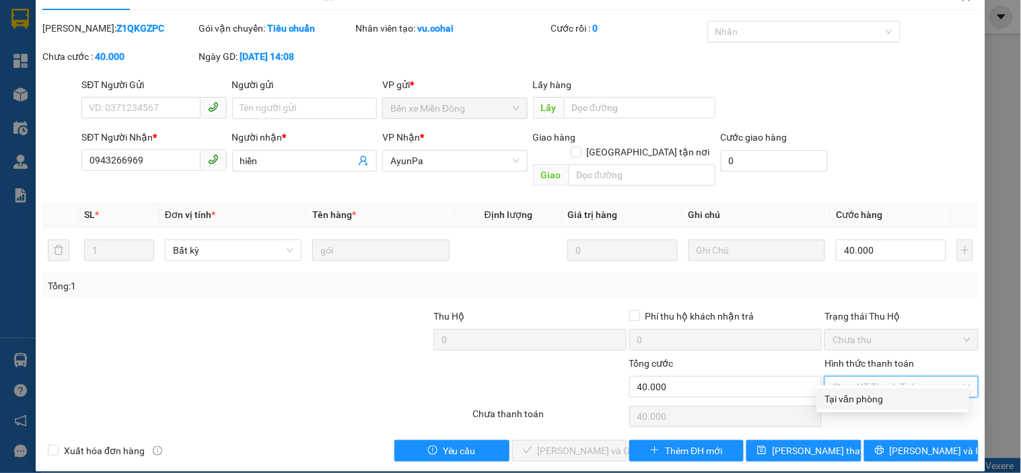
click at [844, 402] on div "Tại văn phòng" at bounding box center [893, 399] width 136 height 15
type input "0"
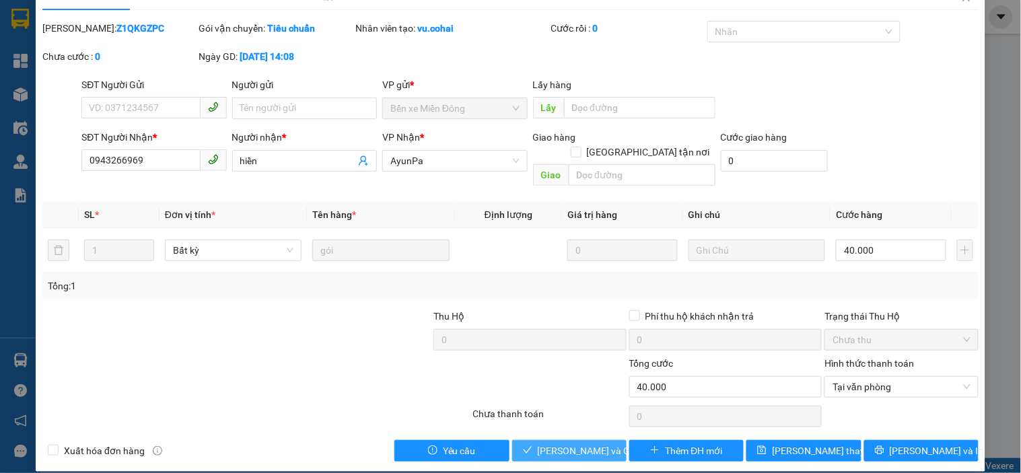
click at [570, 444] on span "[PERSON_NAME] và Giao hàng" at bounding box center [602, 451] width 129 height 15
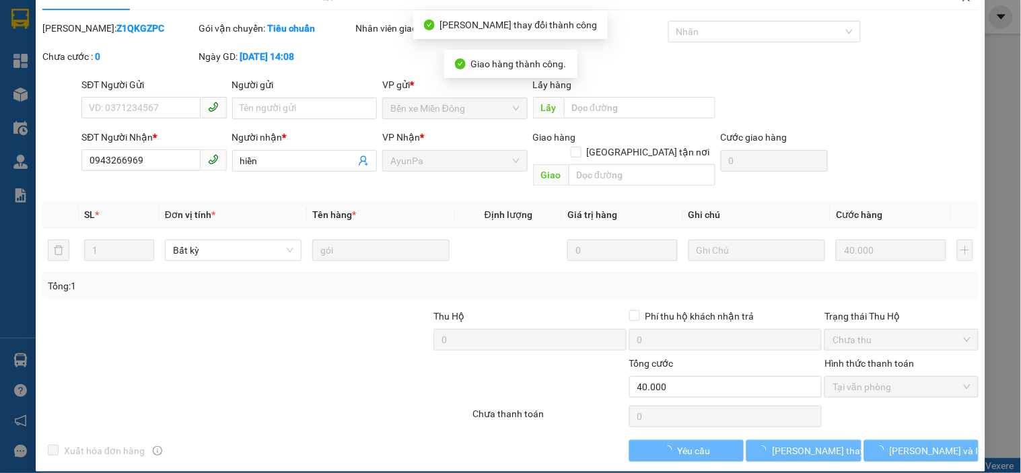
scroll to position [0, 0]
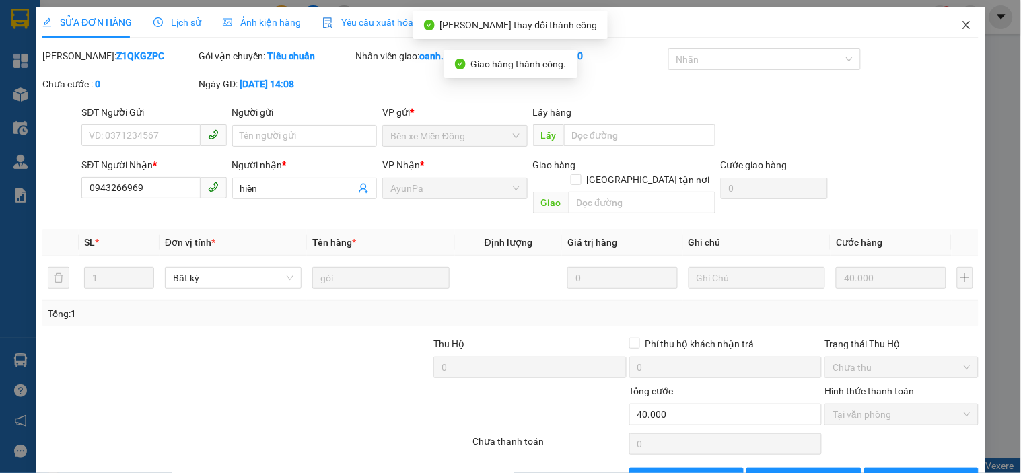
click at [963, 27] on icon "close" at bounding box center [966, 25] width 7 height 8
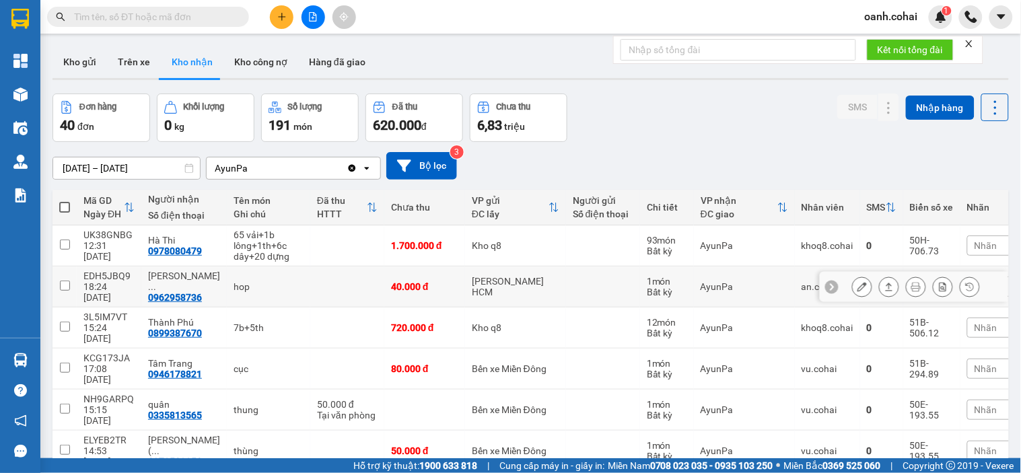
click at [853, 278] on button at bounding box center [862, 287] width 19 height 24
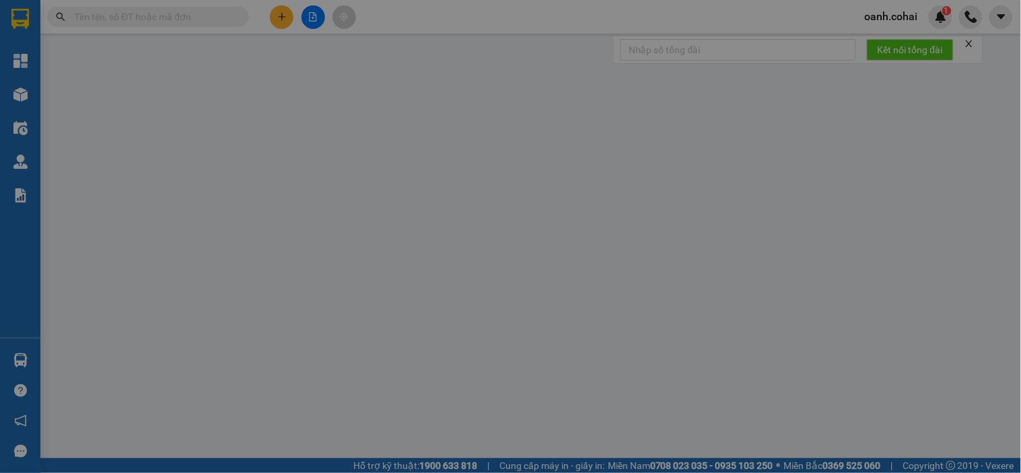
type input "0962958736"
type input "Phương Long Sơn"
type input "40.000"
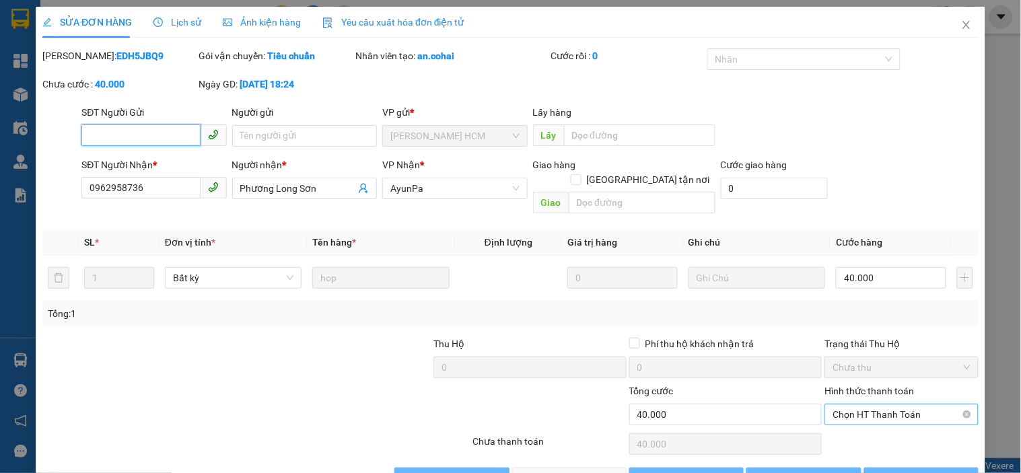
scroll to position [21, 0]
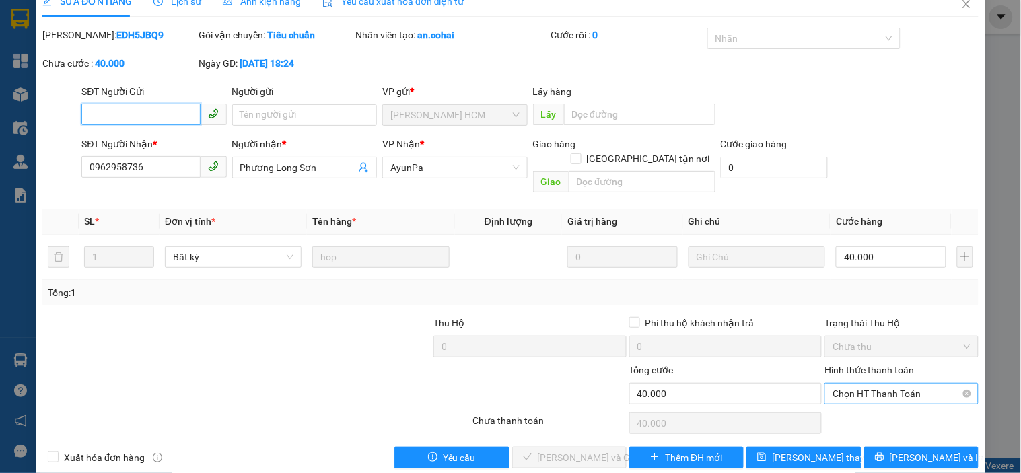
click at [892, 386] on span "Chọn HT Thanh Toán" at bounding box center [901, 394] width 137 height 20
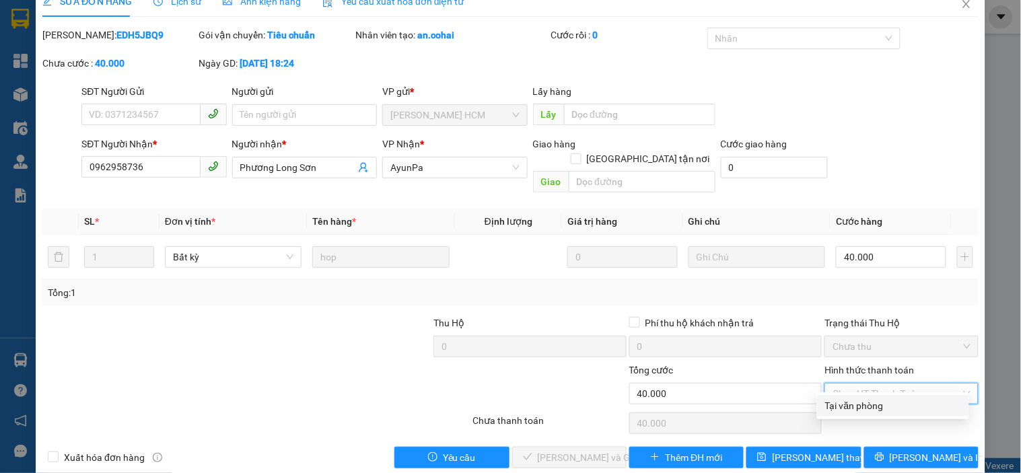
drag, startPoint x: 877, startPoint y: 389, endPoint x: 856, endPoint y: 400, distance: 23.5
click at [866, 396] on div "Tại văn phòng" at bounding box center [893, 406] width 152 height 22
type input "0"
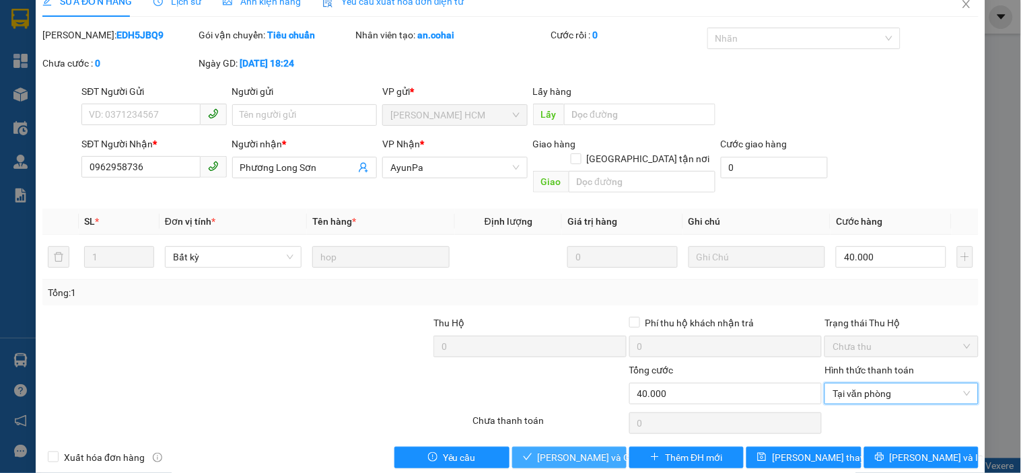
drag, startPoint x: 533, startPoint y: 446, endPoint x: 582, endPoint y: 413, distance: 59.8
click at [533, 447] on button "[PERSON_NAME] và Giao hàng" at bounding box center [569, 458] width 114 height 22
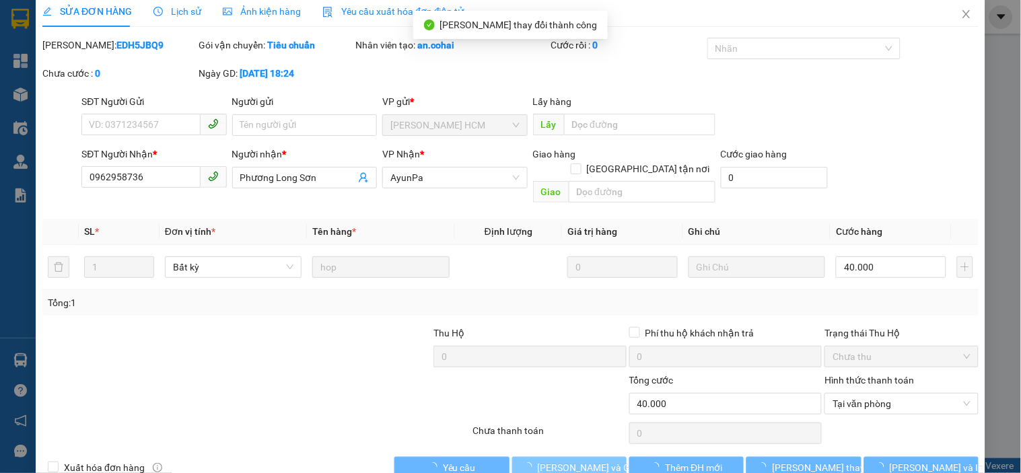
scroll to position [0, 0]
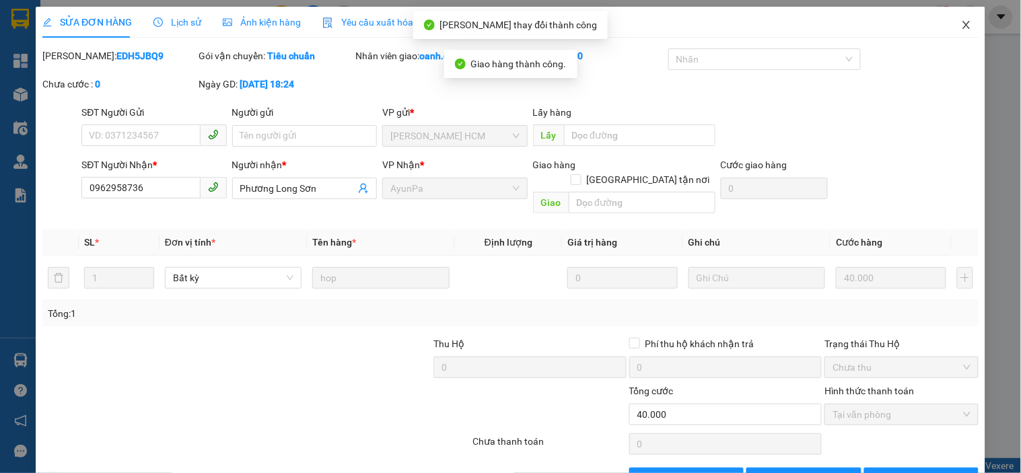
click at [963, 24] on icon "close" at bounding box center [966, 25] width 7 height 8
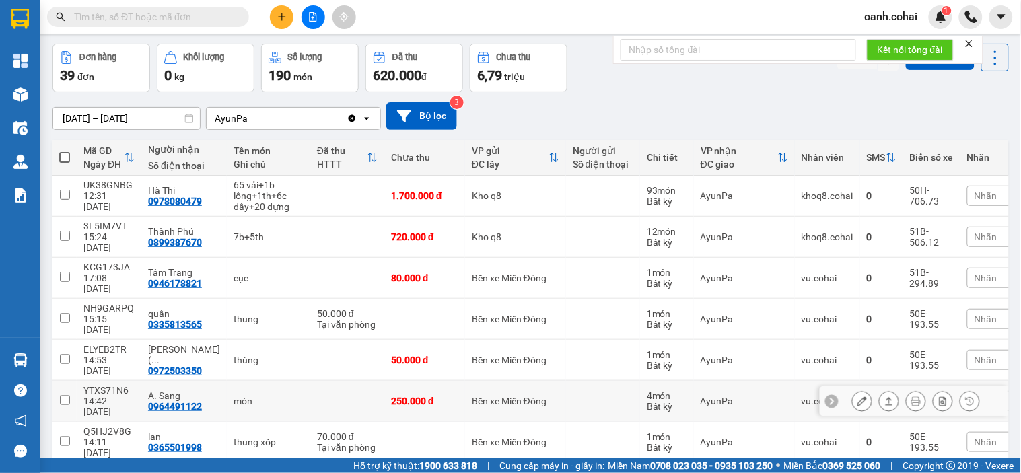
scroll to position [75, 0]
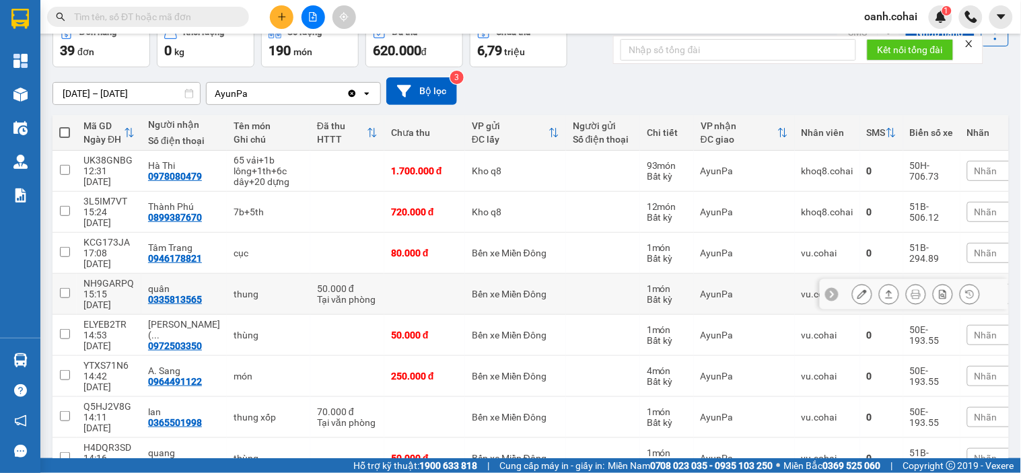
click at [885, 290] on icon at bounding box center [889, 294] width 9 height 9
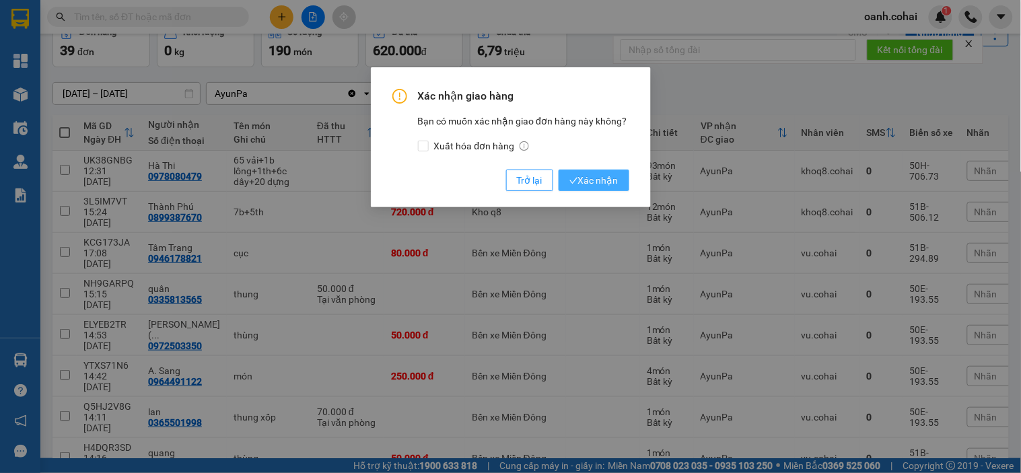
click at [593, 176] on span "Xác nhận" at bounding box center [594, 180] width 49 height 15
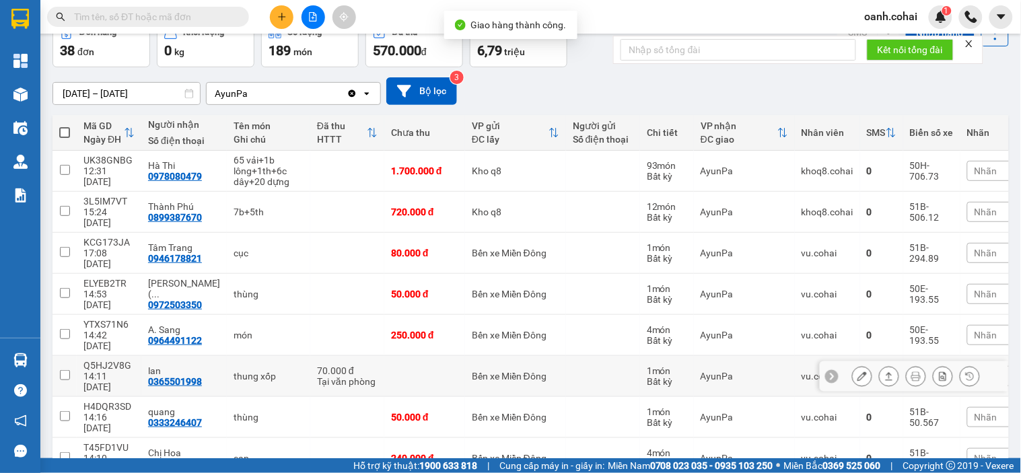
click at [880, 365] on button at bounding box center [889, 377] width 19 height 24
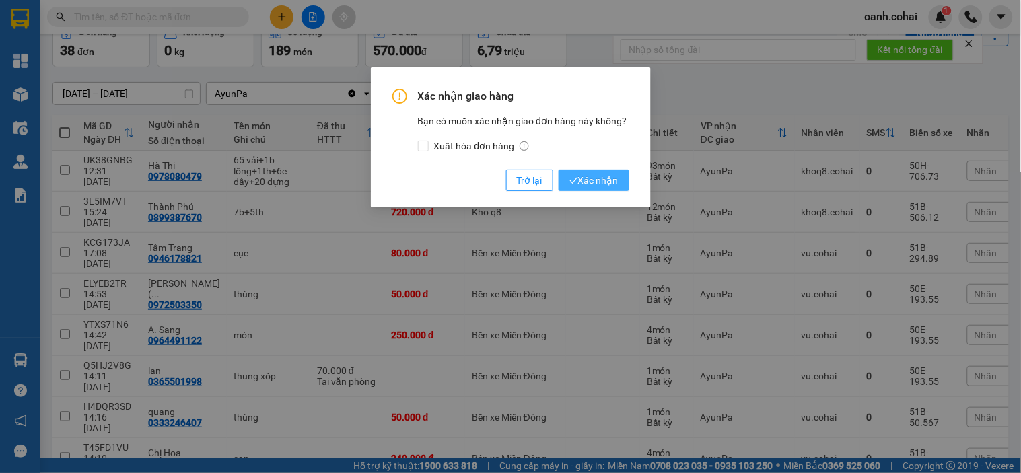
click at [623, 184] on button "Xác nhận" at bounding box center [594, 181] width 71 height 22
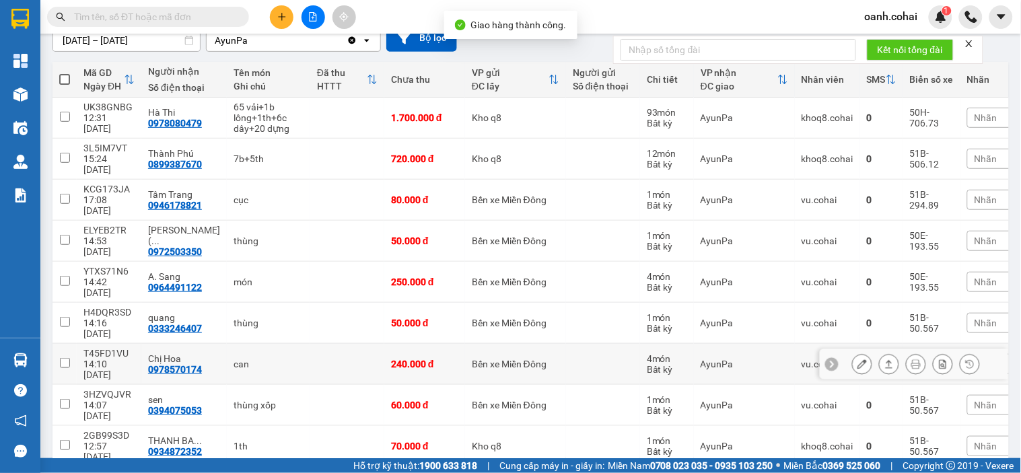
scroll to position [149, 0]
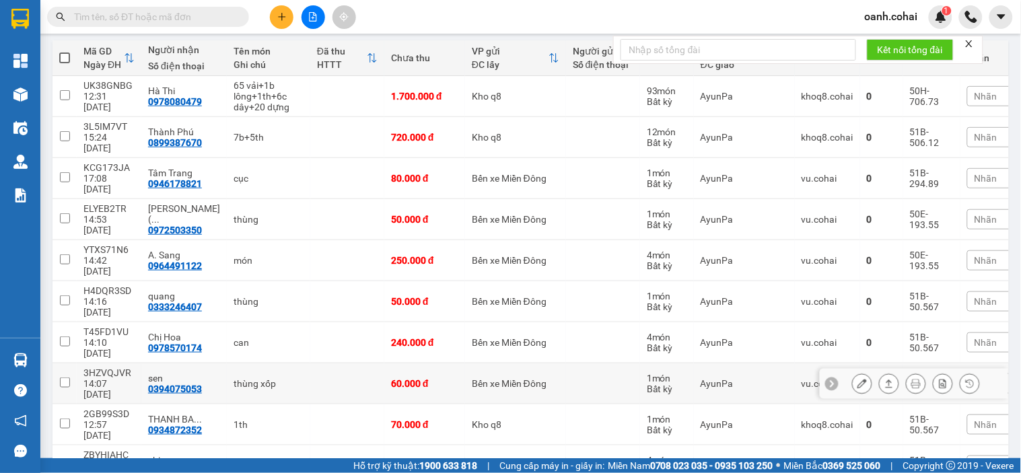
click at [852, 374] on div at bounding box center [862, 384] width 20 height 20
click at [858, 372] on button at bounding box center [862, 384] width 19 height 24
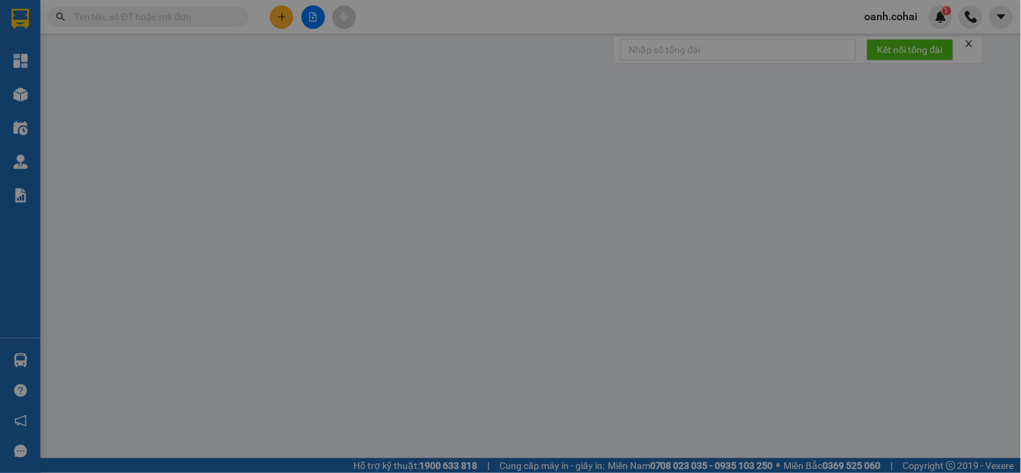
type input "0394075053"
type input "sen"
type input "60.000"
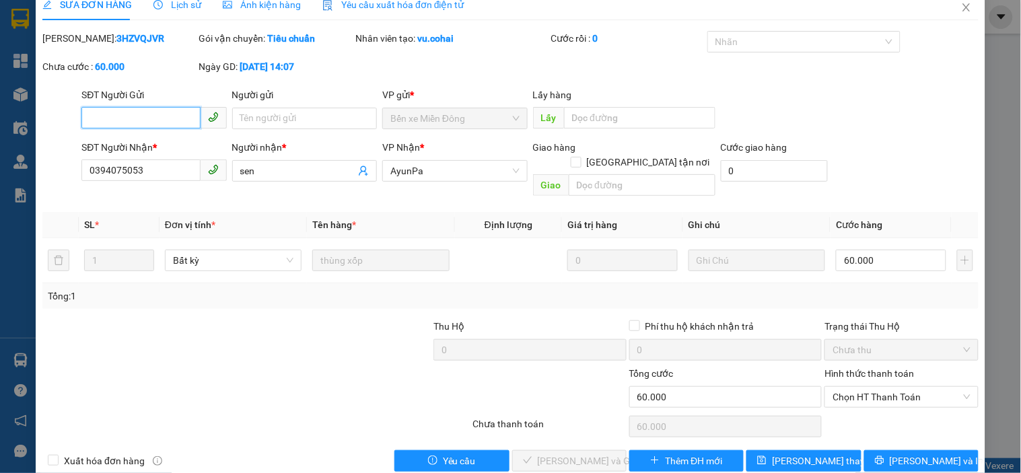
scroll to position [28, 0]
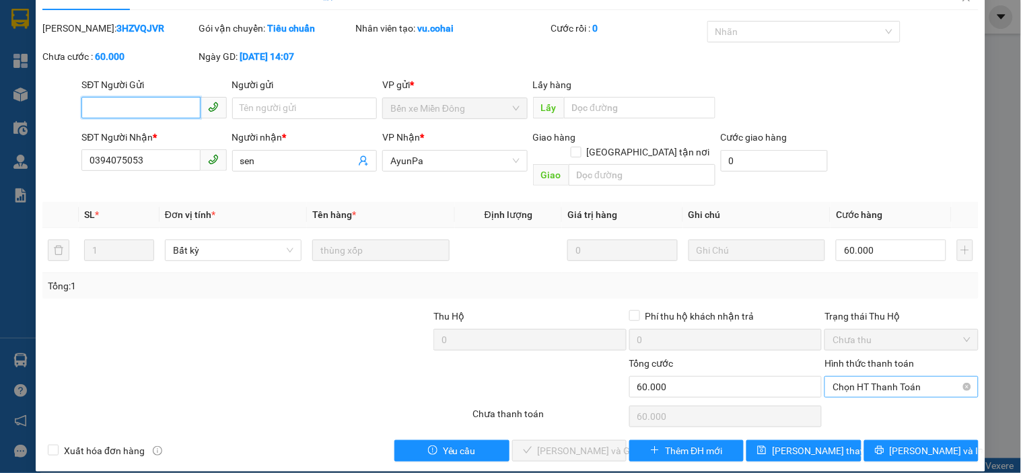
click at [899, 377] on span "Chọn HT Thanh Toán" at bounding box center [901, 387] width 137 height 20
click at [846, 398] on div "Tại văn phòng" at bounding box center [893, 399] width 136 height 15
type input "0"
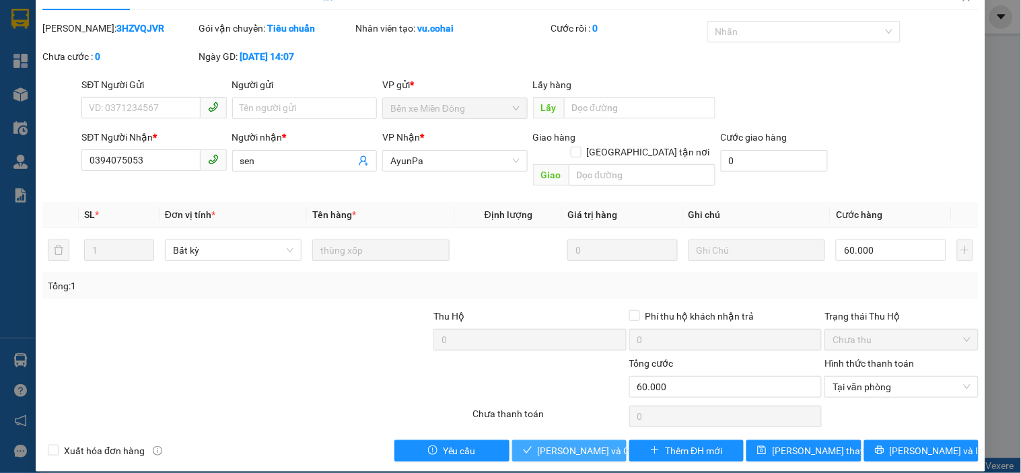
drag, startPoint x: 544, startPoint y: 438, endPoint x: 656, endPoint y: 311, distance: 169.3
click at [544, 444] on span "[PERSON_NAME] và Giao hàng" at bounding box center [602, 451] width 129 height 15
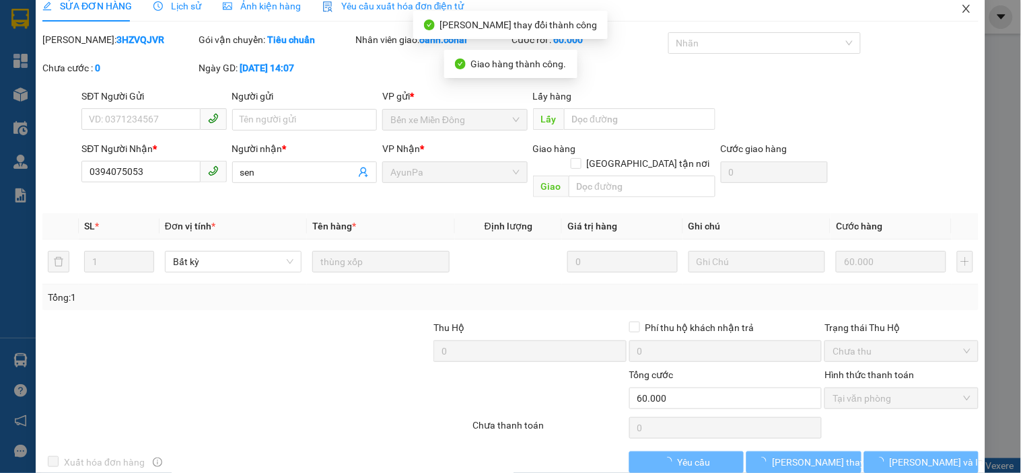
scroll to position [0, 0]
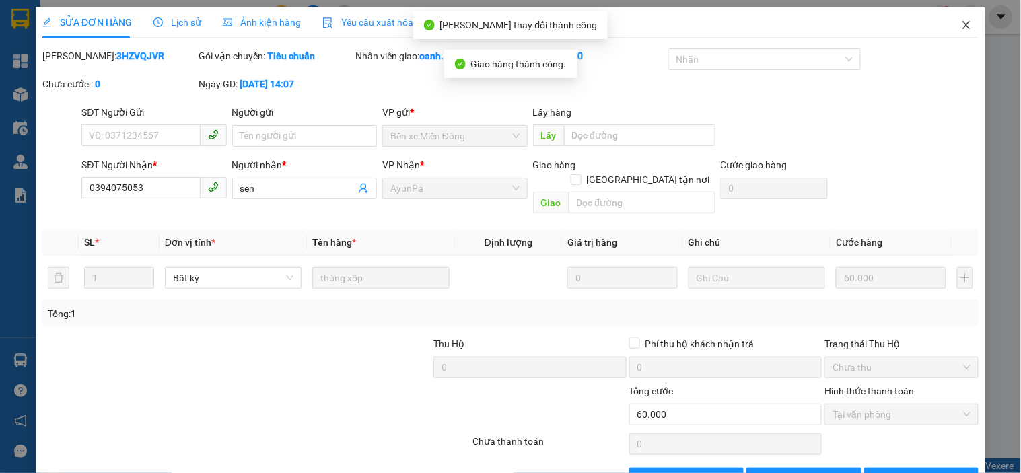
click at [961, 26] on icon "close" at bounding box center [966, 25] width 11 height 11
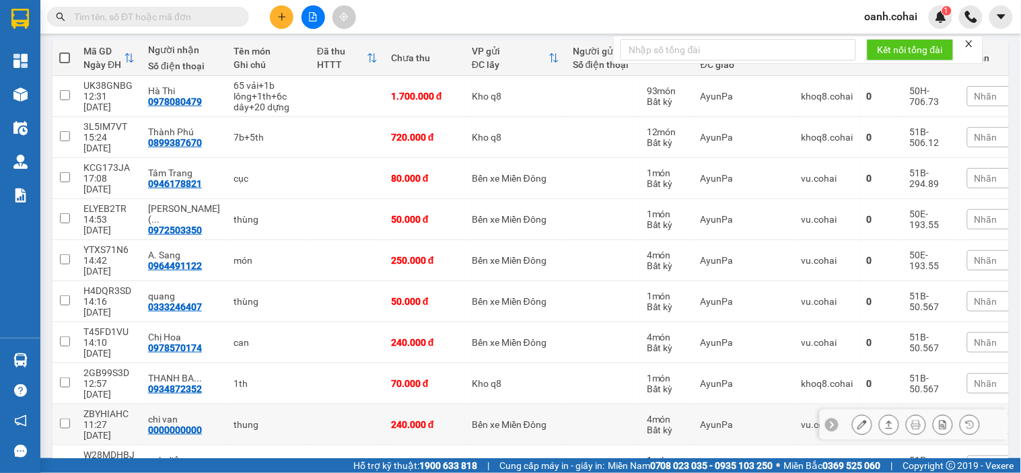
scroll to position [224, 0]
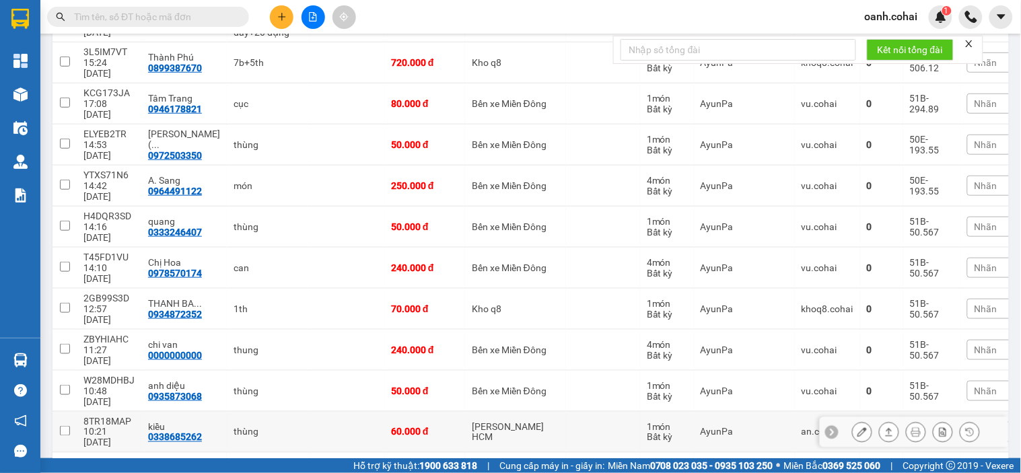
click at [858, 428] on icon at bounding box center [862, 432] width 9 height 9
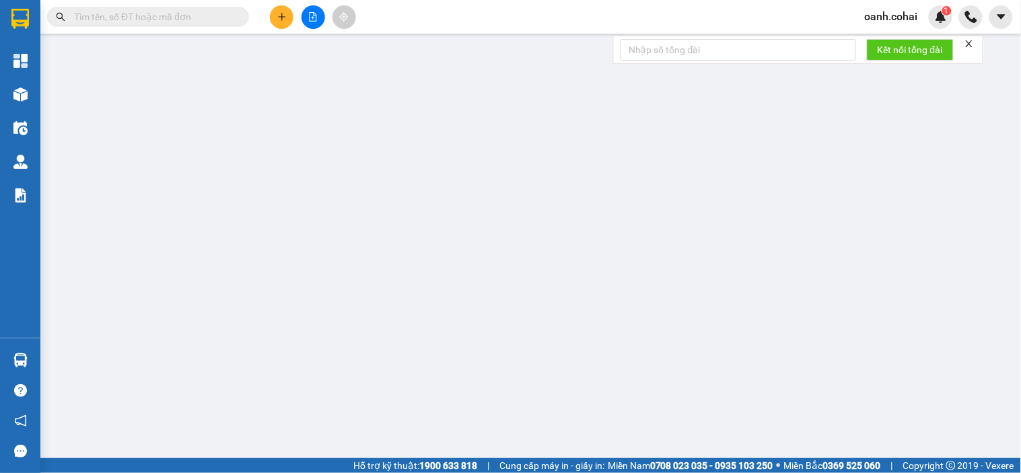
type input "0338685262"
type input "kiều"
type input "60.000"
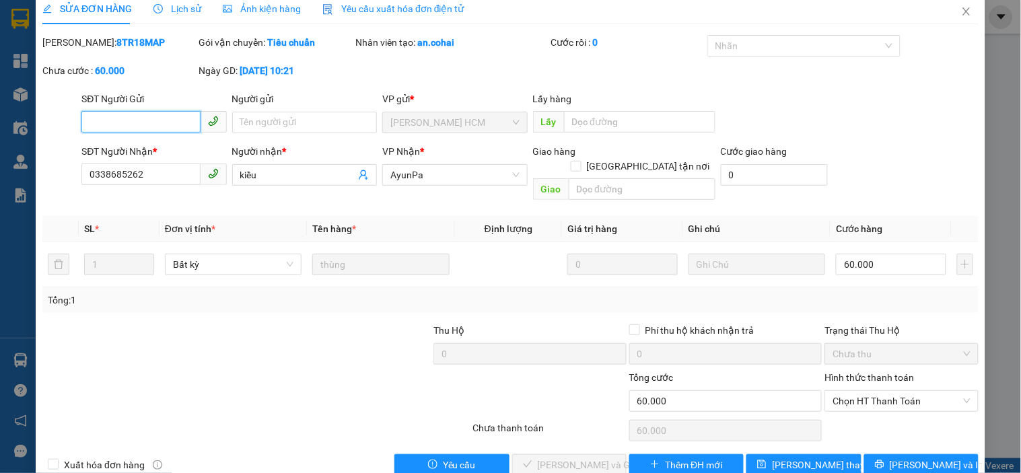
scroll to position [28, 0]
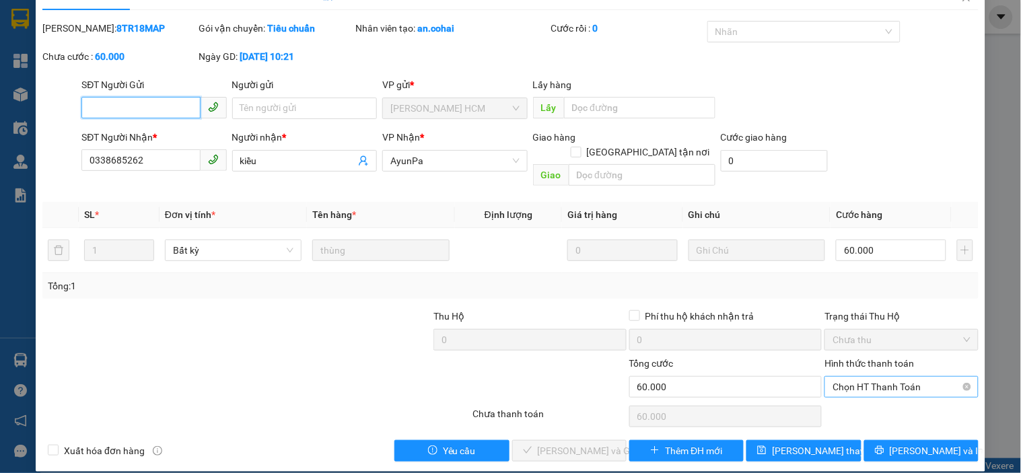
click at [883, 377] on span "Chọn HT Thanh Toán" at bounding box center [901, 387] width 137 height 20
click at [854, 405] on div "Tại văn phòng" at bounding box center [893, 399] width 136 height 15
type input "0"
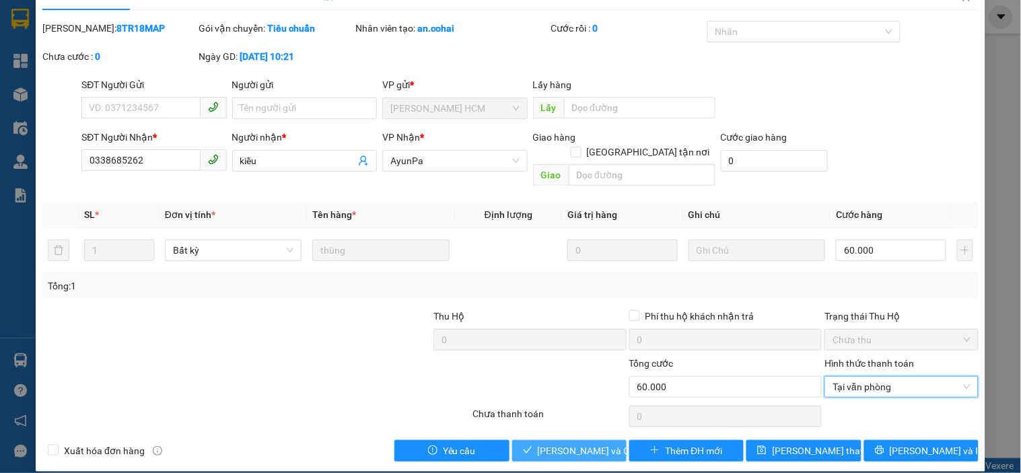
drag, startPoint x: 560, startPoint y: 429, endPoint x: 615, endPoint y: 390, distance: 67.2
click at [559, 444] on span "[PERSON_NAME] và Giao hàng" at bounding box center [602, 451] width 129 height 15
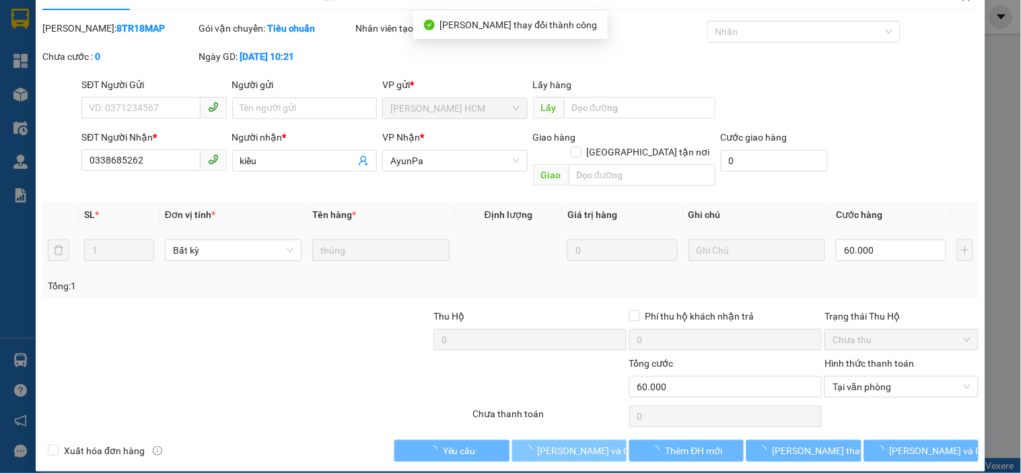
scroll to position [0, 0]
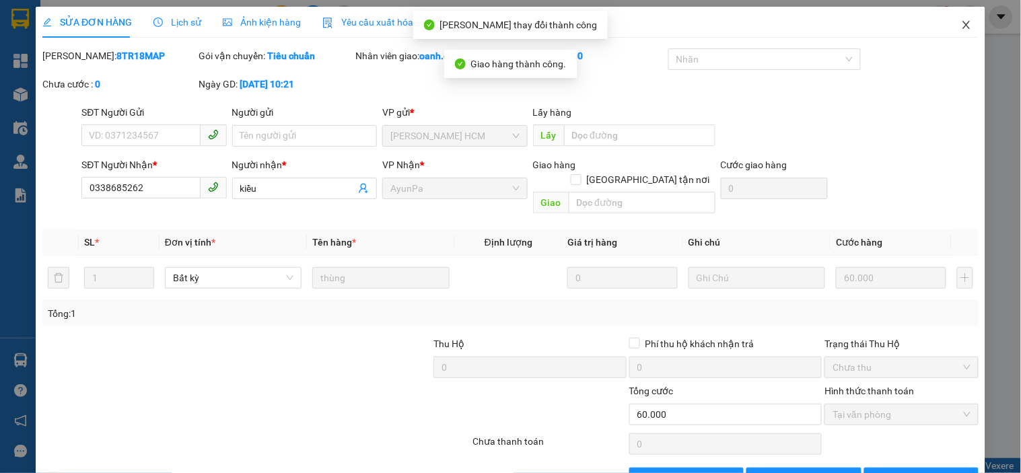
click at [961, 23] on icon "close" at bounding box center [966, 25] width 11 height 11
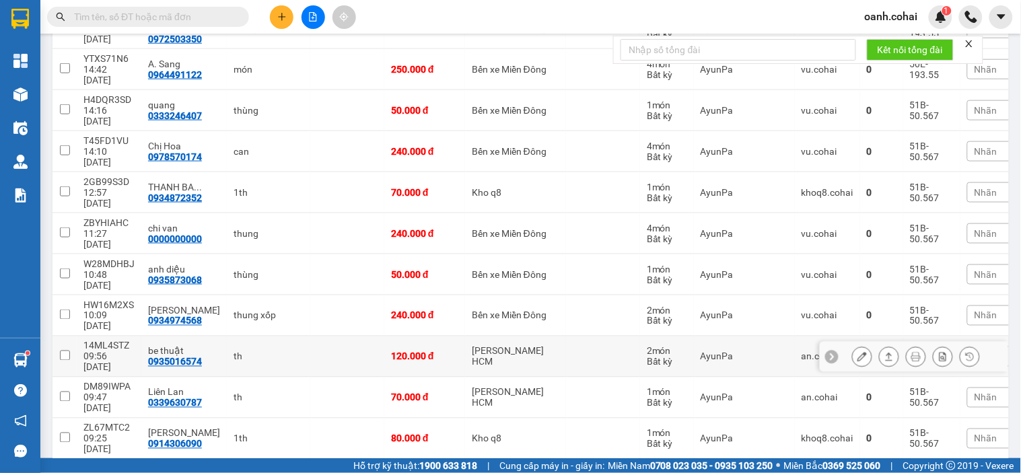
scroll to position [374, 0]
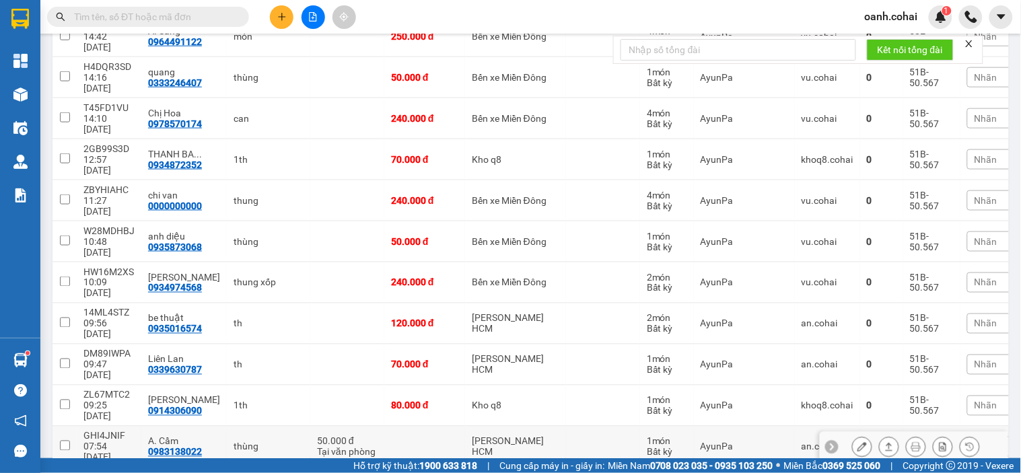
click at [885, 442] on icon at bounding box center [889, 446] width 9 height 9
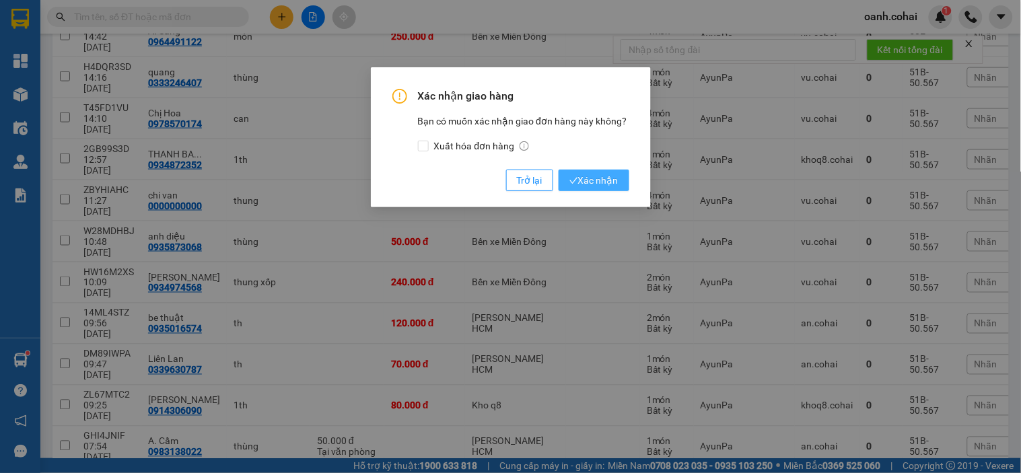
click at [582, 184] on span "Xác nhận" at bounding box center [594, 180] width 49 height 15
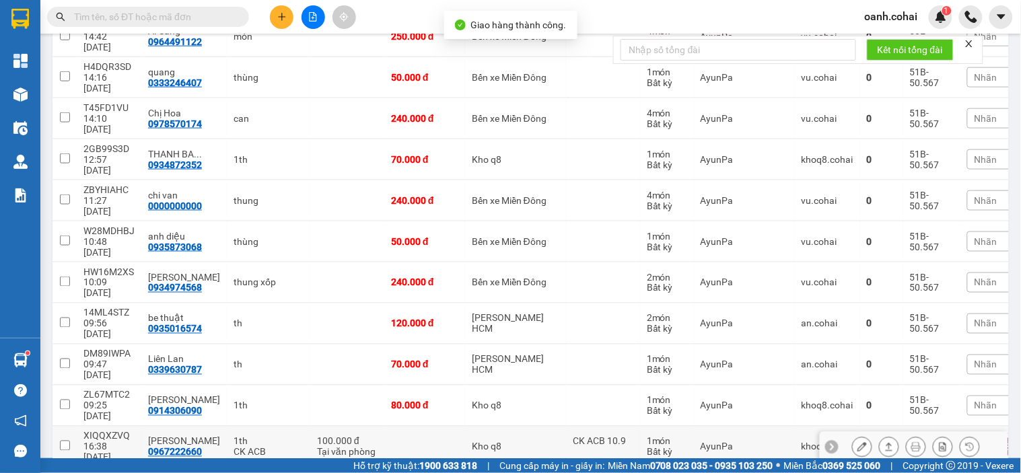
click at [885, 442] on icon at bounding box center [889, 446] width 9 height 9
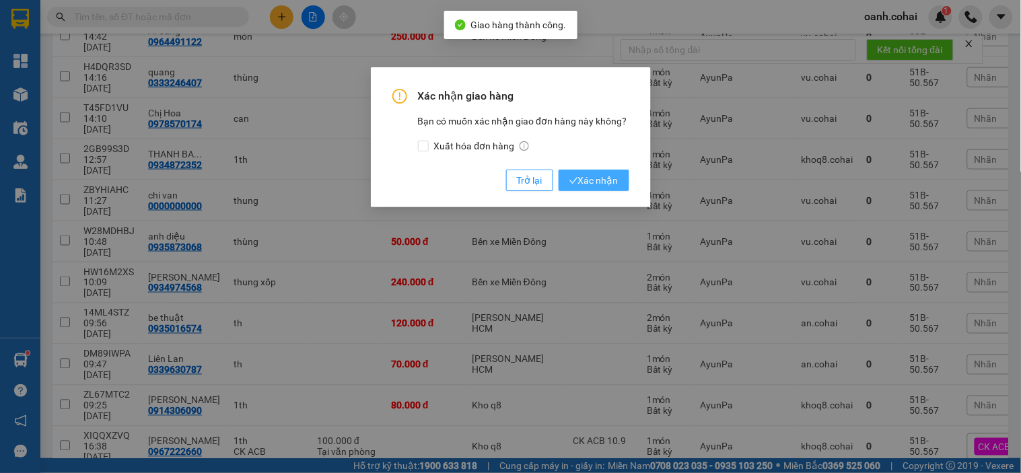
click at [622, 186] on button "Xác nhận" at bounding box center [594, 181] width 71 height 22
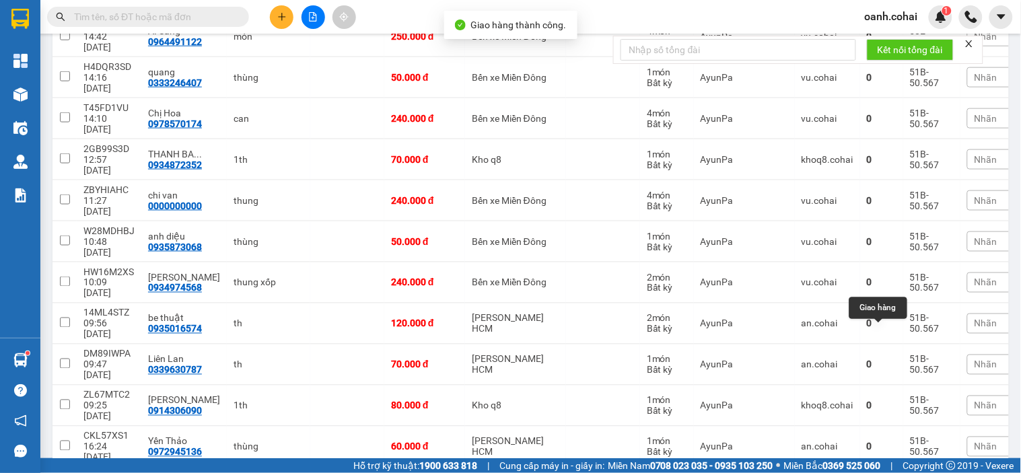
drag, startPoint x: 882, startPoint y: 332, endPoint x: 796, endPoint y: 318, distance: 87.2
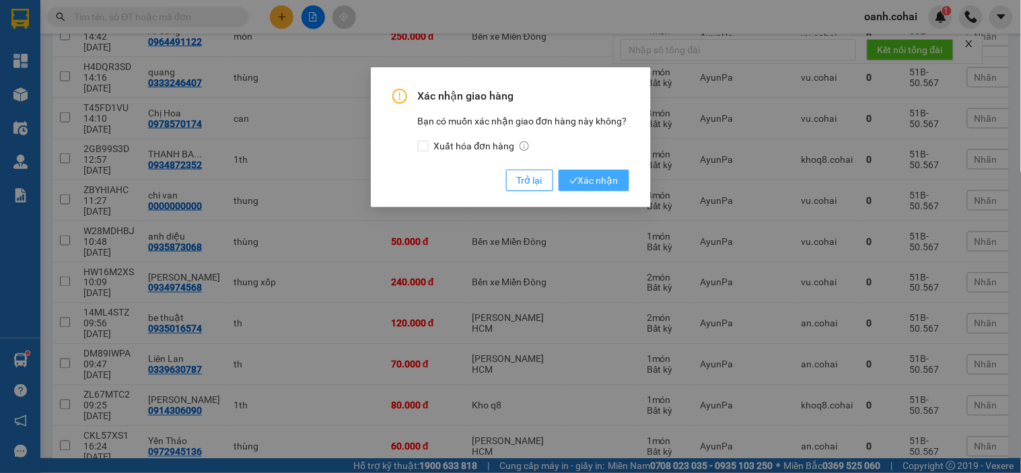
click at [589, 174] on span "Xác nhận" at bounding box center [594, 180] width 49 height 15
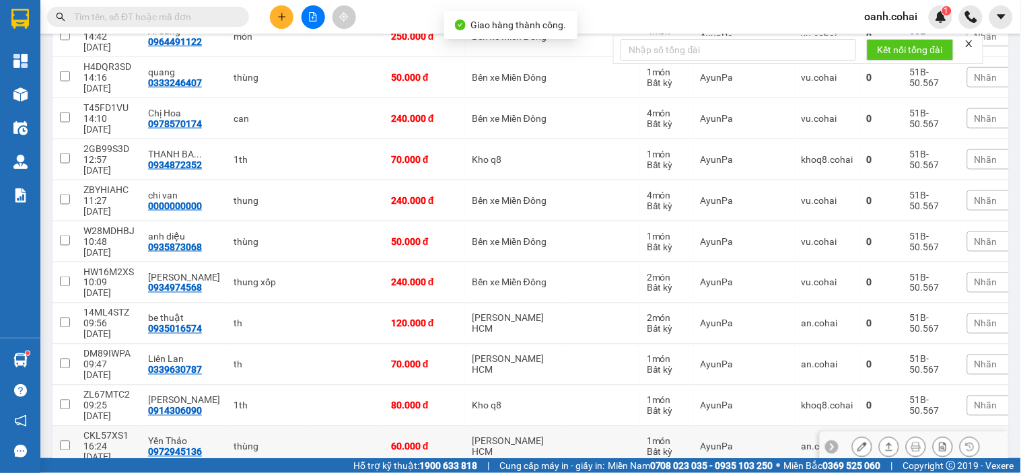
click at [853, 436] on button at bounding box center [862, 448] width 19 height 24
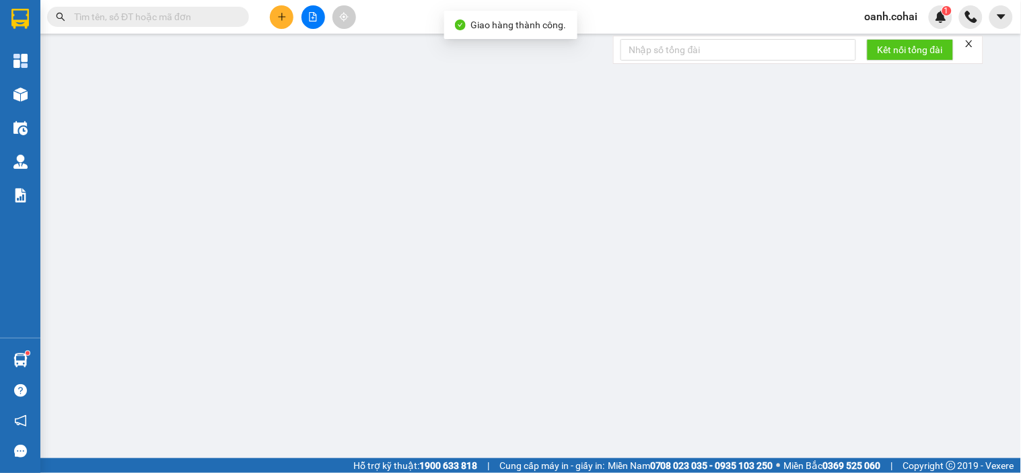
type input "0972945136"
type input "Yến Thảo"
type input "60.000"
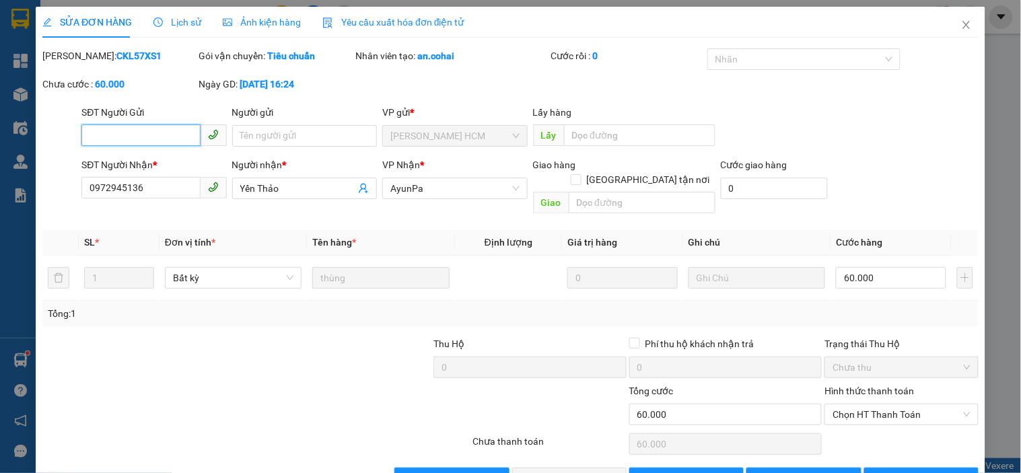
scroll to position [28, 0]
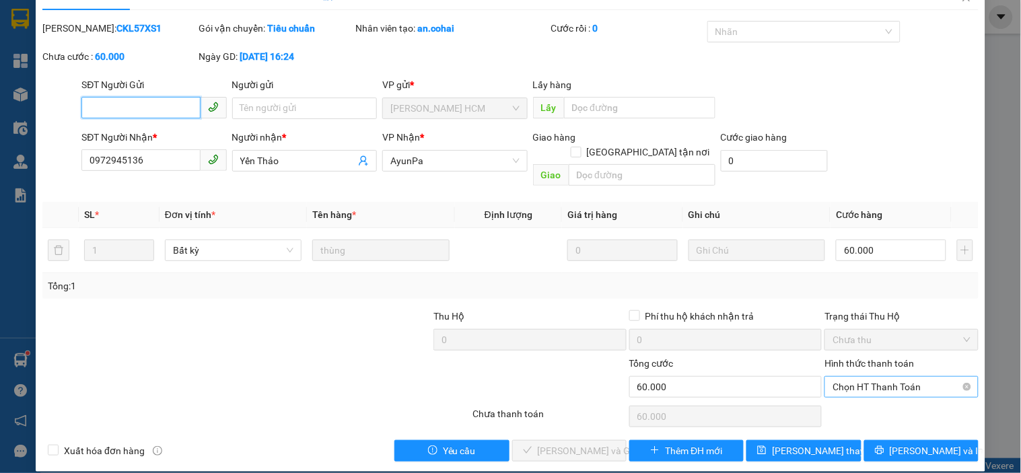
click at [869, 377] on span "Chọn HT Thanh Toán" at bounding box center [901, 387] width 137 height 20
click at [853, 398] on div "Tại văn phòng" at bounding box center [893, 399] width 136 height 15
type input "0"
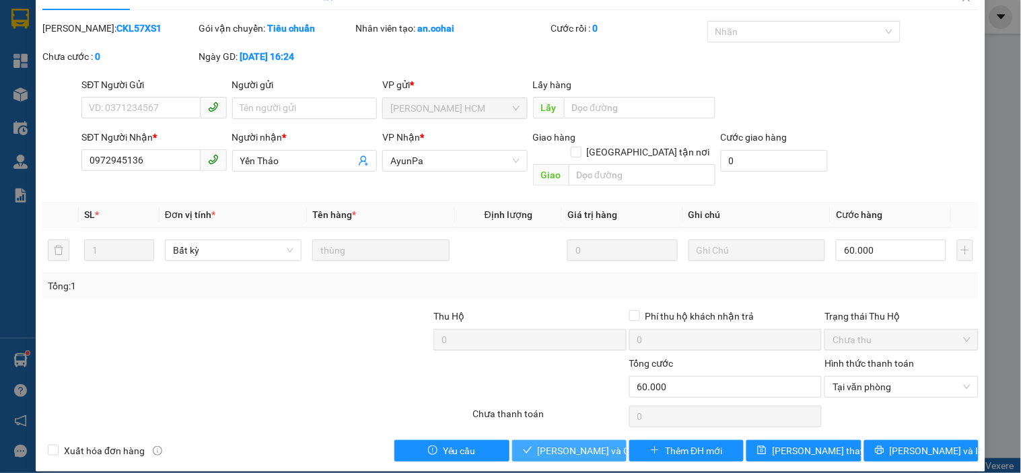
click at [564, 444] on span "[PERSON_NAME] và Giao hàng" at bounding box center [602, 451] width 129 height 15
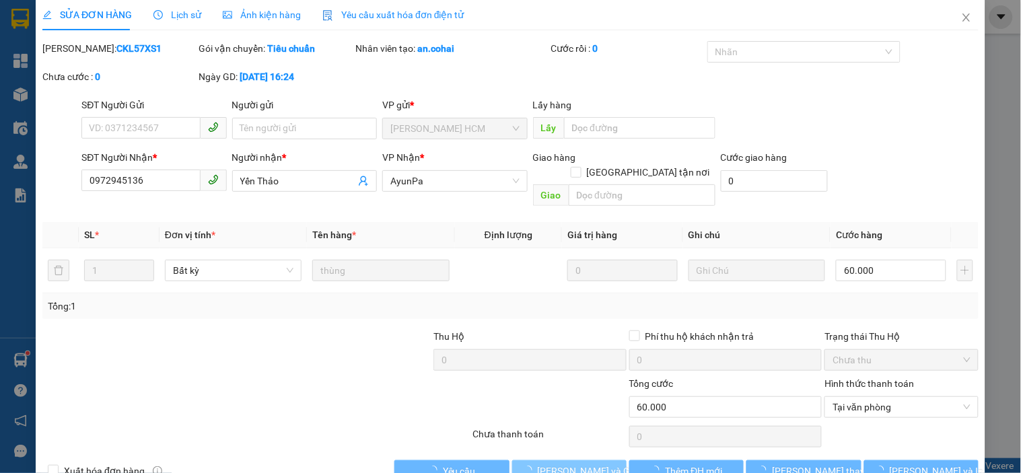
scroll to position [0, 0]
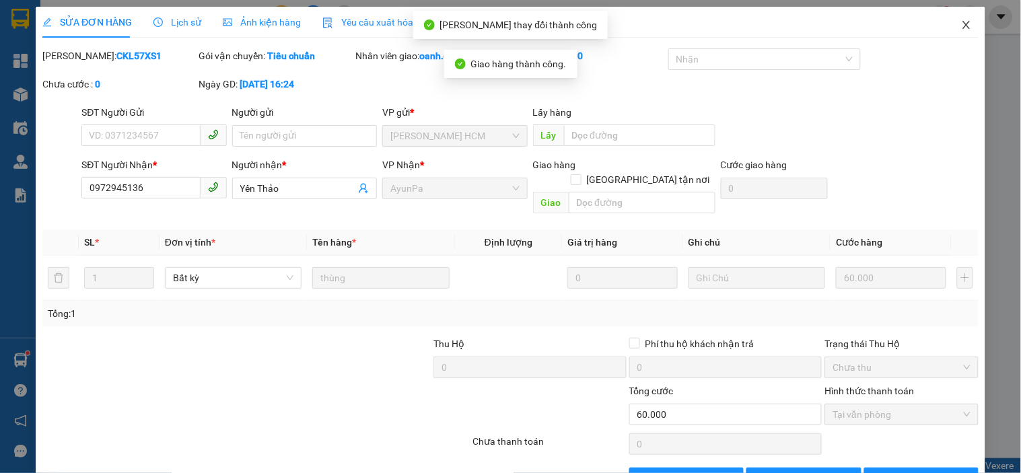
click at [961, 25] on icon "close" at bounding box center [966, 25] width 11 height 11
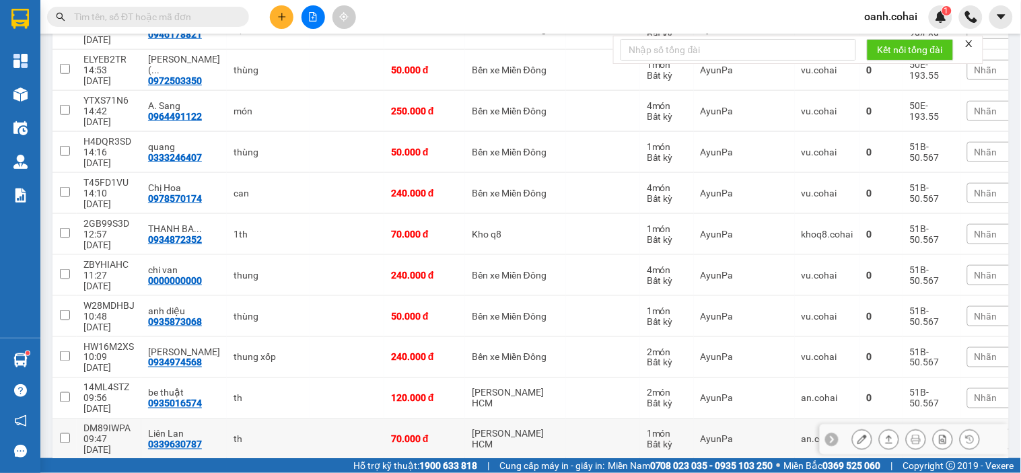
scroll to position [374, 0]
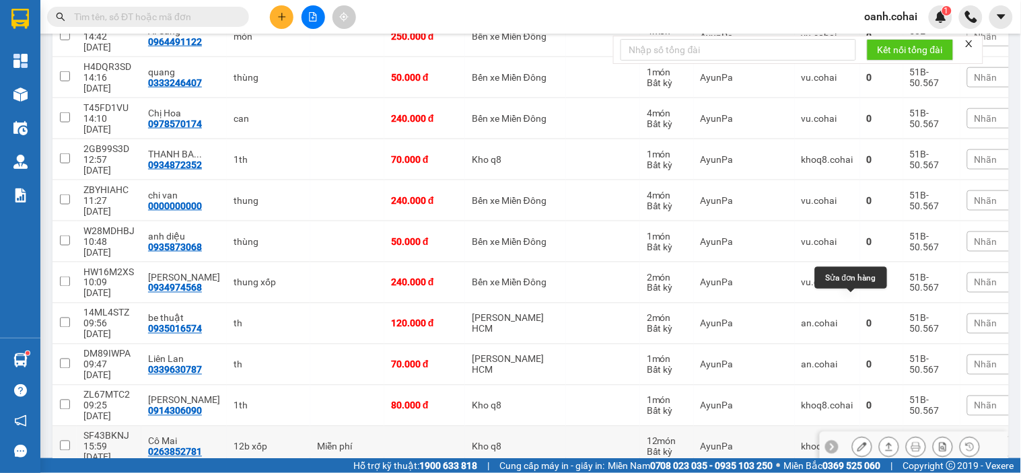
click at [880, 436] on button at bounding box center [889, 448] width 19 height 24
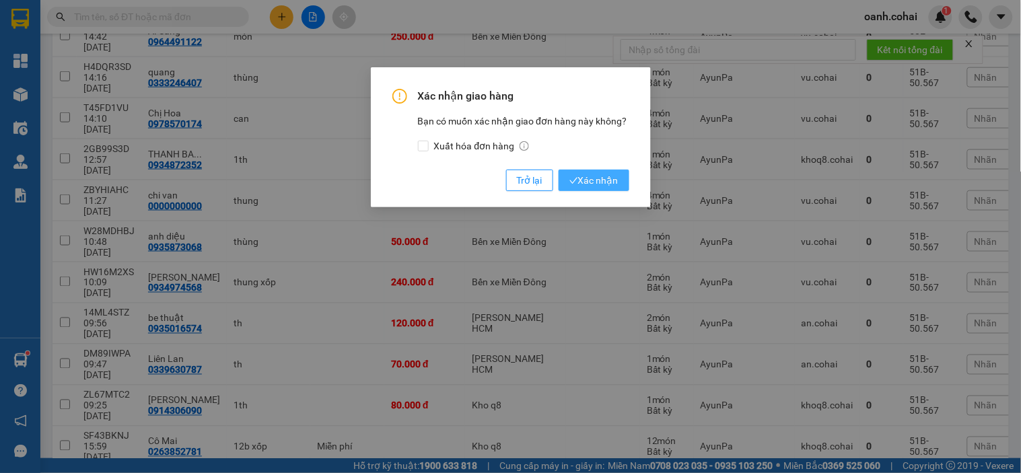
click at [600, 178] on span "Xác nhận" at bounding box center [594, 180] width 49 height 15
